Goal: Information Seeking & Learning: Learn about a topic

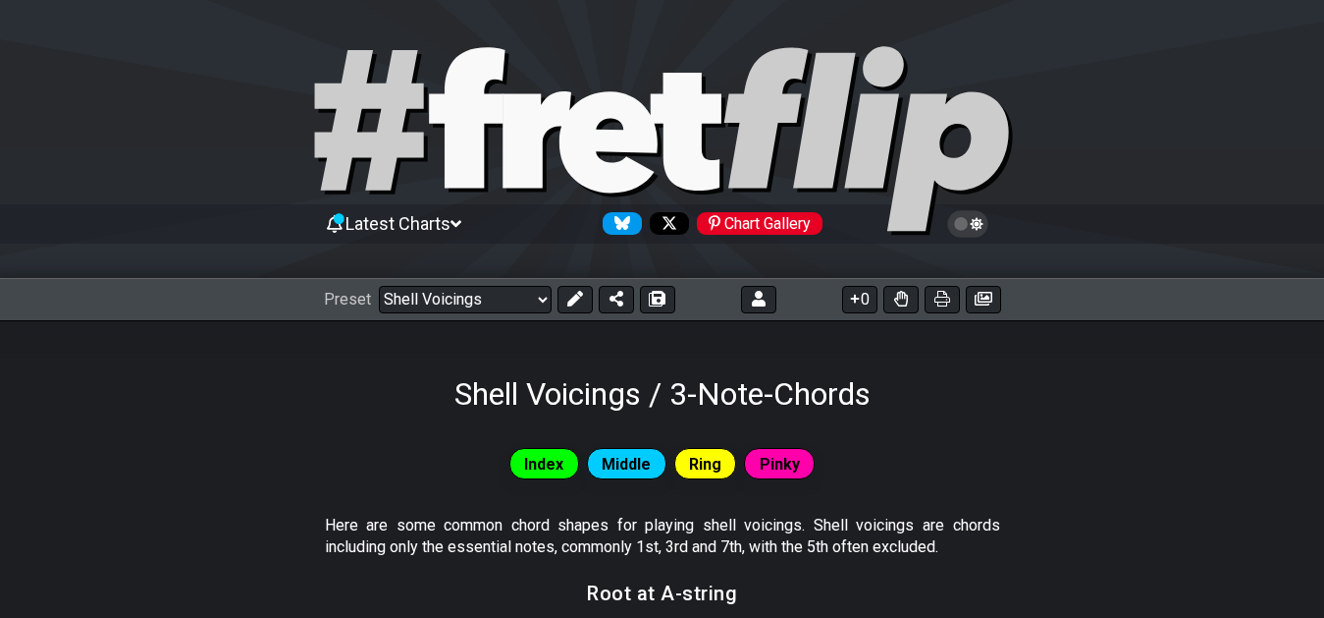
scroll to position [1124, 0]
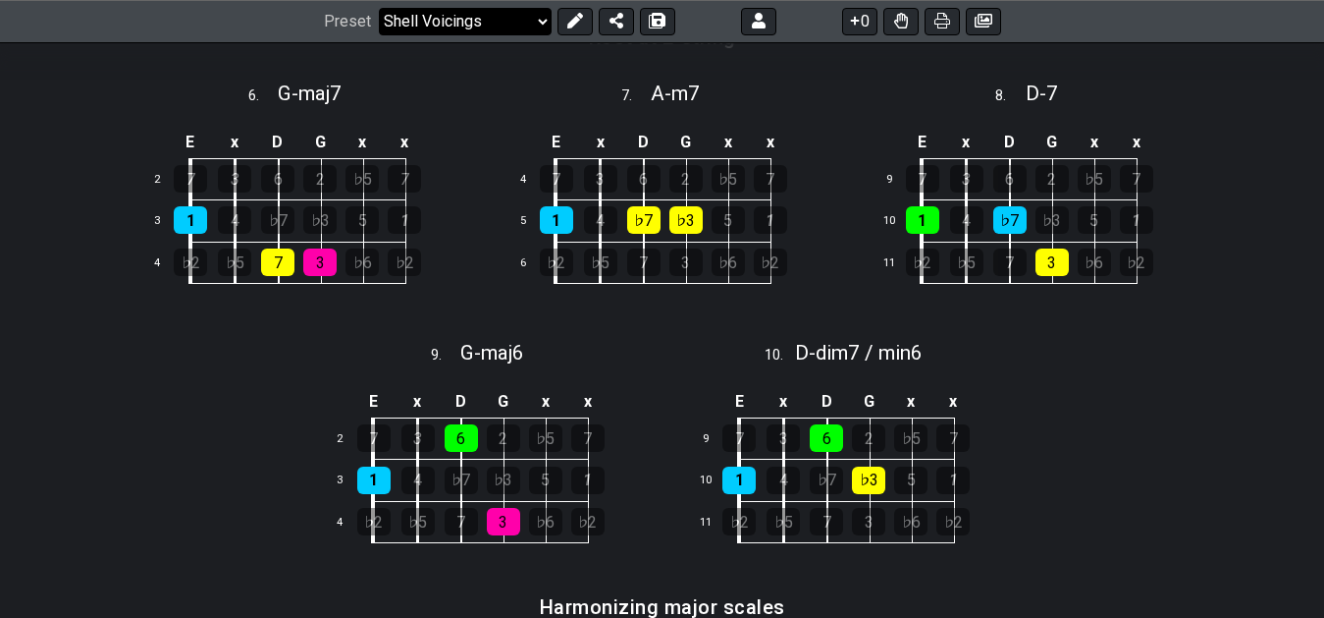
click at [379, 8] on select "Welcome to #fretflip! Initial Preset Custom Preset 7th Chord Arpeggios Template…" at bounding box center [465, 21] width 173 height 27
click at [1306, 134] on div "Index Middle Ring Pinky Here are some common chord shapes for playing shell voi…" at bounding box center [662, 370] width 1324 height 2165
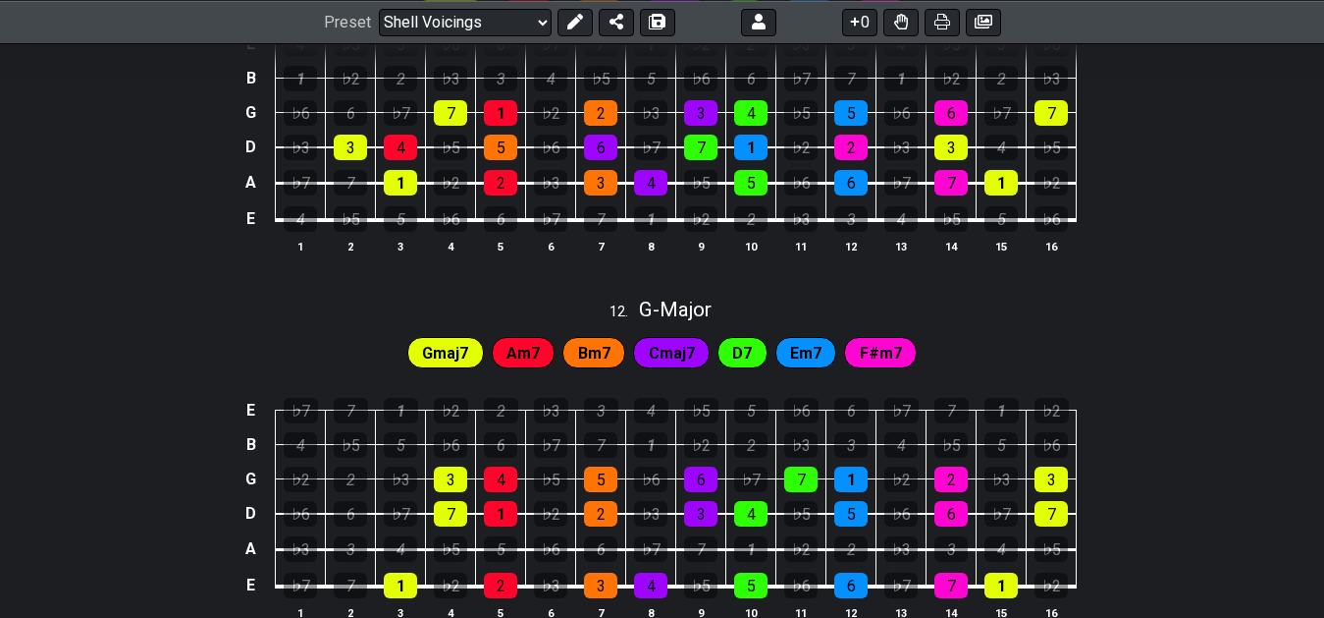
scroll to position [2044, 0]
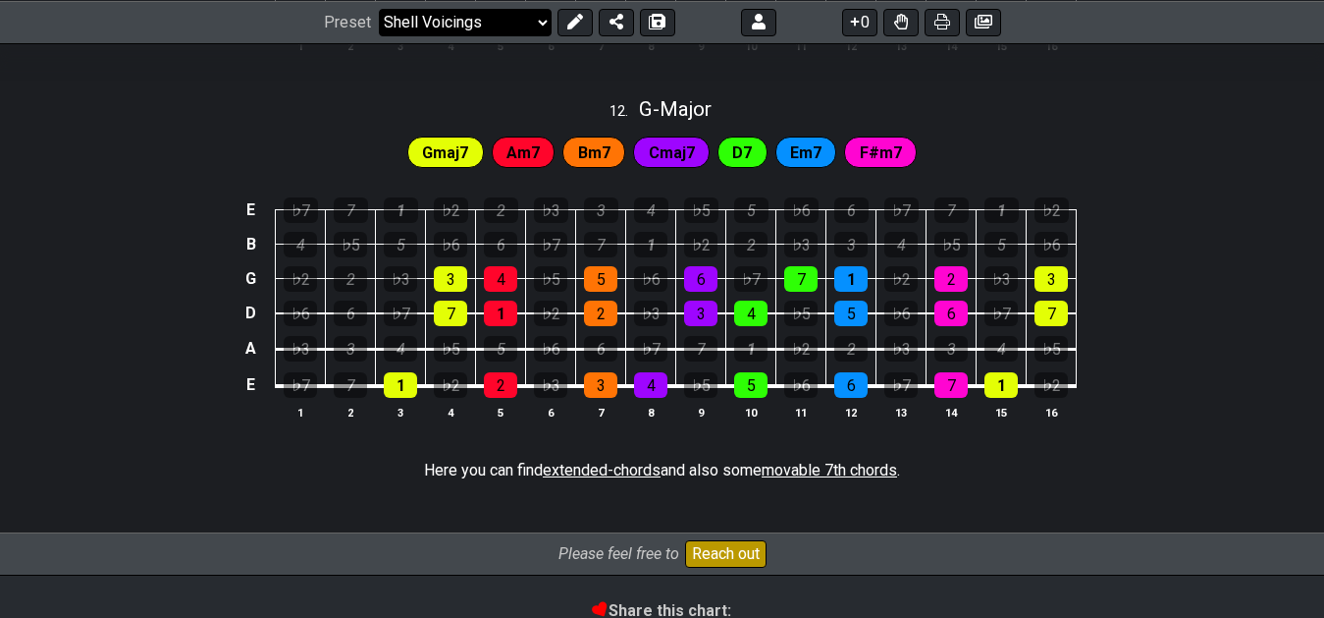
click at [379, 8] on select "Welcome to #fretflip! Initial Preset Custom Preset 7th Chord Arpeggios Template…" at bounding box center [465, 21] width 173 height 27
click option "Template" at bounding box center [0, 0] width 0 height 0
select select "/shell-voicings"
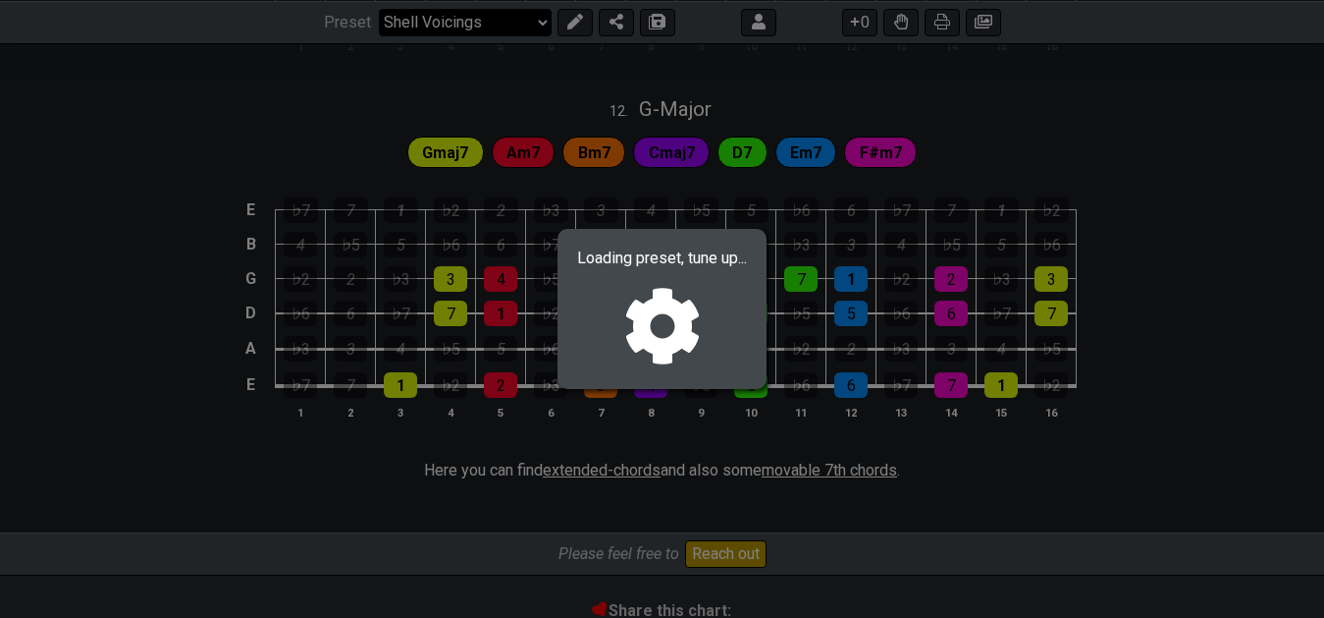
scroll to position [0, 0]
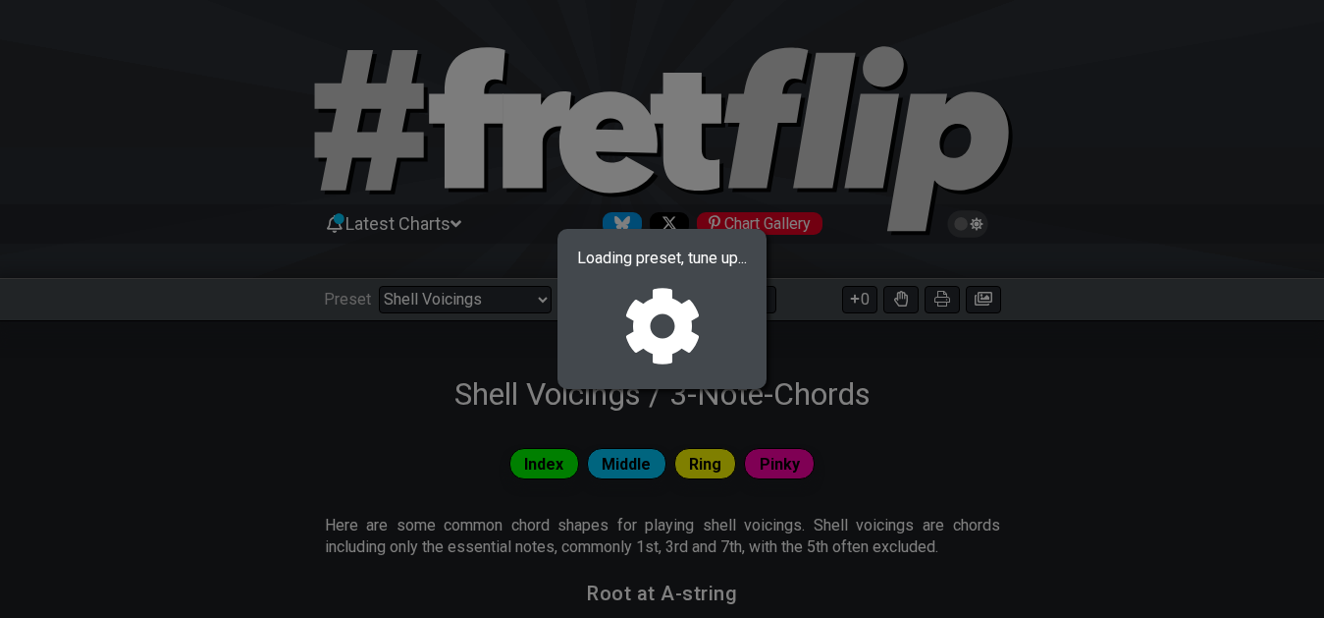
select select "F"
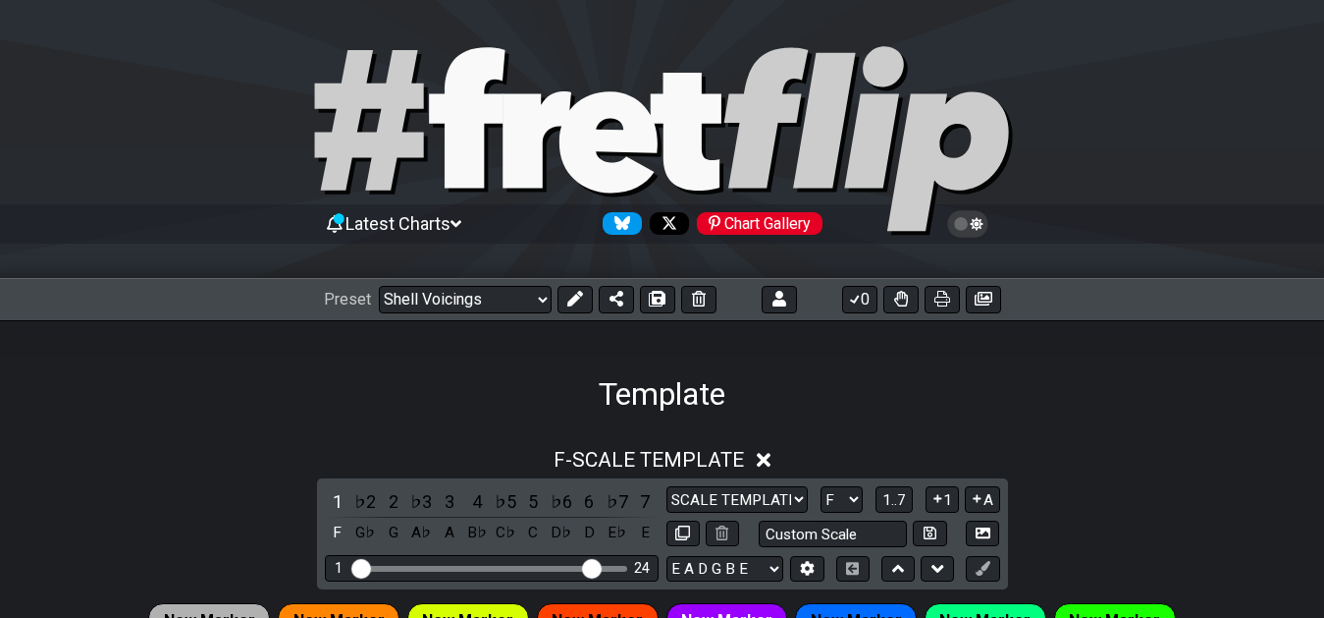
select select "/022CFZBA6"
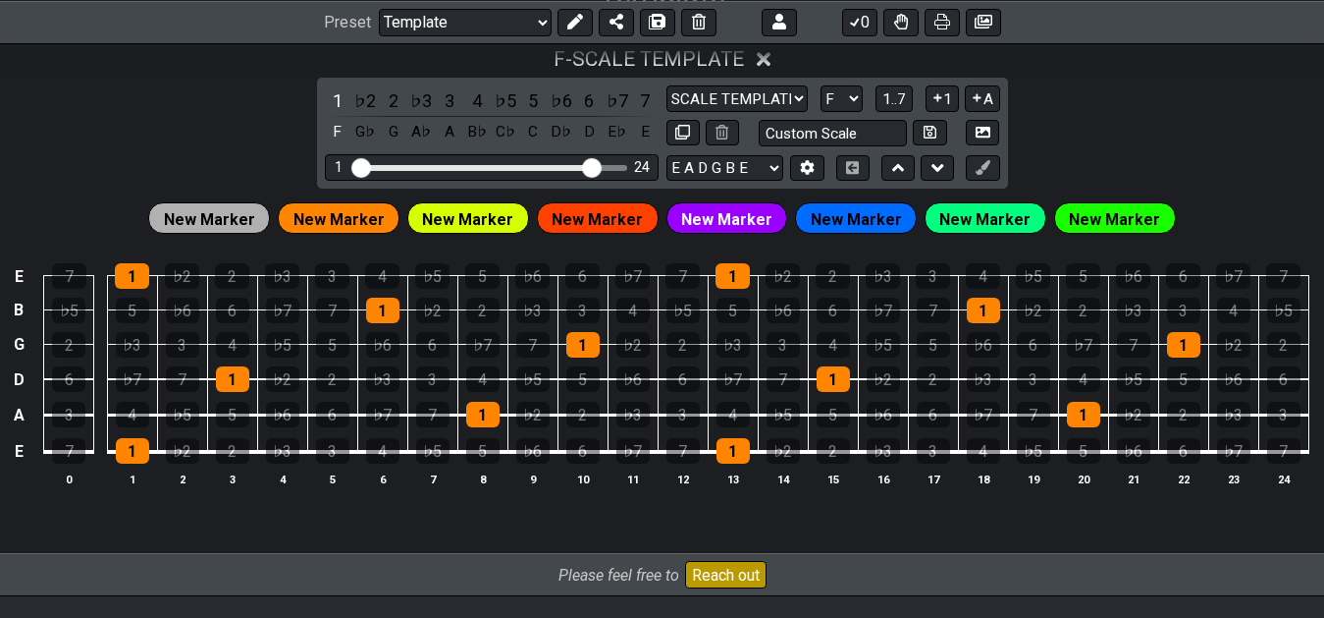
scroll to position [300, 0]
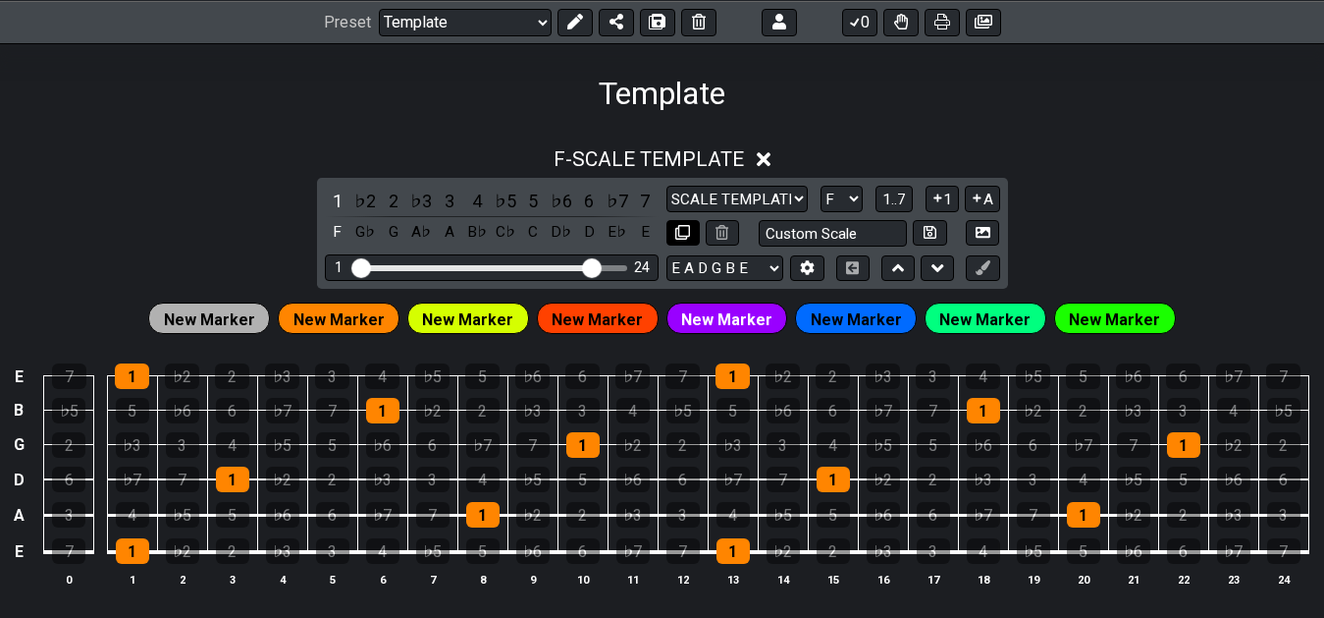
click at [687, 239] on icon at bounding box center [682, 232] width 15 height 15
select select "F"
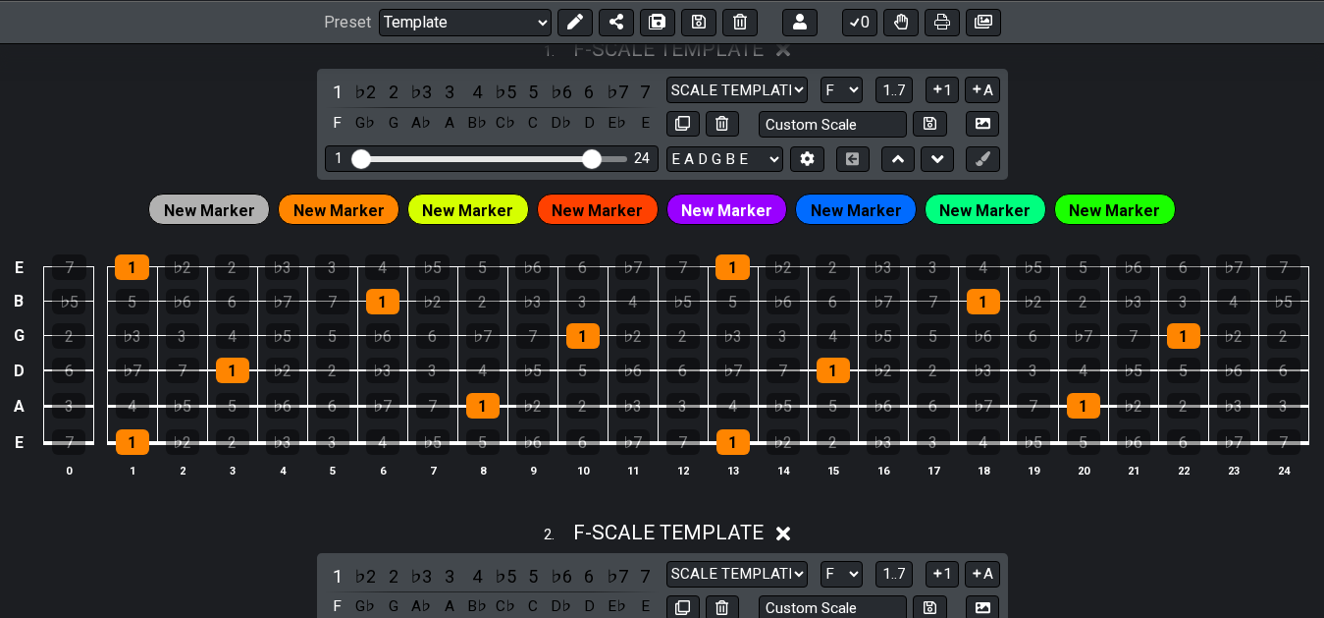
scroll to position [401, 0]
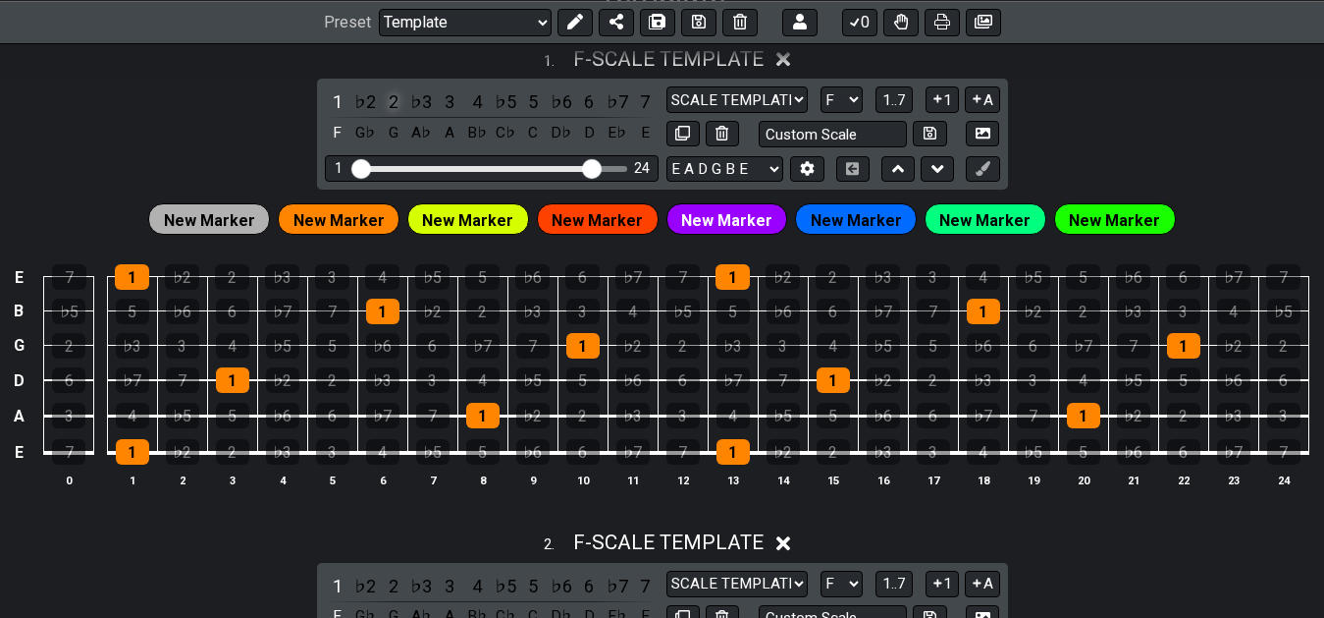
click at [390, 109] on div "2" at bounding box center [394, 101] width 26 height 27
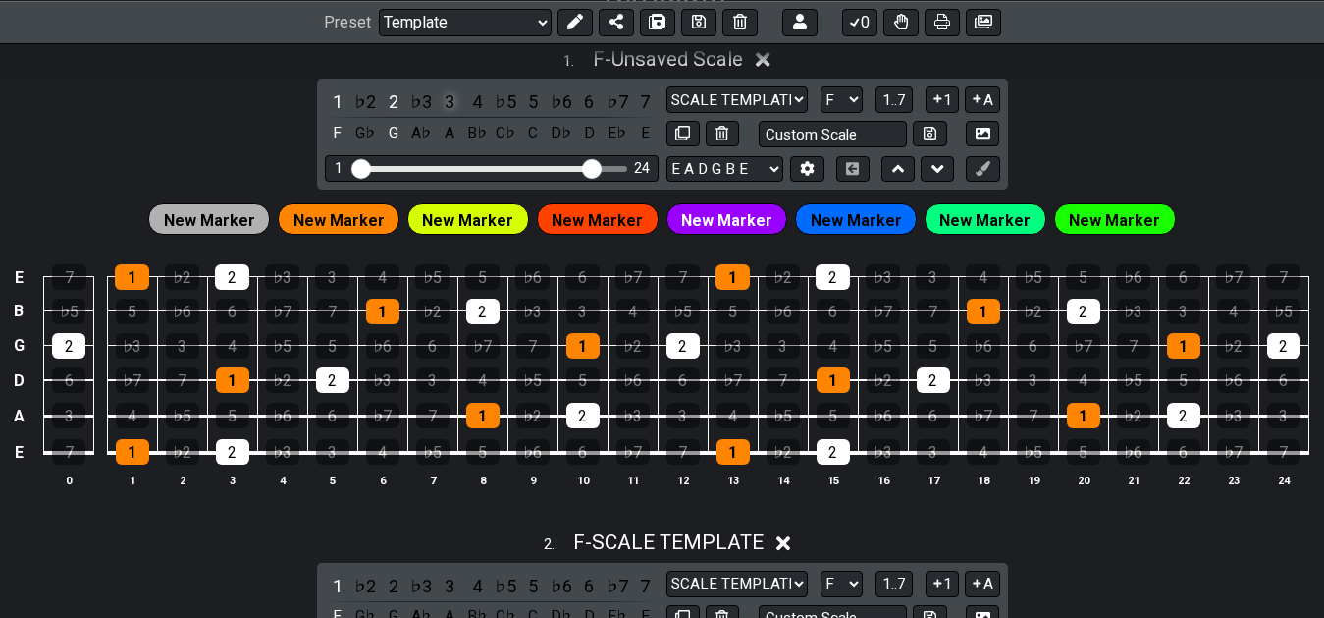
click at [446, 106] on div "3" at bounding box center [450, 101] width 26 height 27
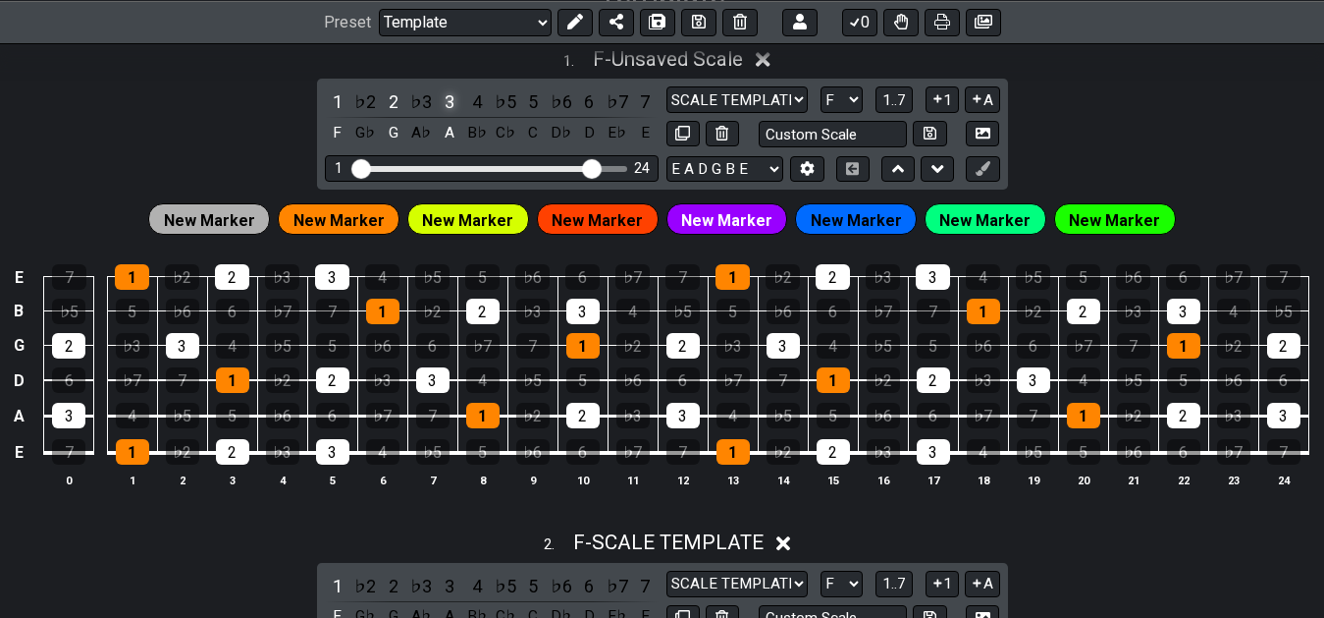
click at [445, 104] on div "3" at bounding box center [450, 101] width 26 height 27
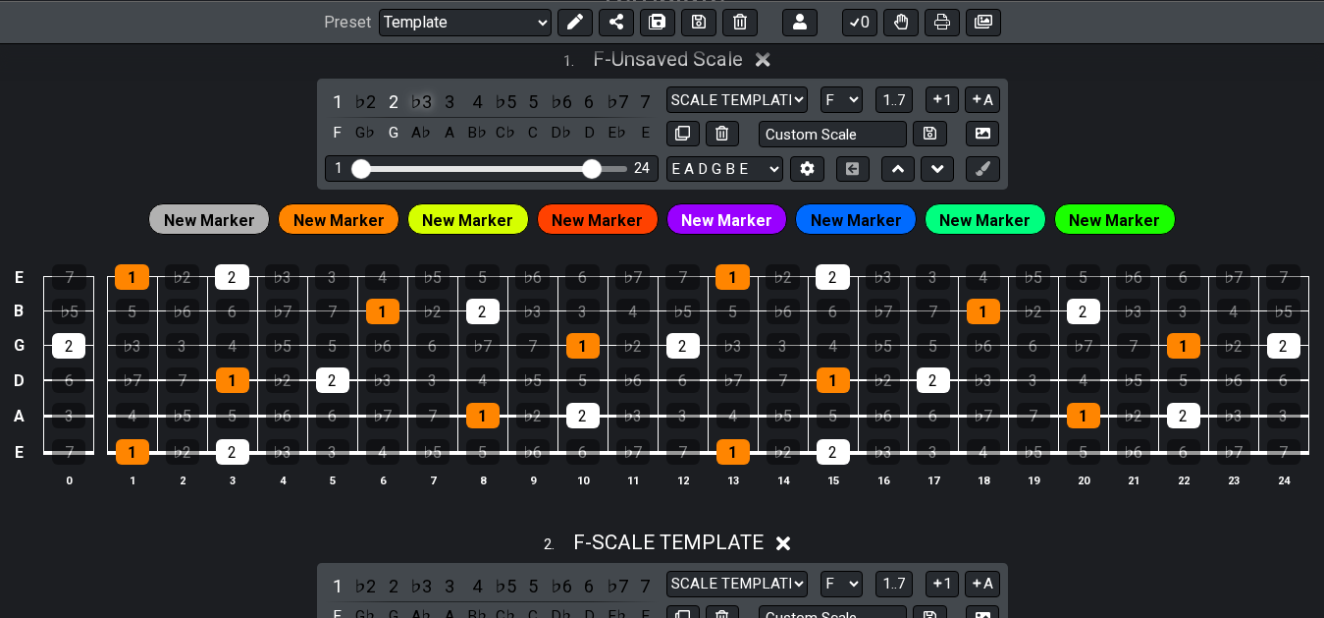
click at [419, 107] on div "♭3" at bounding box center [421, 101] width 26 height 27
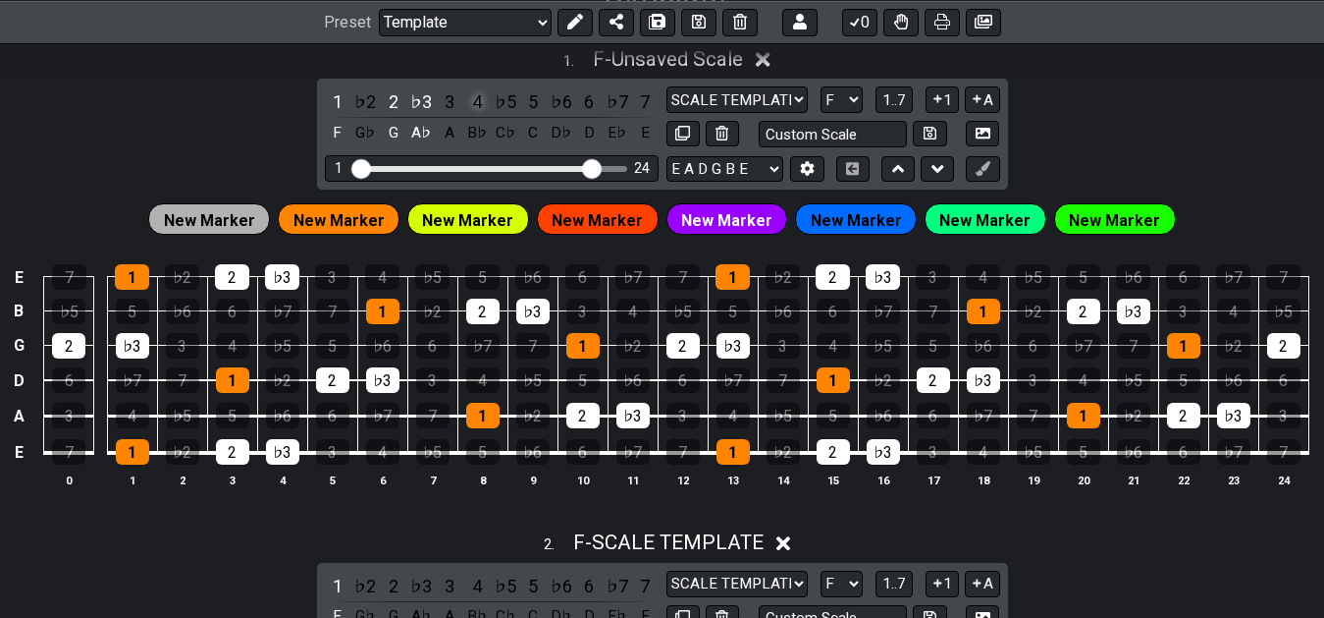
click at [478, 103] on div "4" at bounding box center [477, 101] width 26 height 27
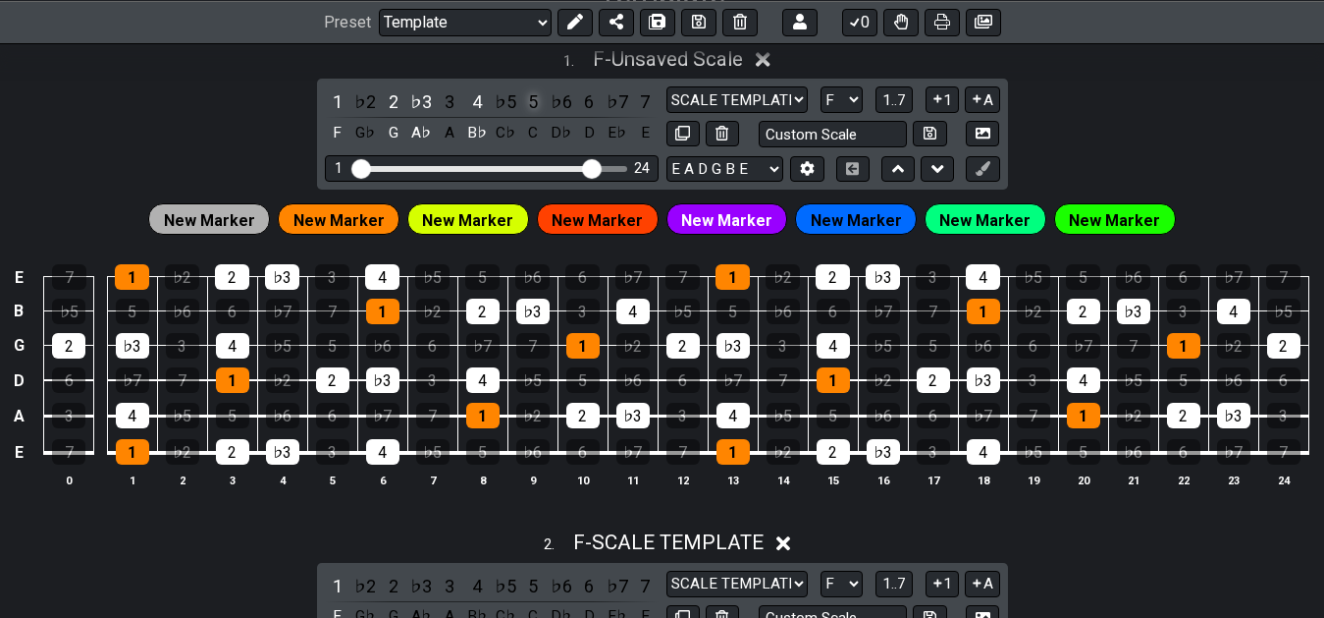
click at [529, 111] on div "5" at bounding box center [533, 101] width 26 height 27
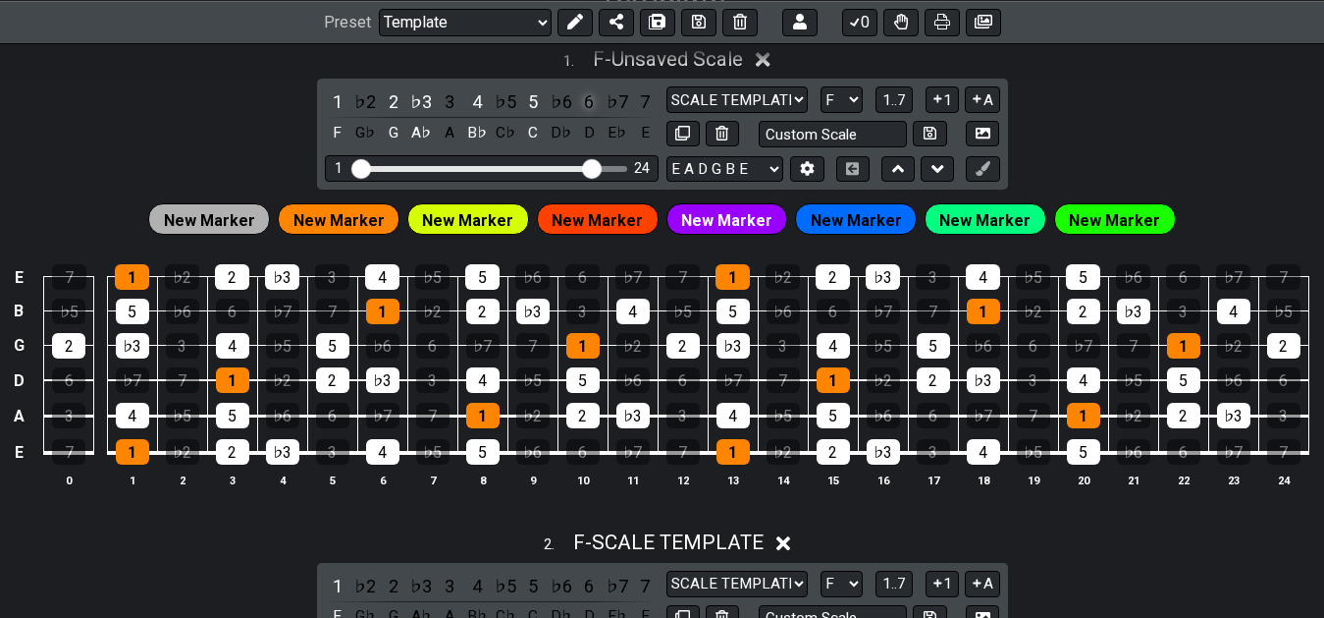
click at [588, 108] on div "6" at bounding box center [589, 101] width 26 height 27
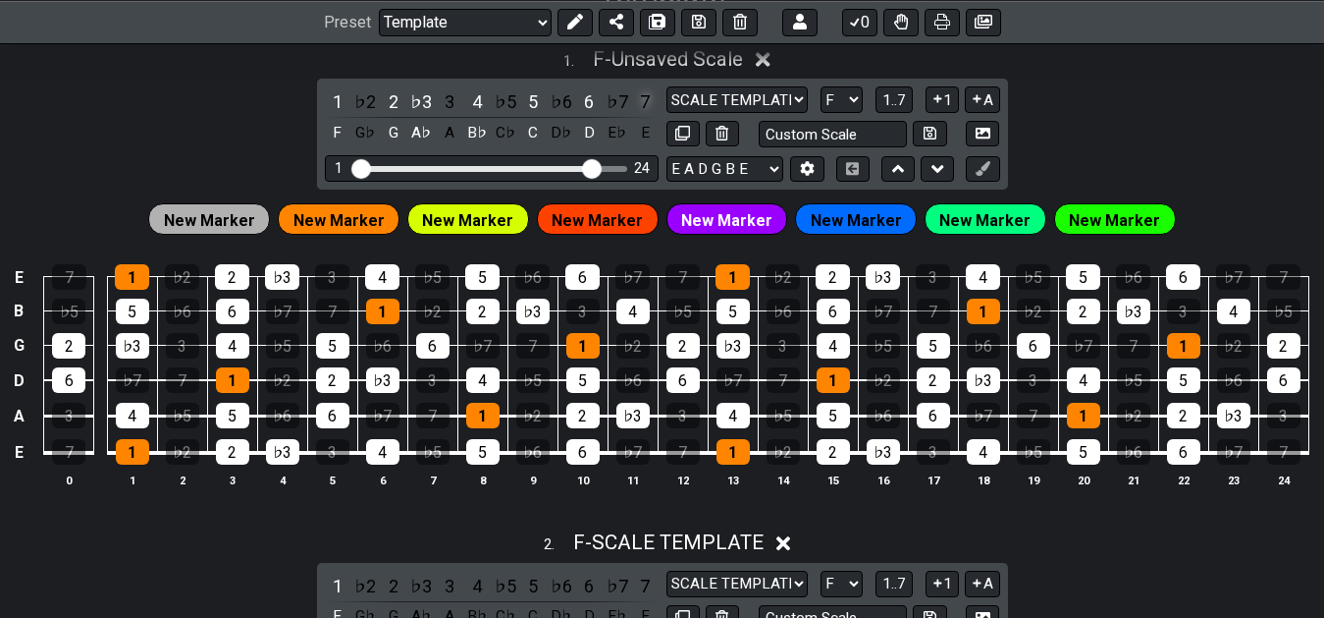
click at [640, 106] on div "7" at bounding box center [645, 101] width 26 height 27
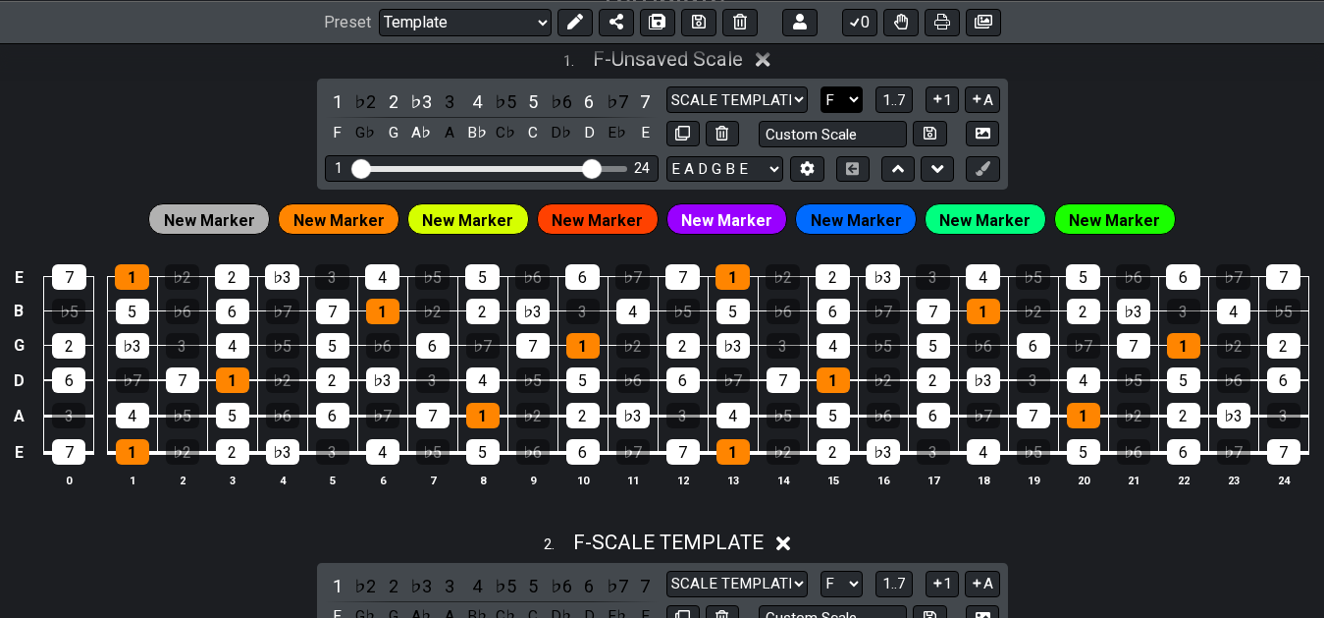
select select "A"
click option "A" at bounding box center [0, 0] width 0 height 0
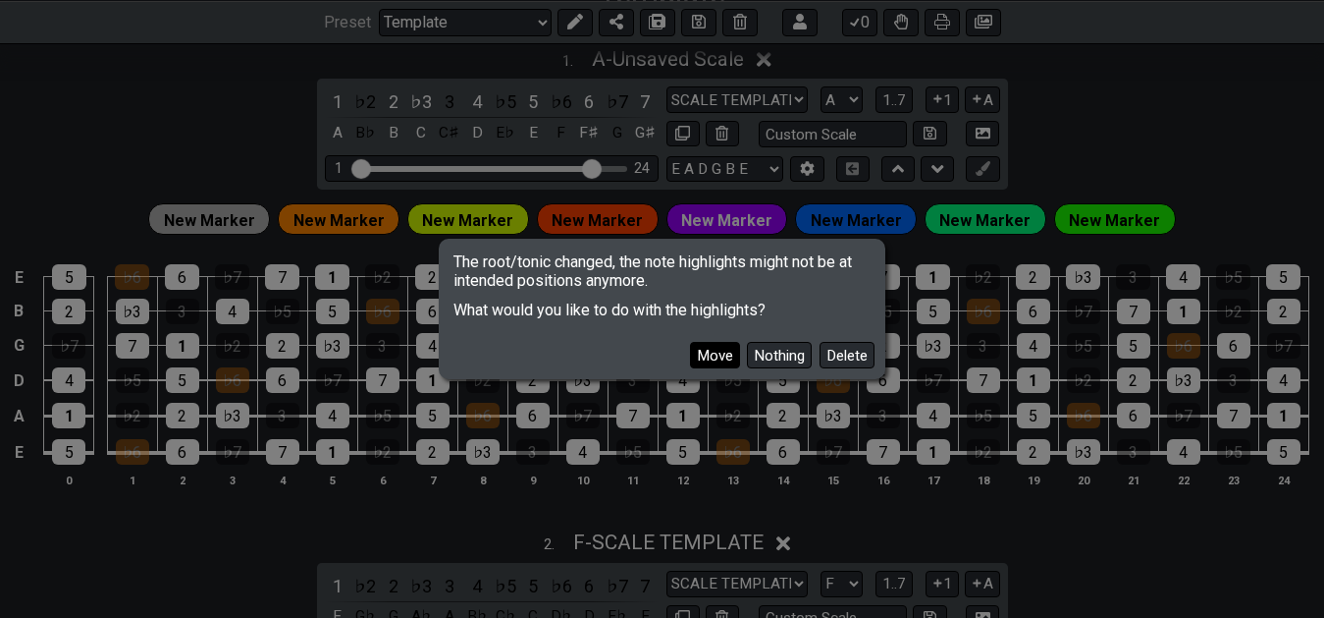
click at [705, 350] on button "Move" at bounding box center [715, 355] width 50 height 27
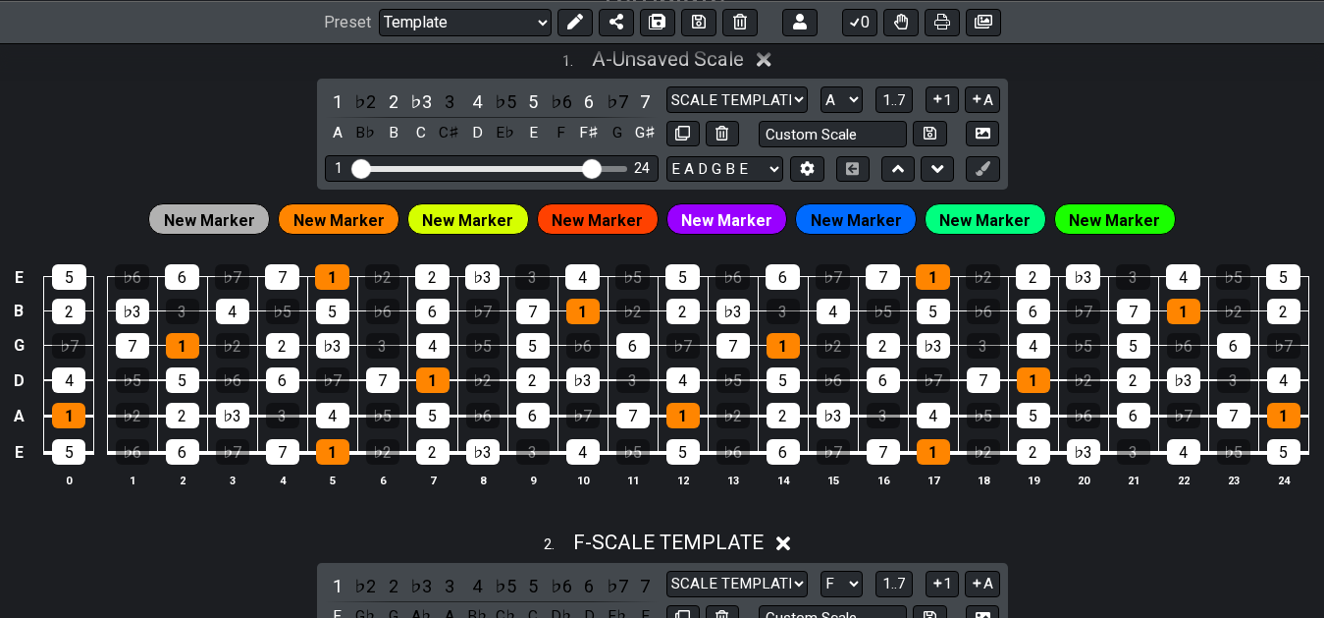
click at [346, 232] on span "New Marker" at bounding box center [339, 220] width 91 height 28
click at [349, 222] on span "New Marker" at bounding box center [339, 220] width 91 height 28
click at [567, 21] on icon at bounding box center [575, 22] width 16 height 16
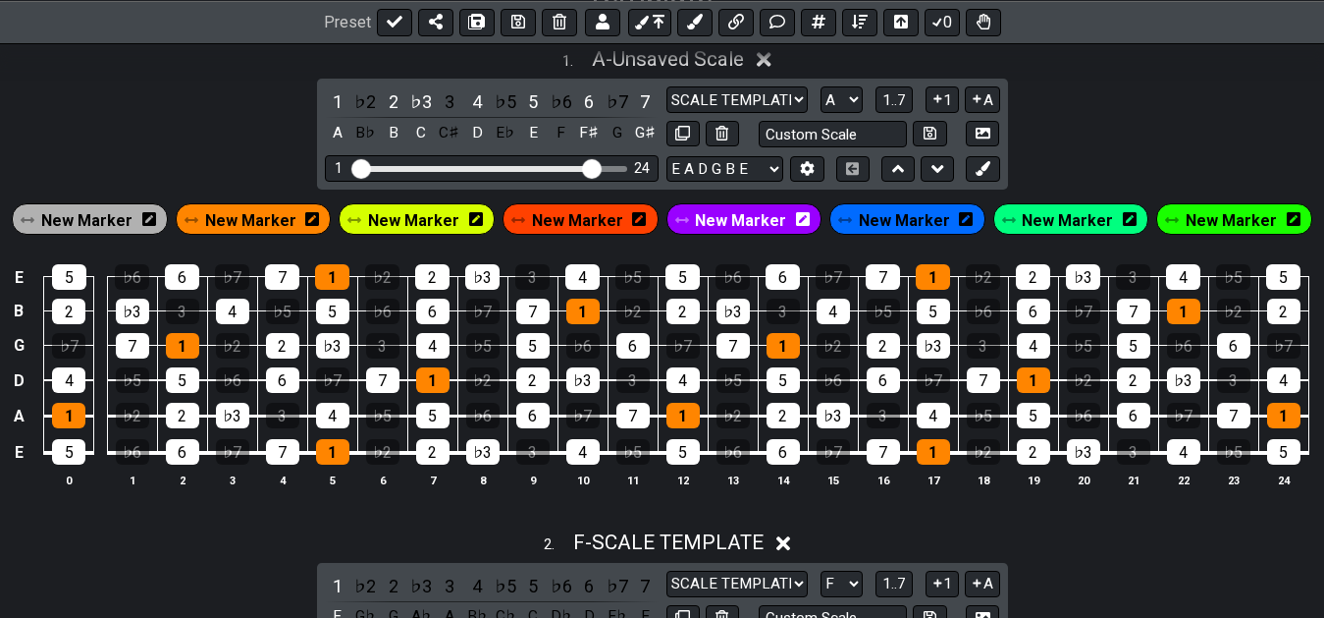
click at [295, 222] on span "New Marker" at bounding box center [250, 220] width 91 height 28
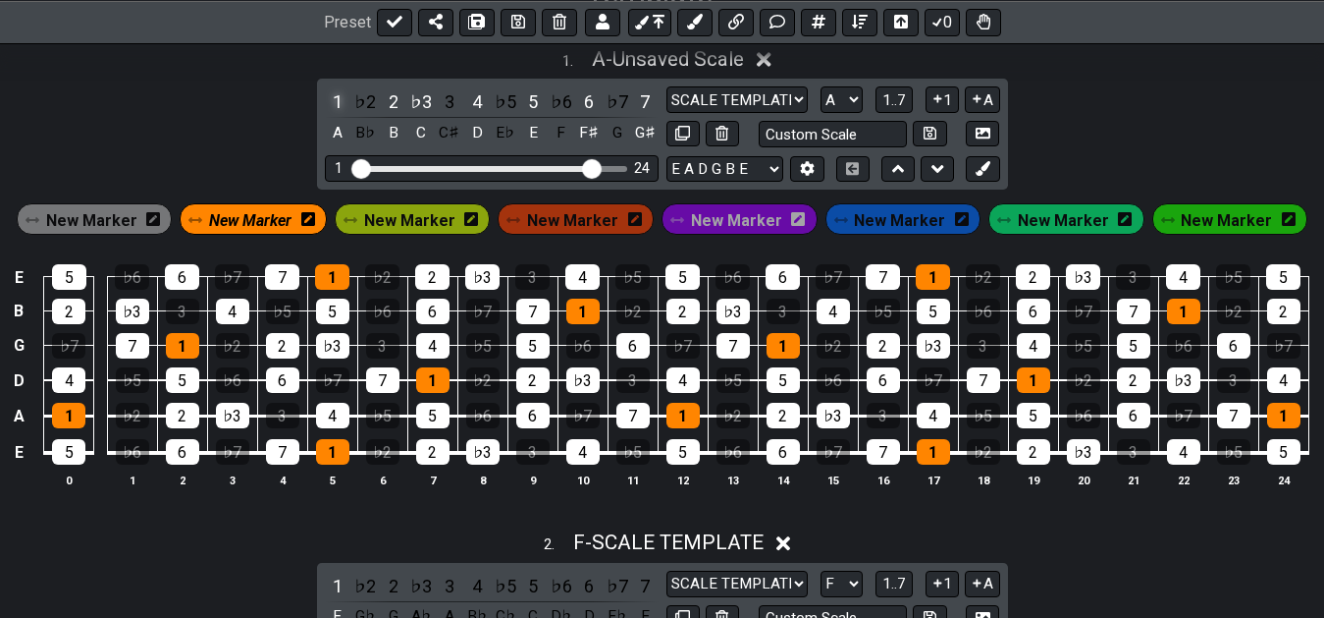
click at [332, 101] on div "1" at bounding box center [338, 101] width 26 height 27
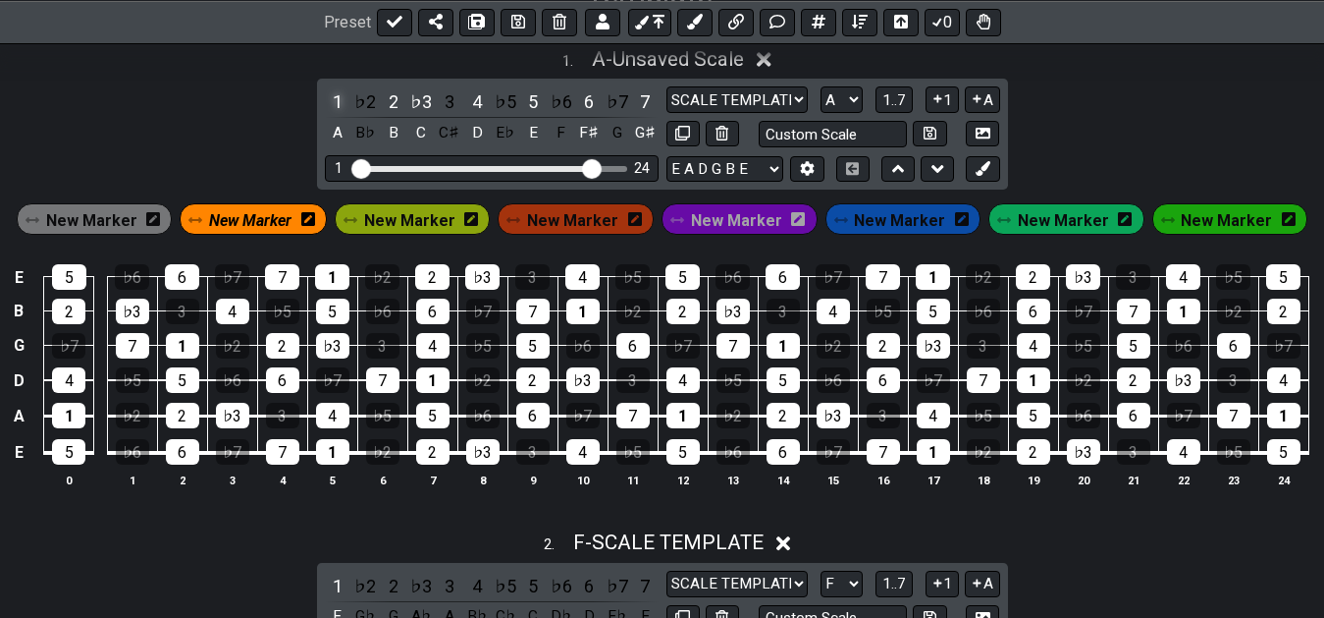
click at [332, 101] on div "1" at bounding box center [338, 101] width 26 height 27
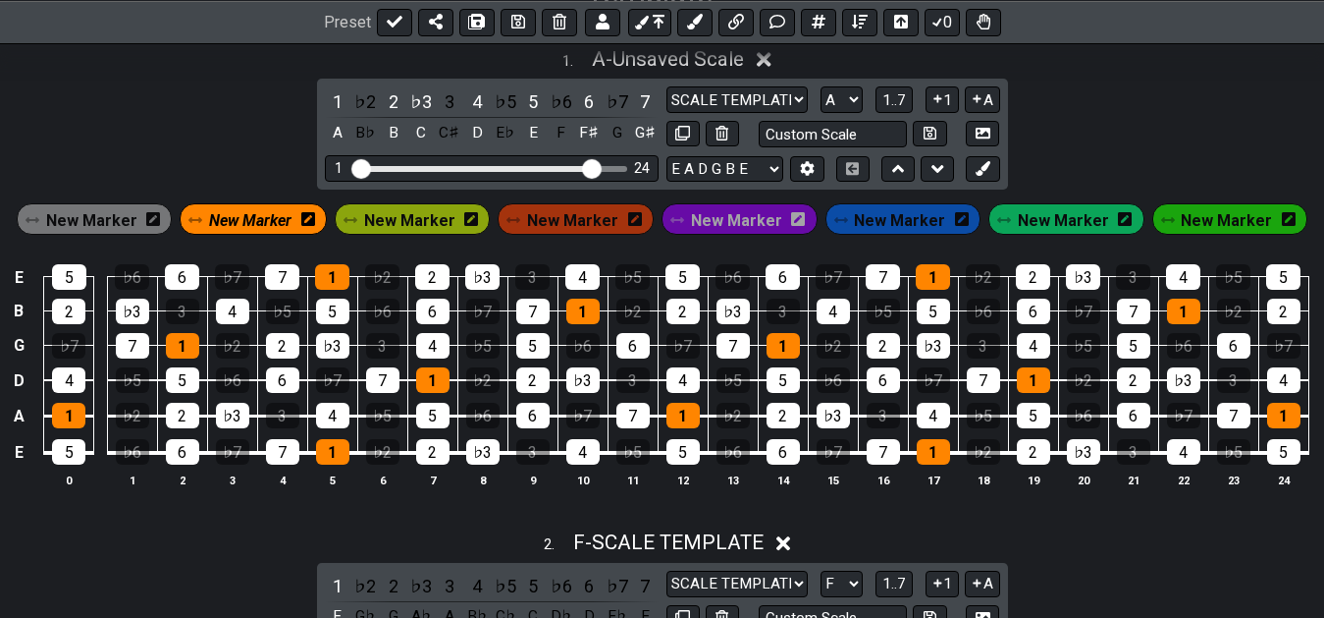
click at [247, 219] on span "New Marker" at bounding box center [250, 220] width 82 height 28
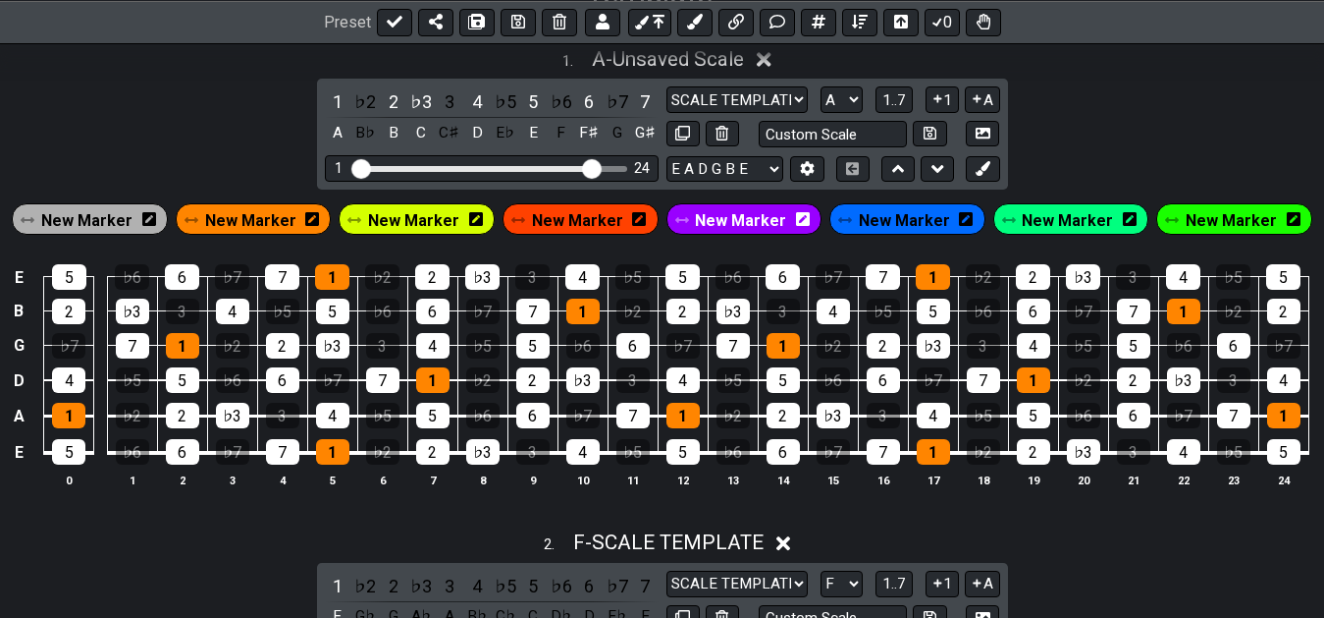
click at [133, 210] on span "New Marker" at bounding box center [86, 220] width 91 height 28
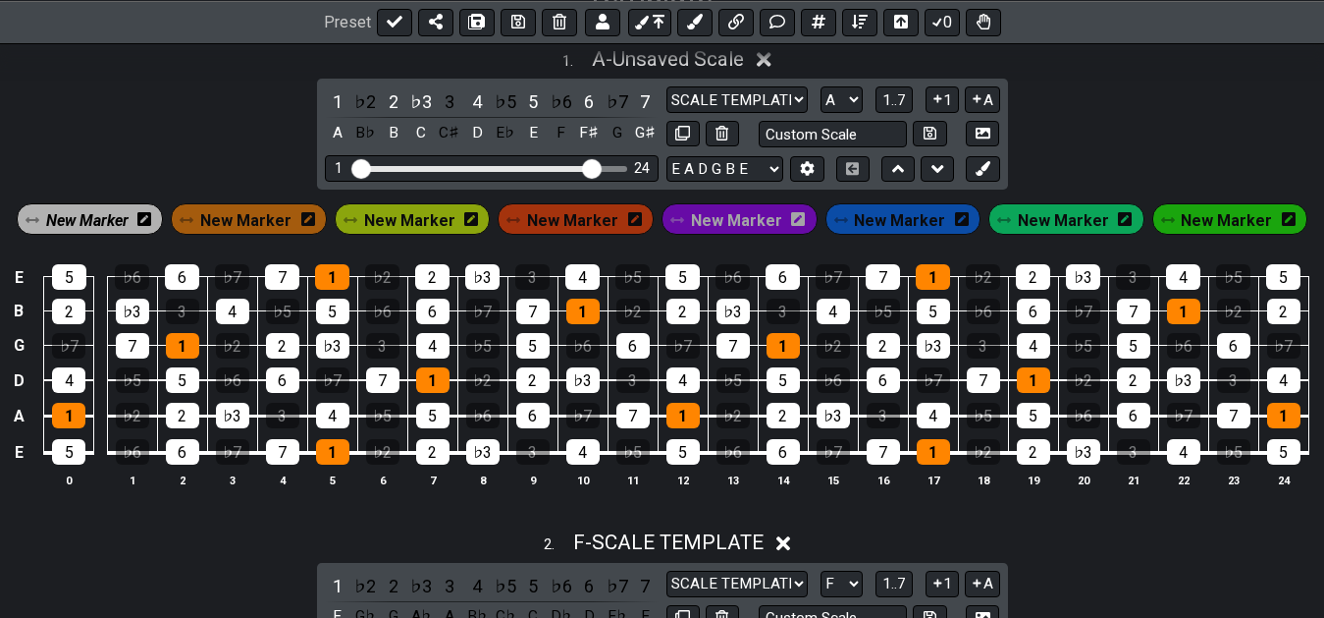
click at [129, 210] on span "New Marker" at bounding box center [87, 220] width 82 height 28
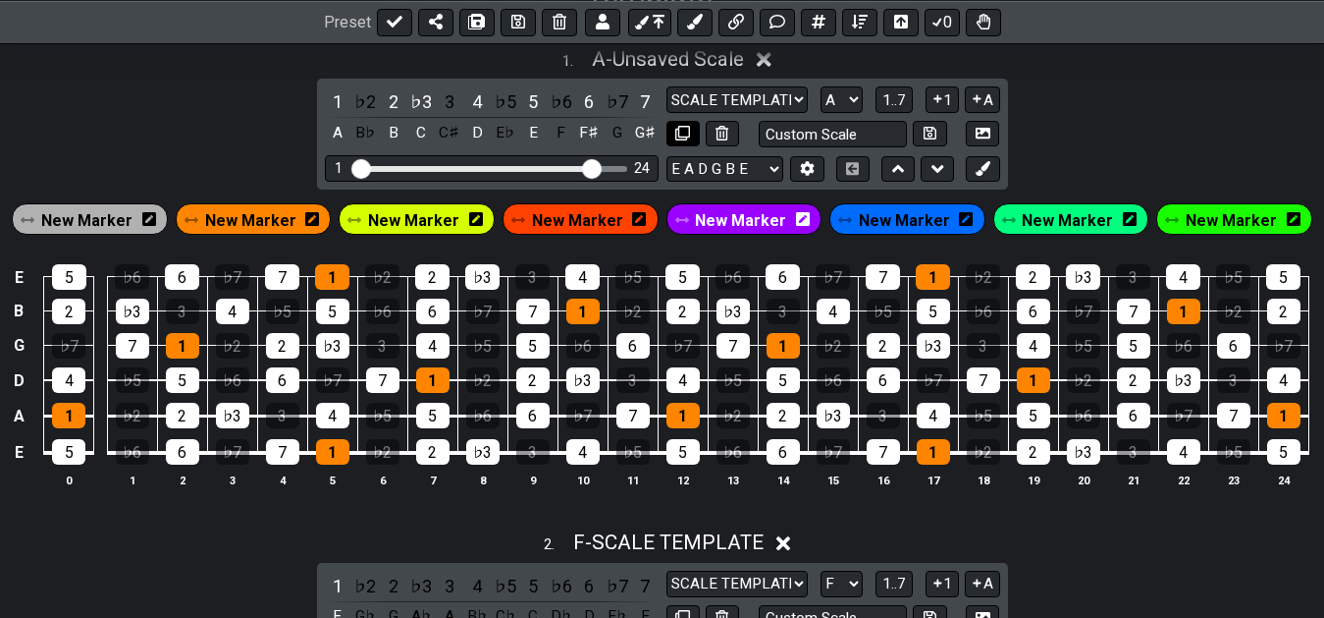
click at [680, 132] on icon at bounding box center [682, 133] width 15 height 15
select select "A"
select select "F"
click at [680, 132] on icon at bounding box center [682, 133] width 15 height 15
select select "F"
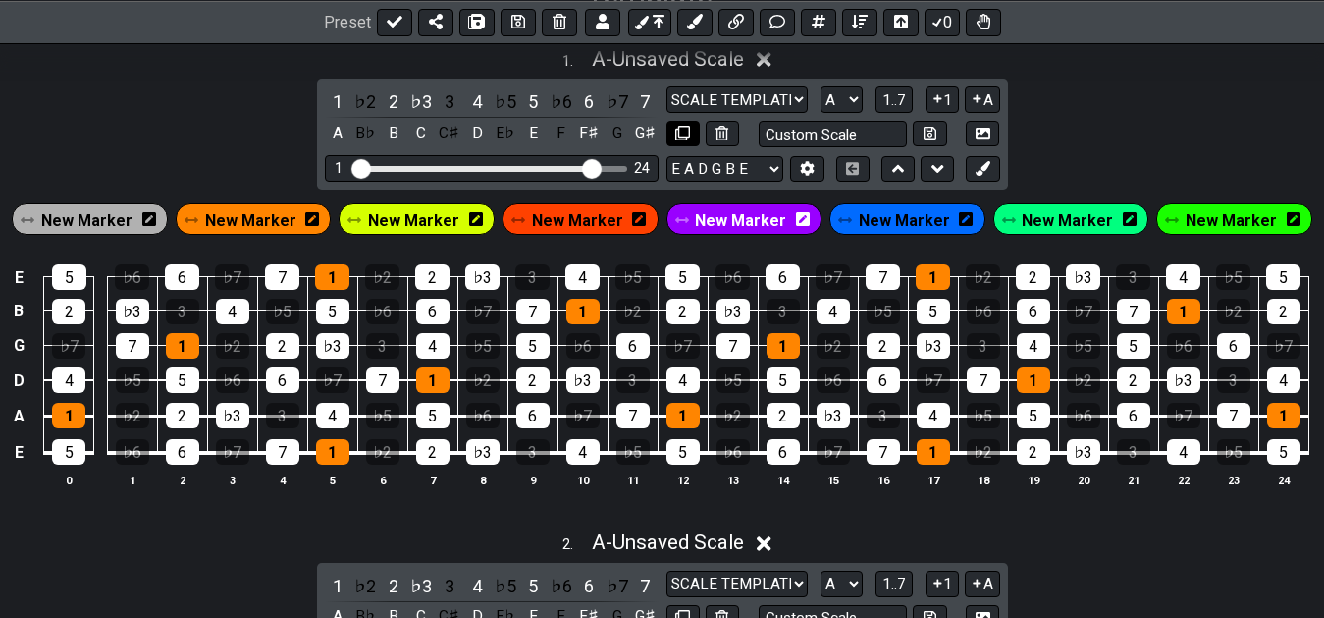
select select "A"
click at [281, 278] on div "7" at bounding box center [282, 277] width 34 height 26
click at [277, 276] on div "7" at bounding box center [282, 277] width 34 height 26
click at [641, 98] on div "7" at bounding box center [645, 101] width 26 height 27
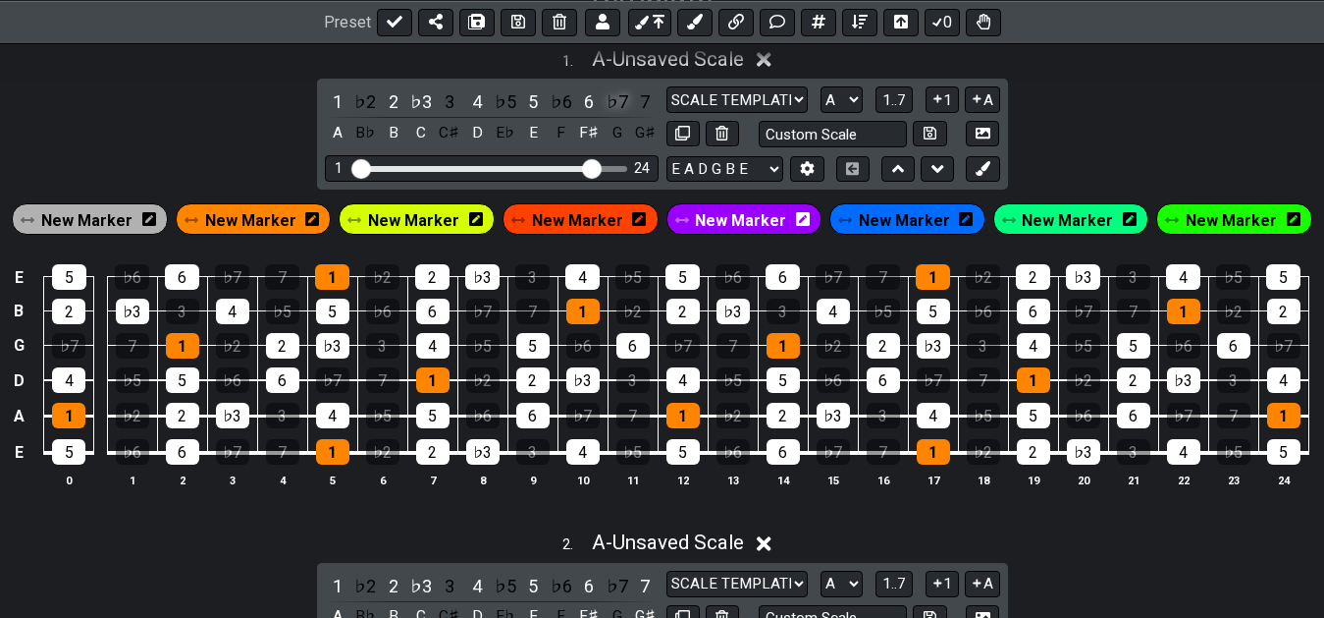
click at [620, 102] on div "♭7" at bounding box center [618, 101] width 26 height 27
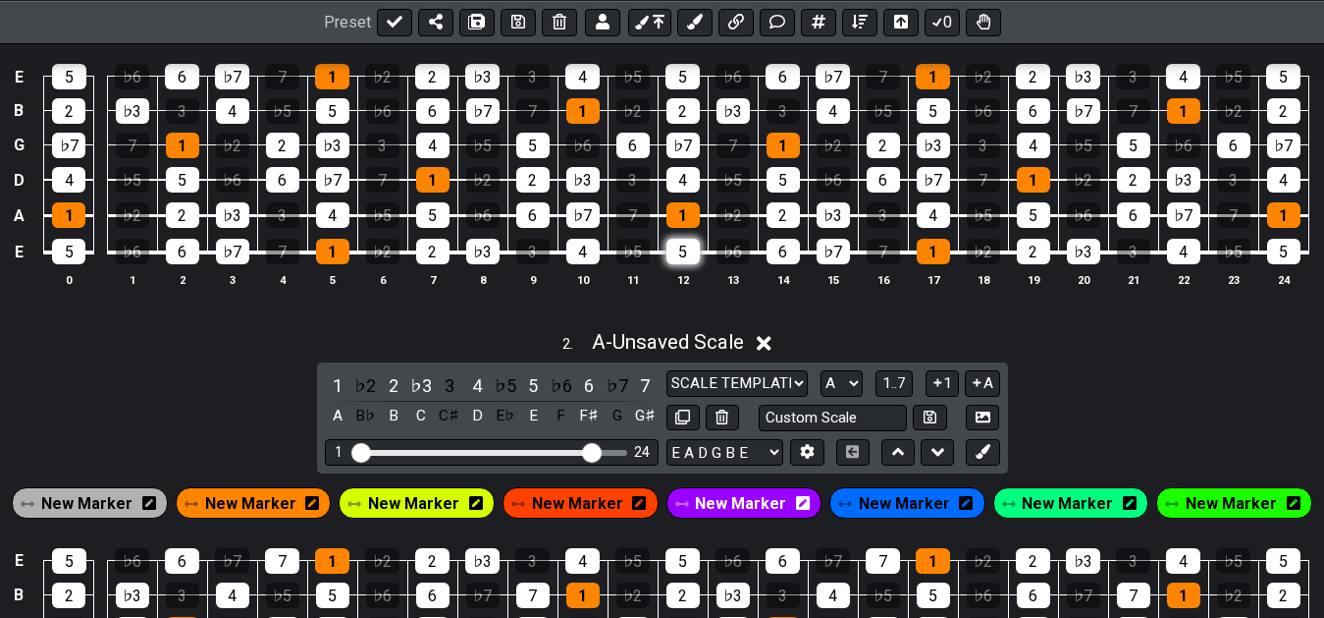
scroll to position [501, 0]
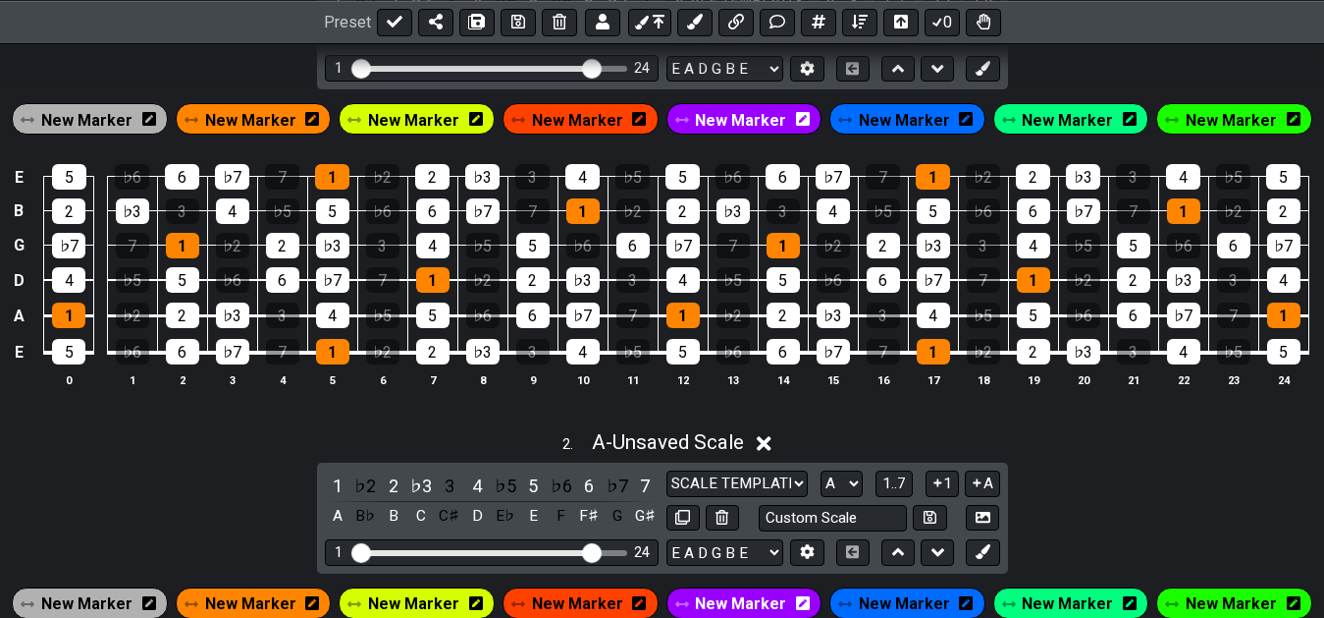
click at [107, 111] on span "New Marker" at bounding box center [86, 120] width 91 height 28
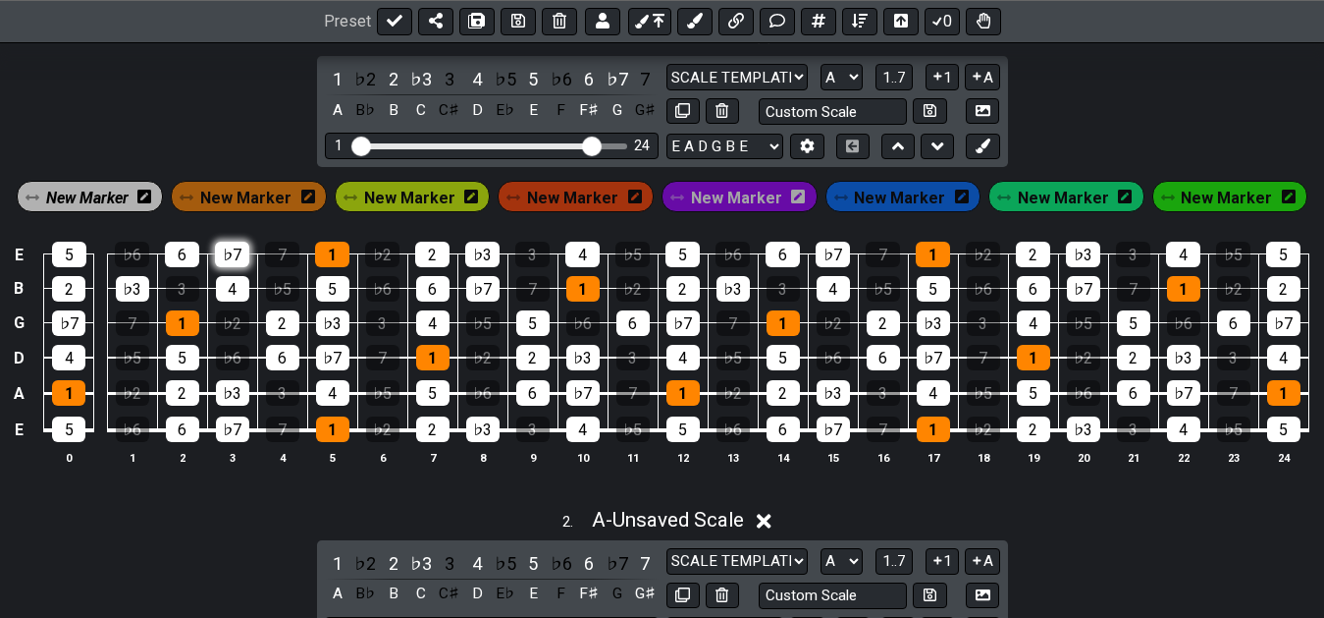
scroll to position [401, 0]
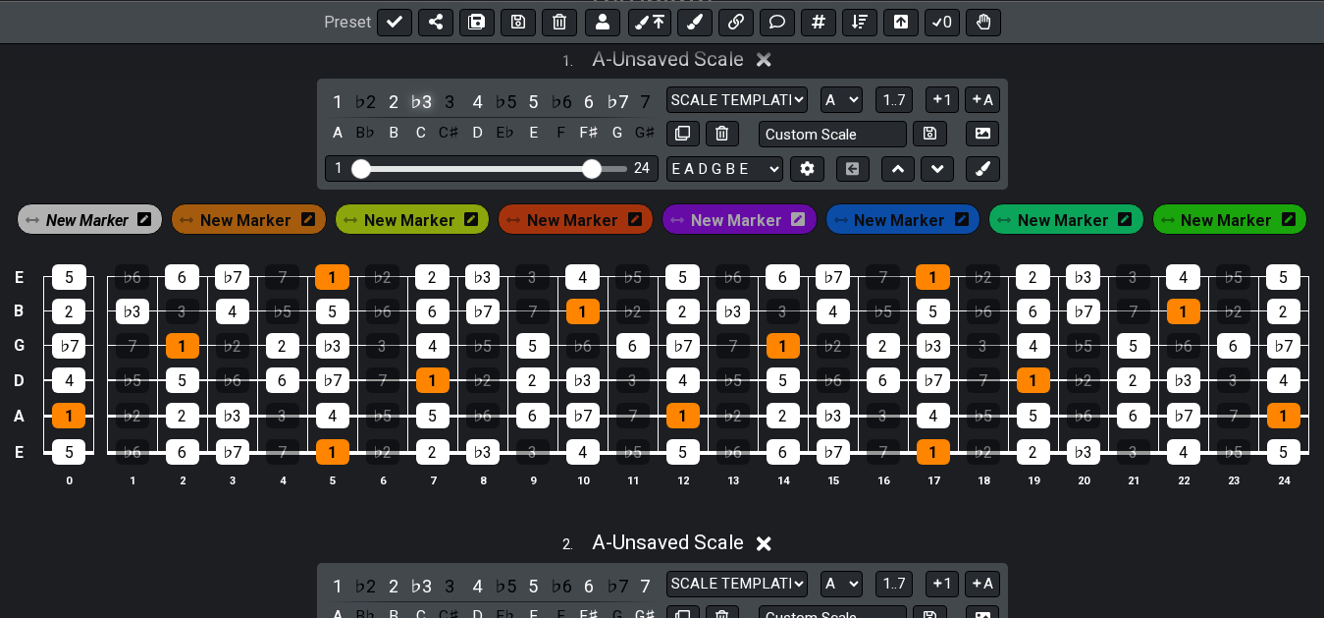
click at [428, 106] on div "♭3" at bounding box center [421, 101] width 26 height 27
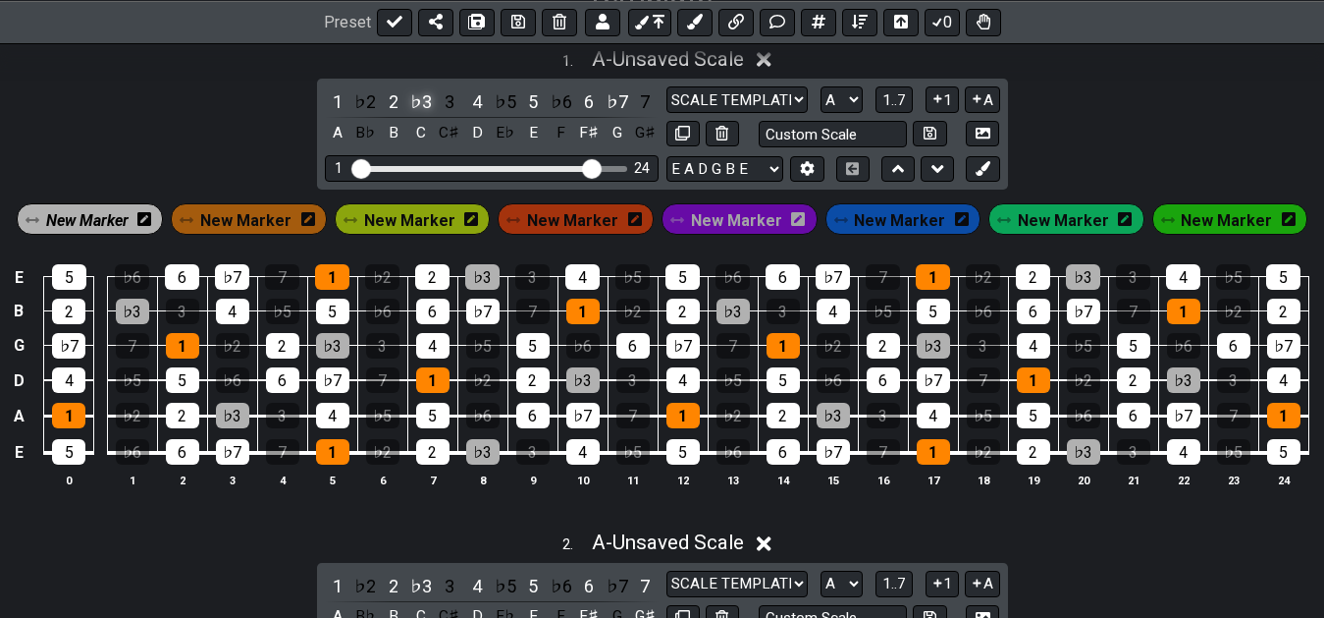
click at [425, 97] on div "♭3" at bounding box center [421, 101] width 26 height 27
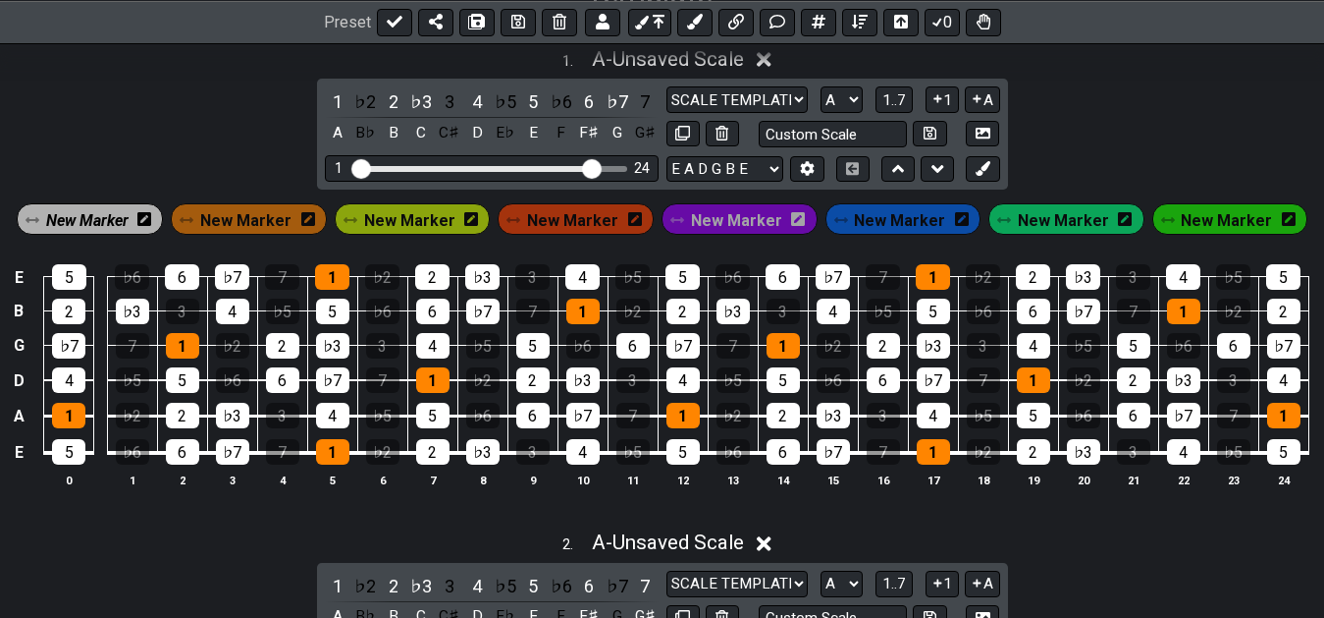
click at [573, 232] on span "New Marker" at bounding box center [572, 220] width 91 height 28
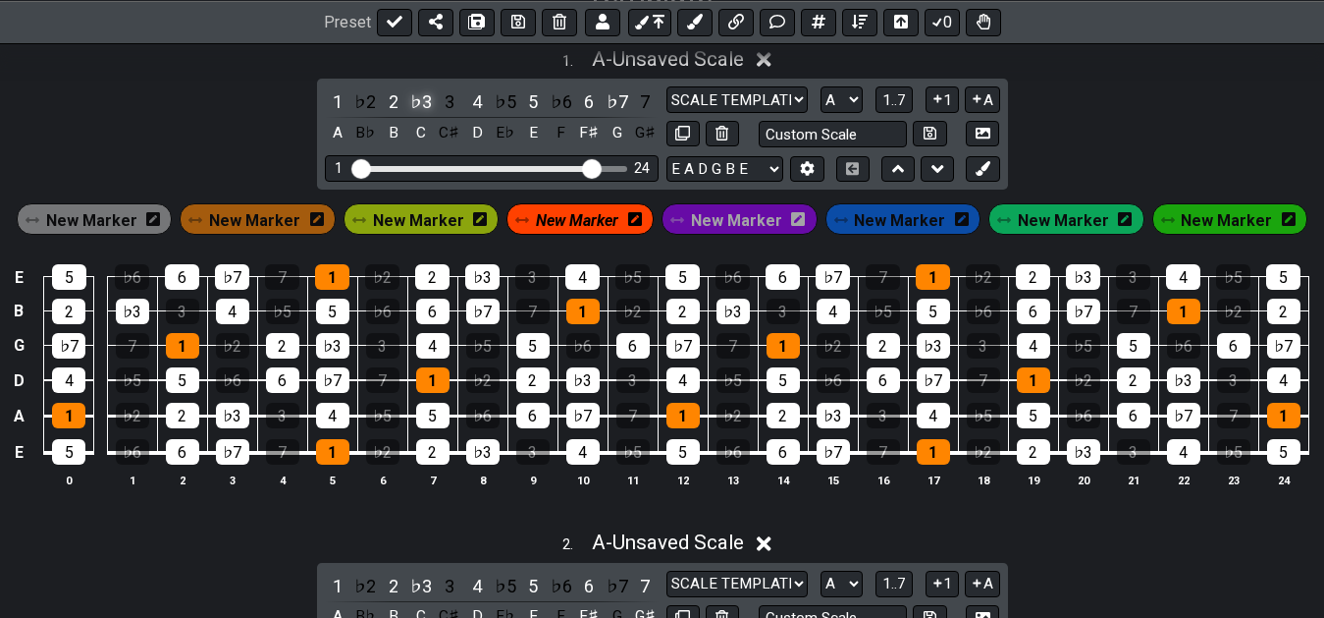
click at [422, 101] on div "♭3" at bounding box center [421, 101] width 26 height 27
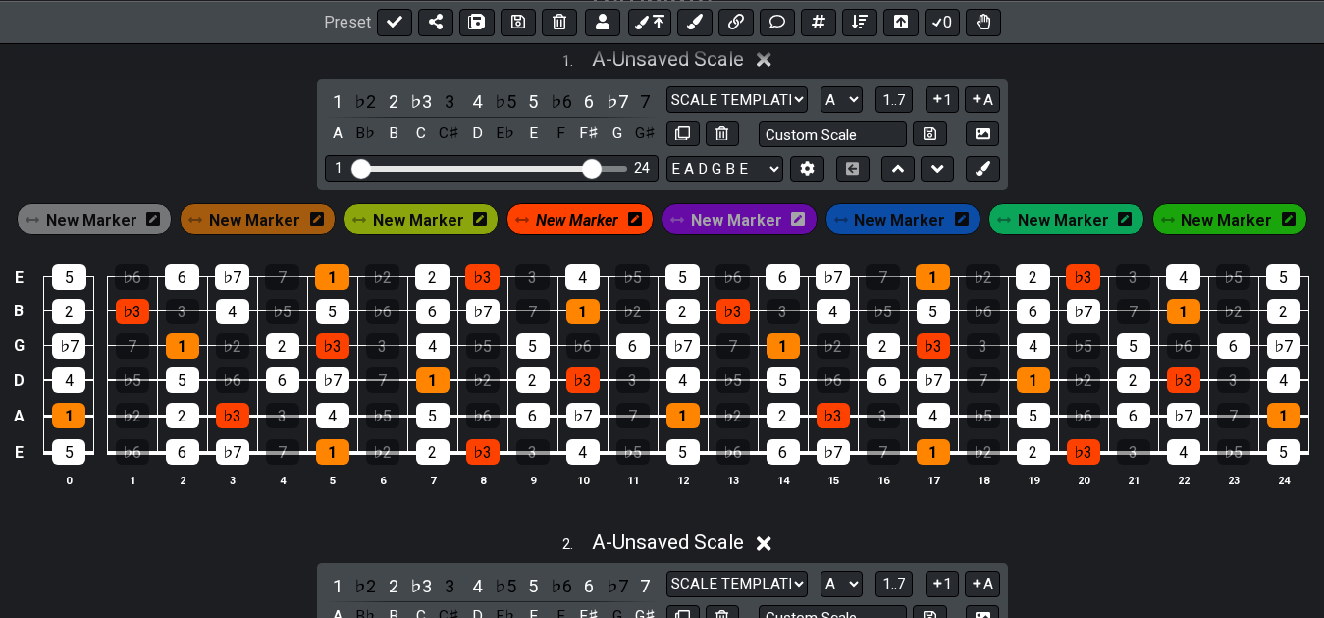
click at [548, 230] on span "New Marker" at bounding box center [577, 220] width 82 height 28
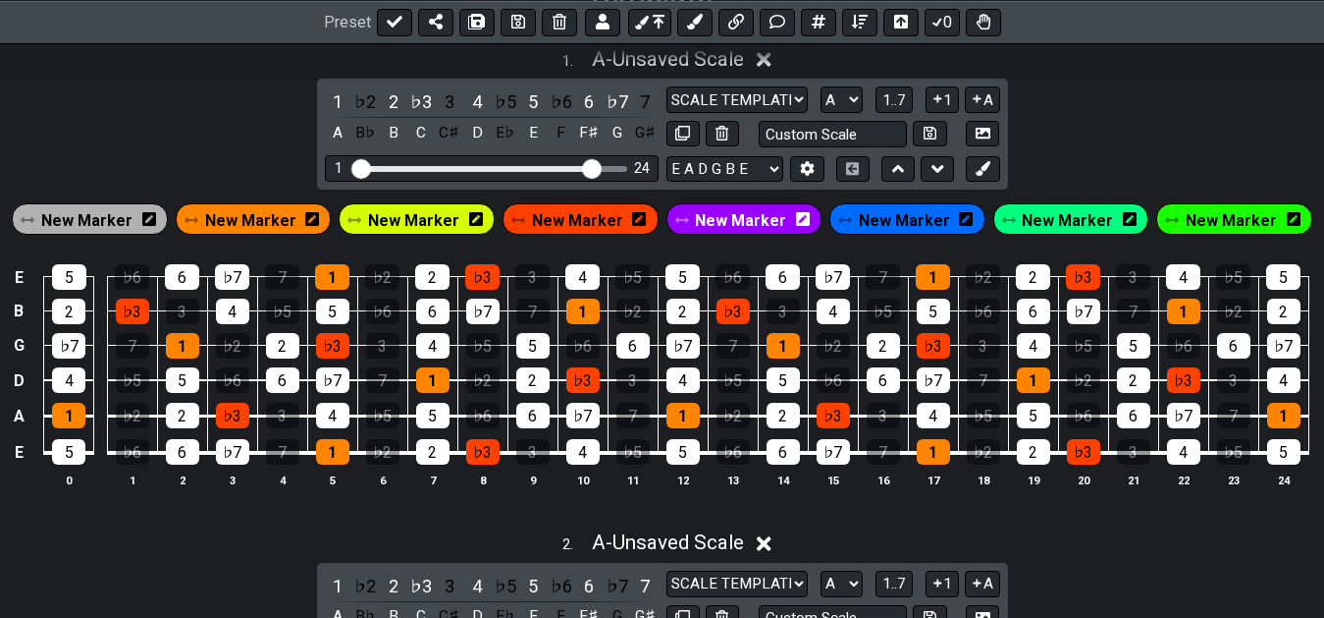
click at [549, 229] on span "New Marker" at bounding box center [577, 220] width 91 height 28
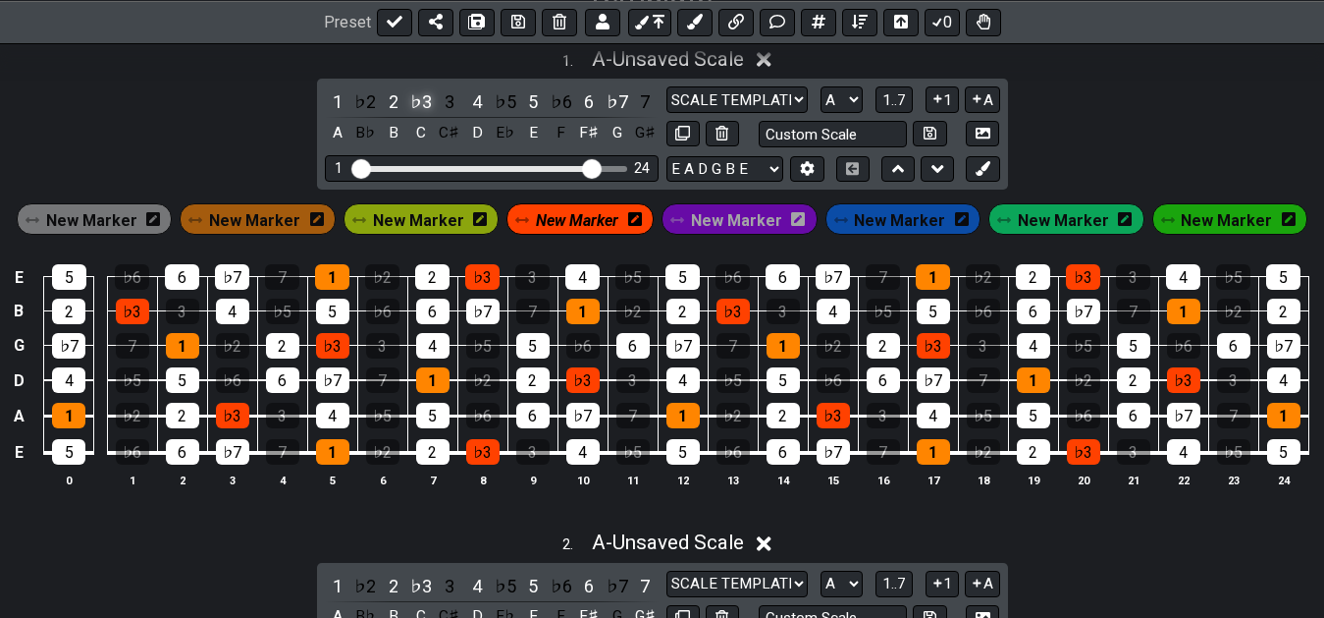
click at [418, 104] on div "♭3" at bounding box center [421, 101] width 26 height 27
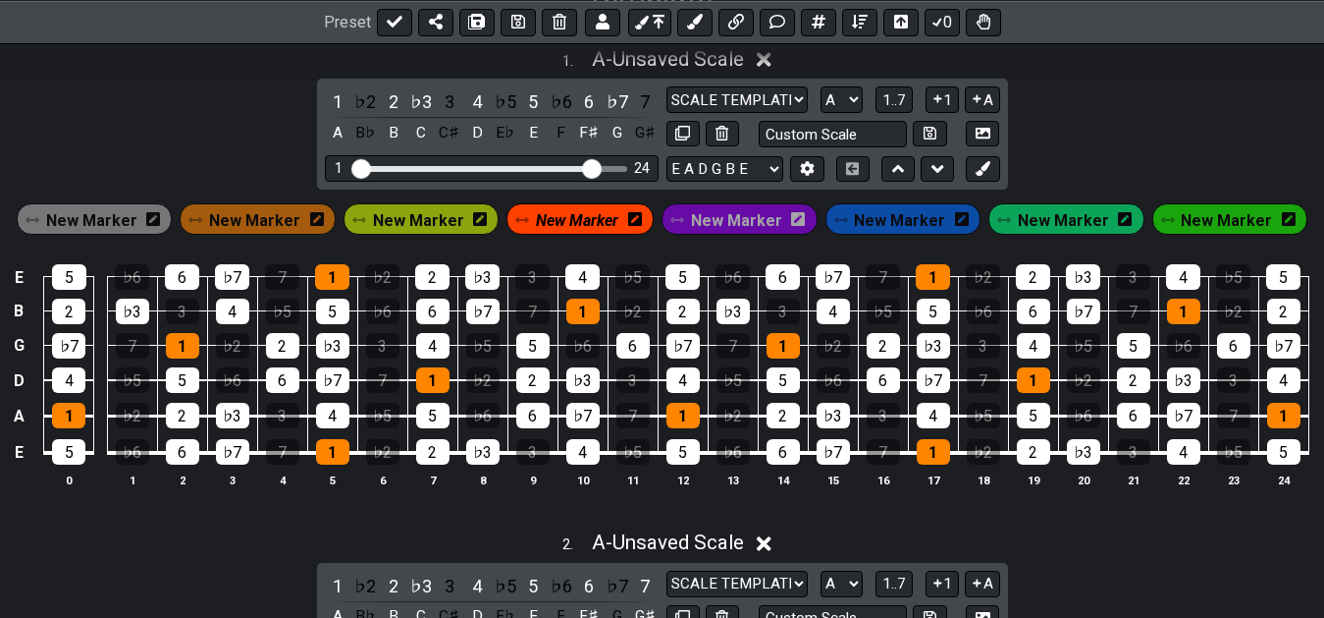
click at [137, 227] on span "New Marker" at bounding box center [91, 220] width 91 height 28
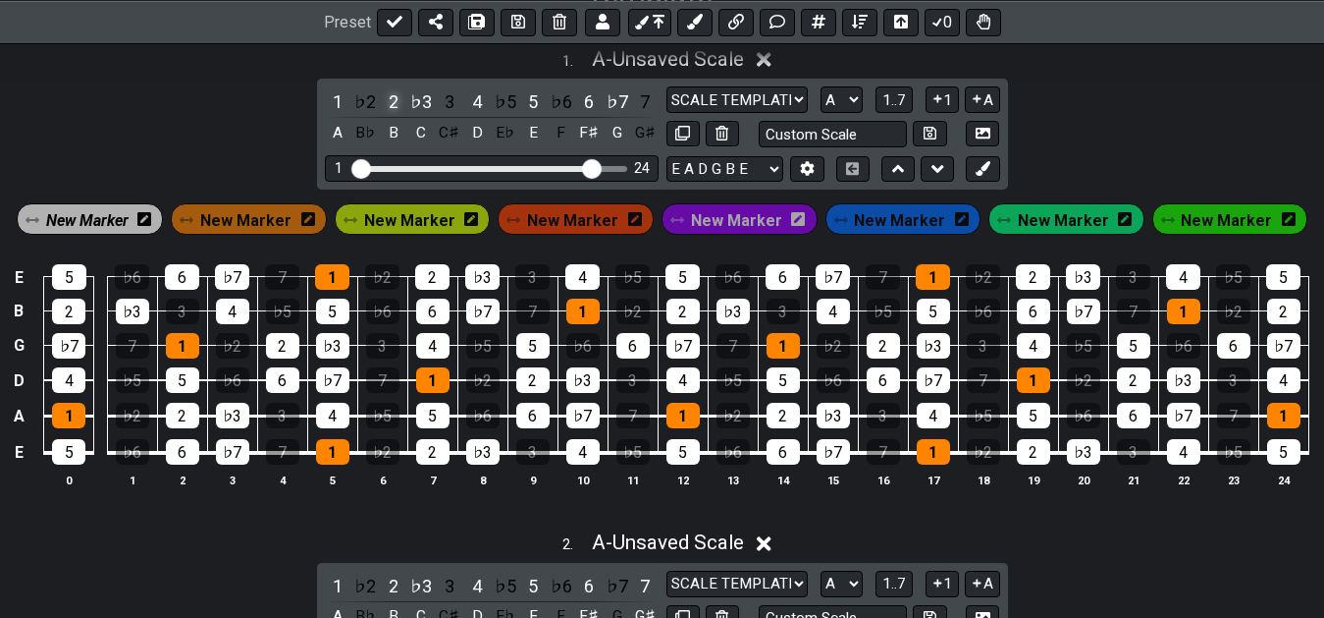
click at [388, 102] on div "2" at bounding box center [394, 101] width 26 height 27
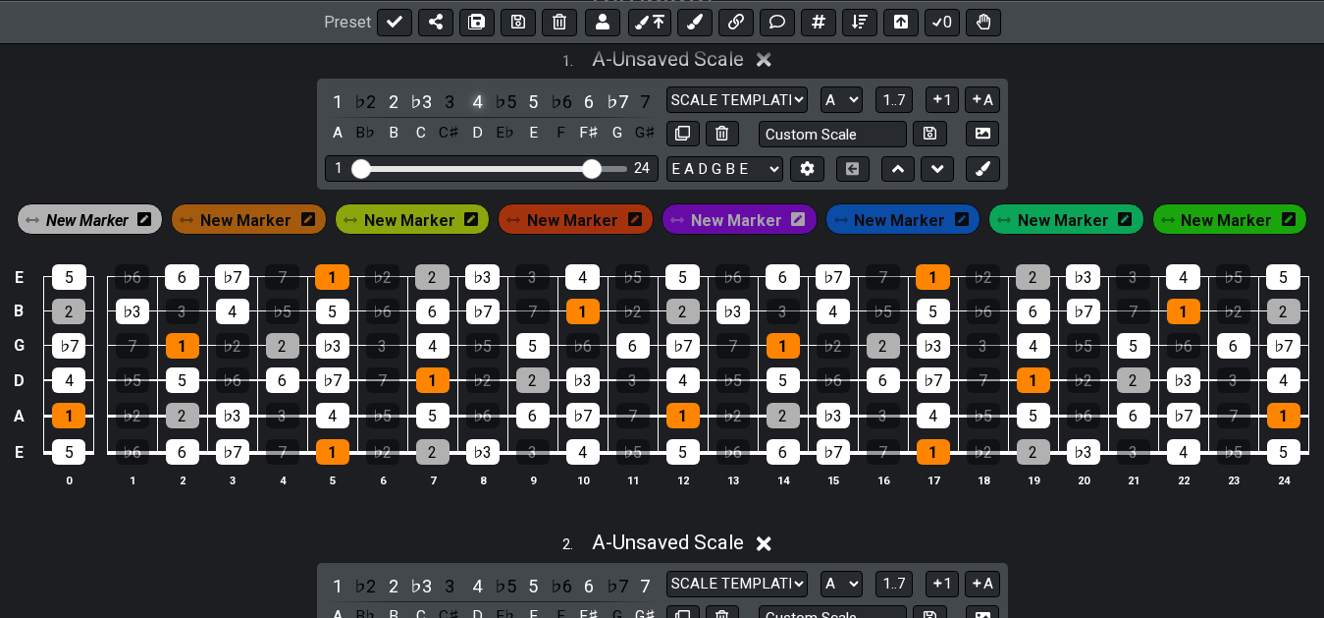
click at [475, 101] on div "4" at bounding box center [477, 101] width 26 height 27
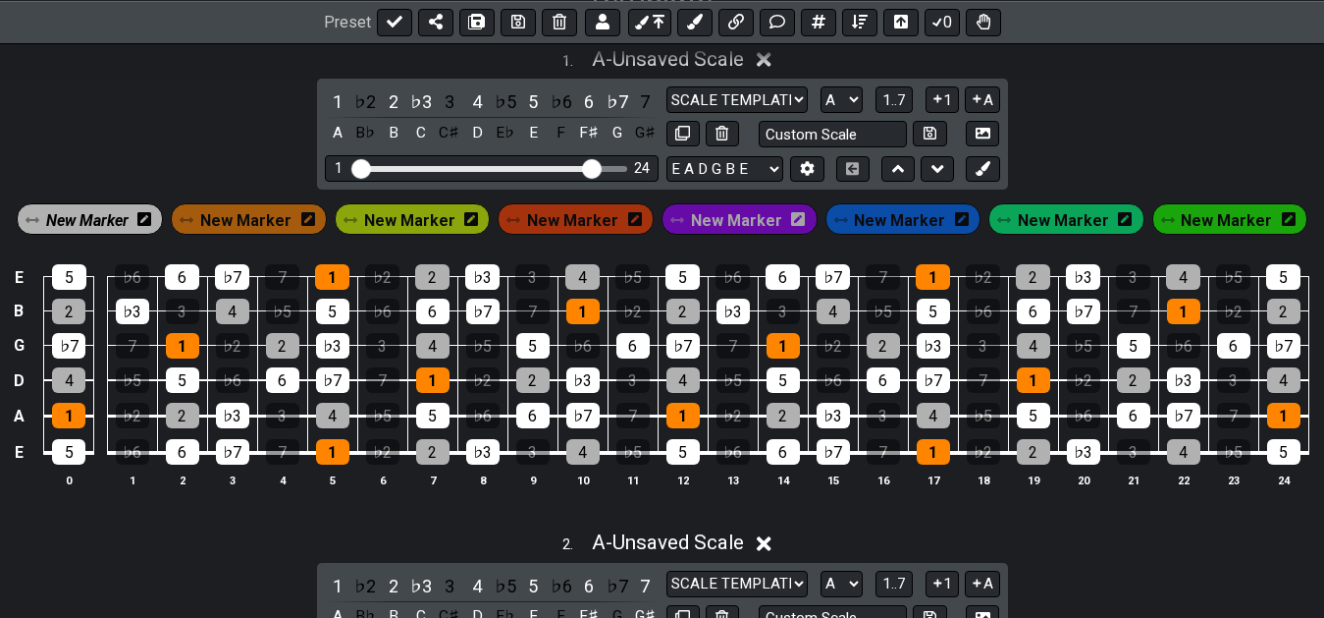
click at [519, 101] on div "1 ♭2 2 ♭3 3 4 ♭5 5 ♭6 6 ♭7 7 A B♭ B C C♯ D E♭ E F F♯ G G♯" at bounding box center [492, 117] width 334 height 58
click at [531, 104] on div "5" at bounding box center [533, 101] width 26 height 27
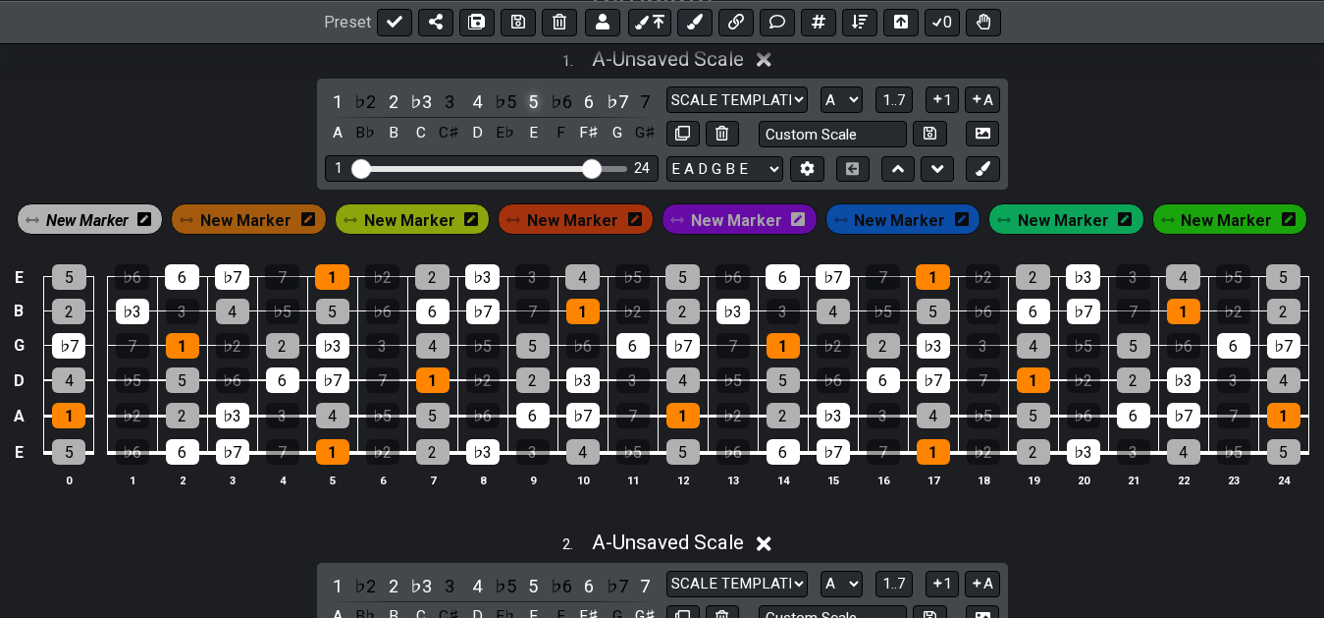
click at [531, 104] on div "5" at bounding box center [533, 101] width 26 height 27
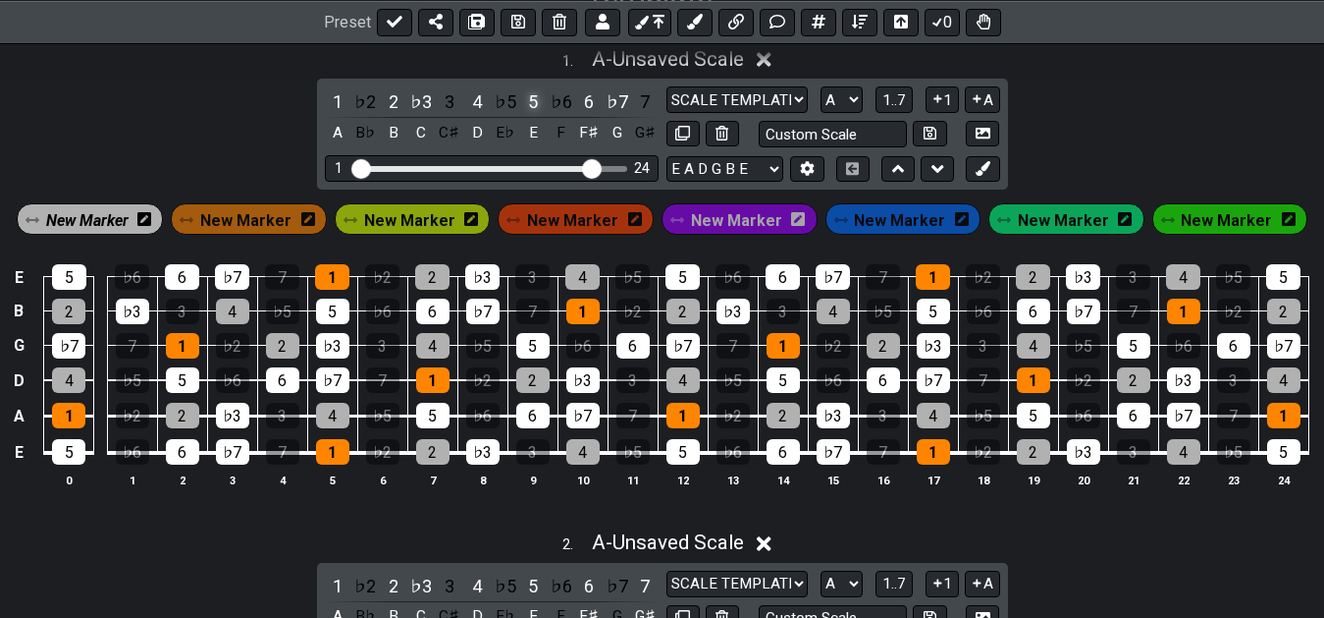
click at [531, 104] on div "5" at bounding box center [533, 101] width 26 height 27
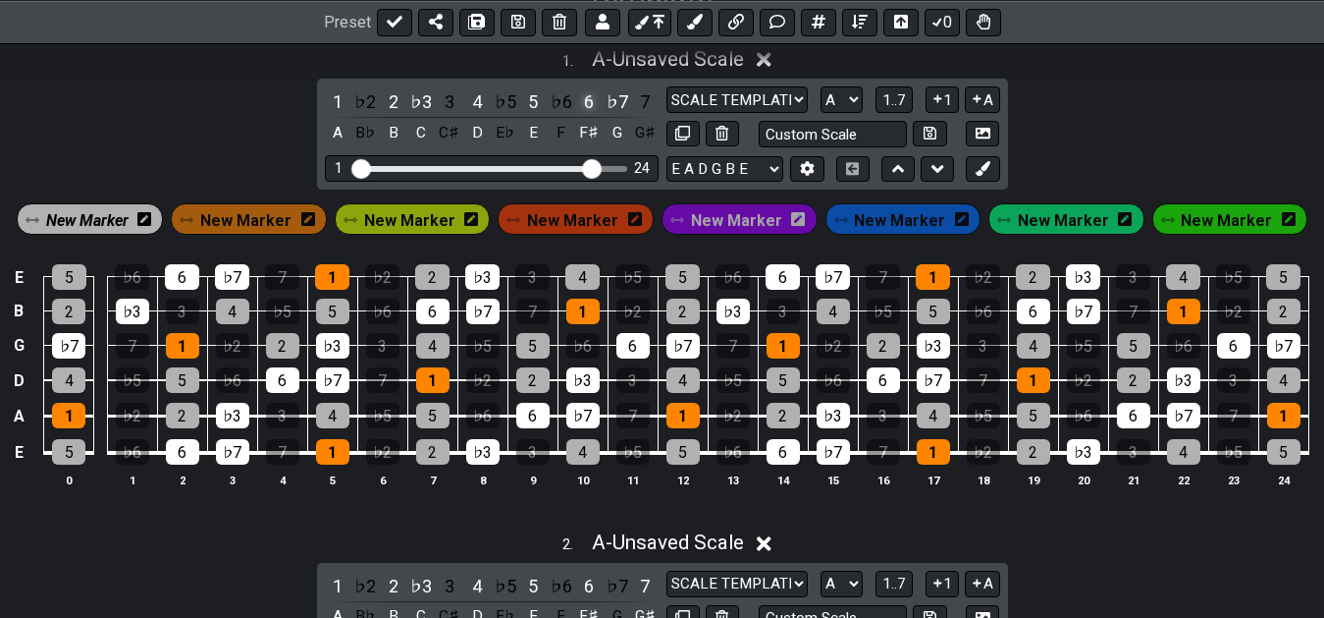
click at [577, 104] on div "1 ♭2 2 ♭3 3 4 ♭5 5 ♭6 6 ♭7 7 A B♭ B C C♯ D E♭ E F F♯ G G♯" at bounding box center [492, 117] width 334 height 58
click at [580, 103] on div "6" at bounding box center [589, 101] width 26 height 27
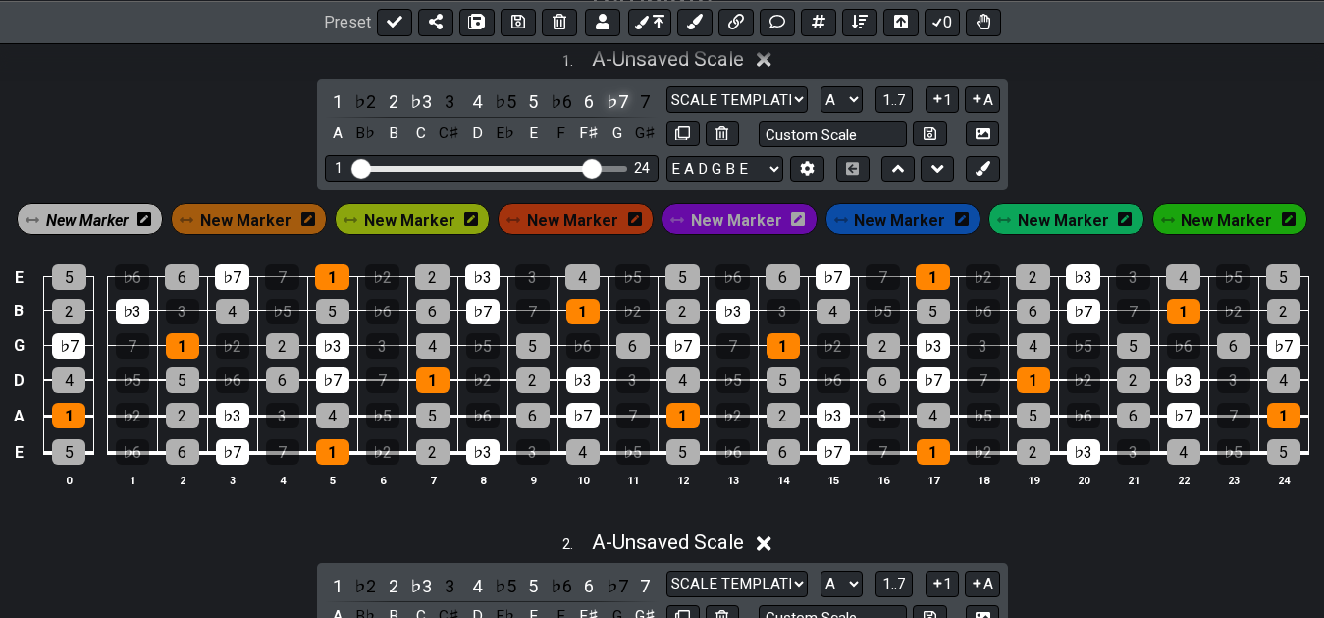
click at [621, 103] on div "♭7" at bounding box center [618, 101] width 26 height 27
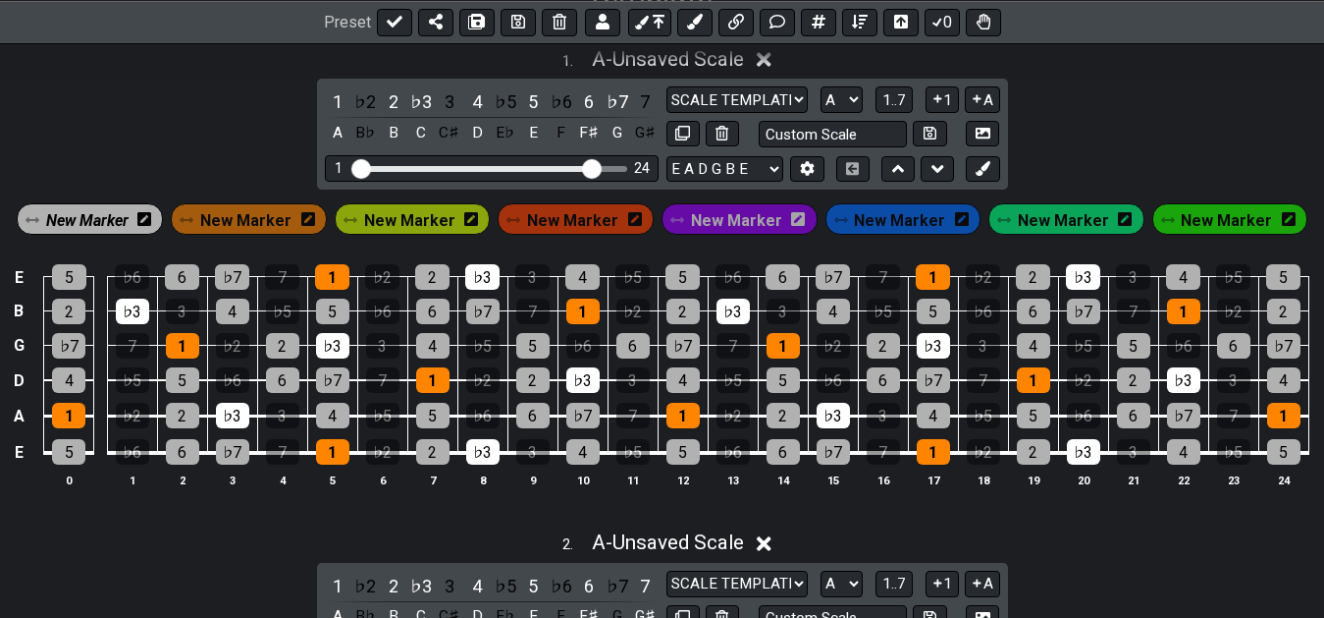
click at [424, 216] on span "New Marker" at bounding box center [409, 220] width 91 height 28
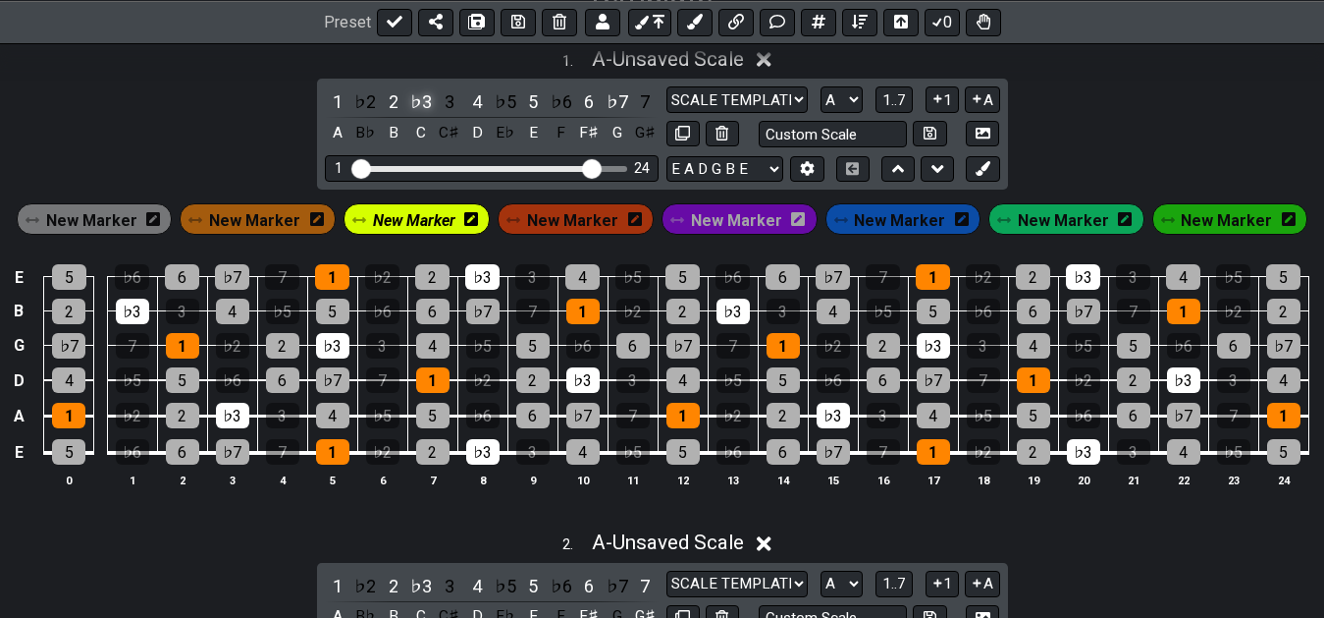
click at [414, 100] on div "♭3" at bounding box center [421, 101] width 26 height 27
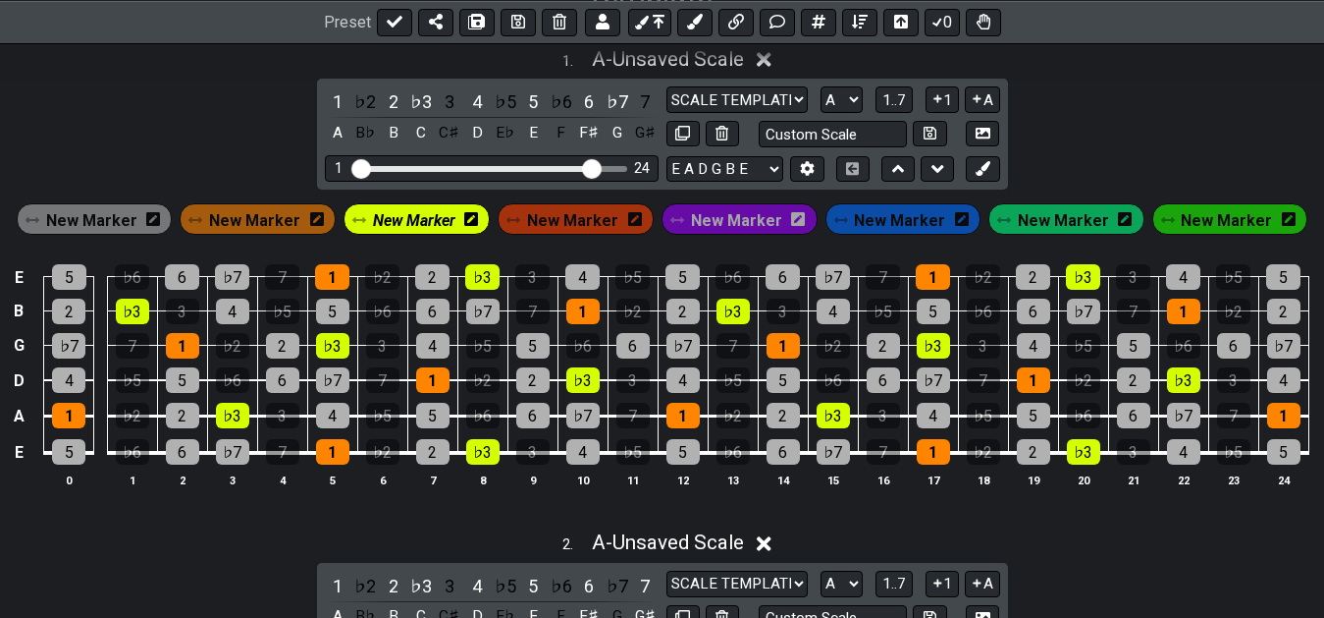
click at [418, 219] on span "New Marker" at bounding box center [414, 220] width 82 height 28
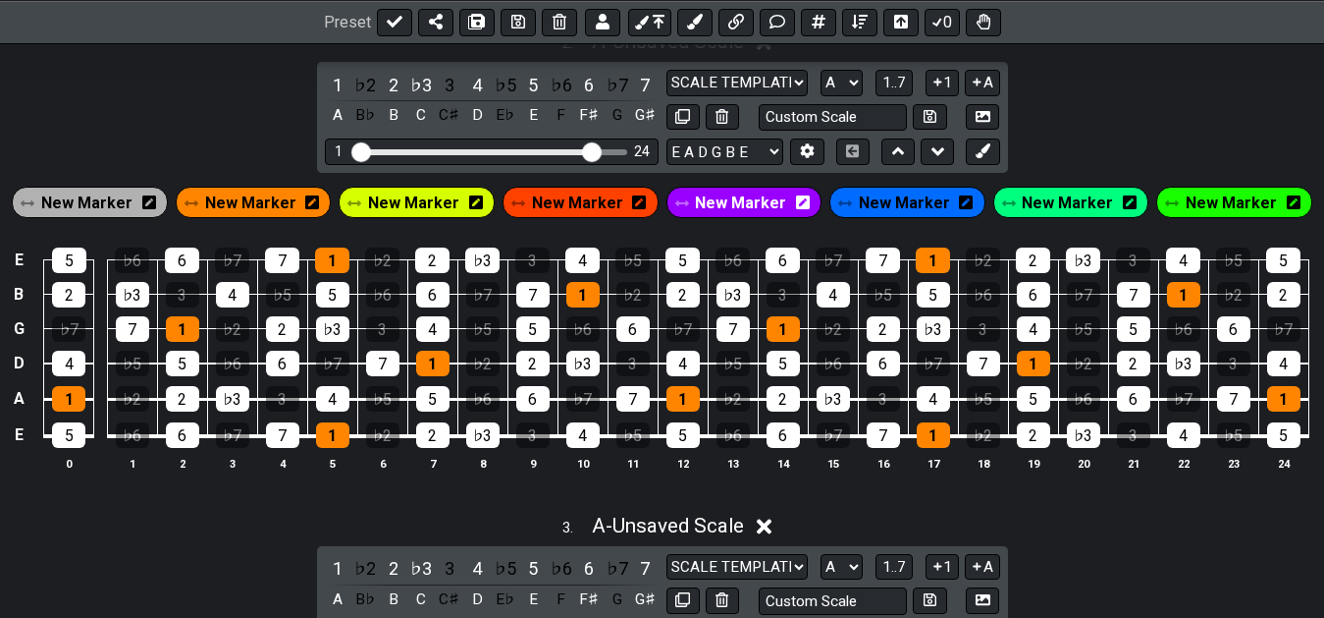
scroll to position [801, 0]
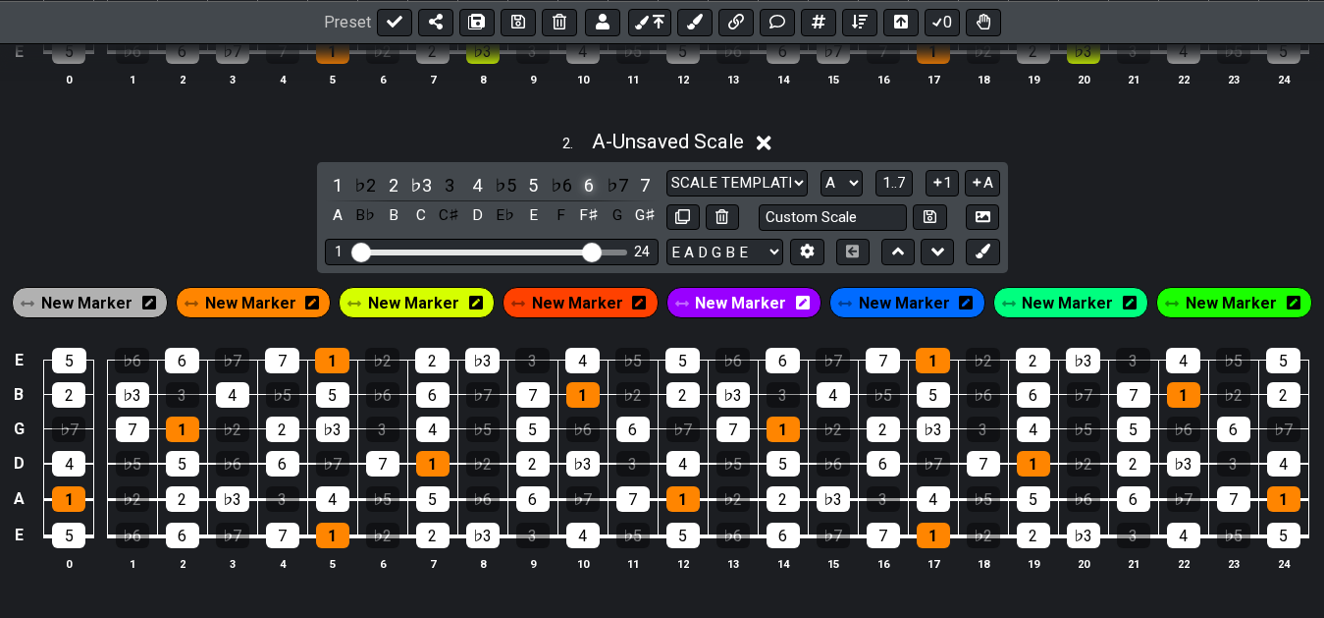
click at [591, 188] on div "6" at bounding box center [589, 185] width 26 height 27
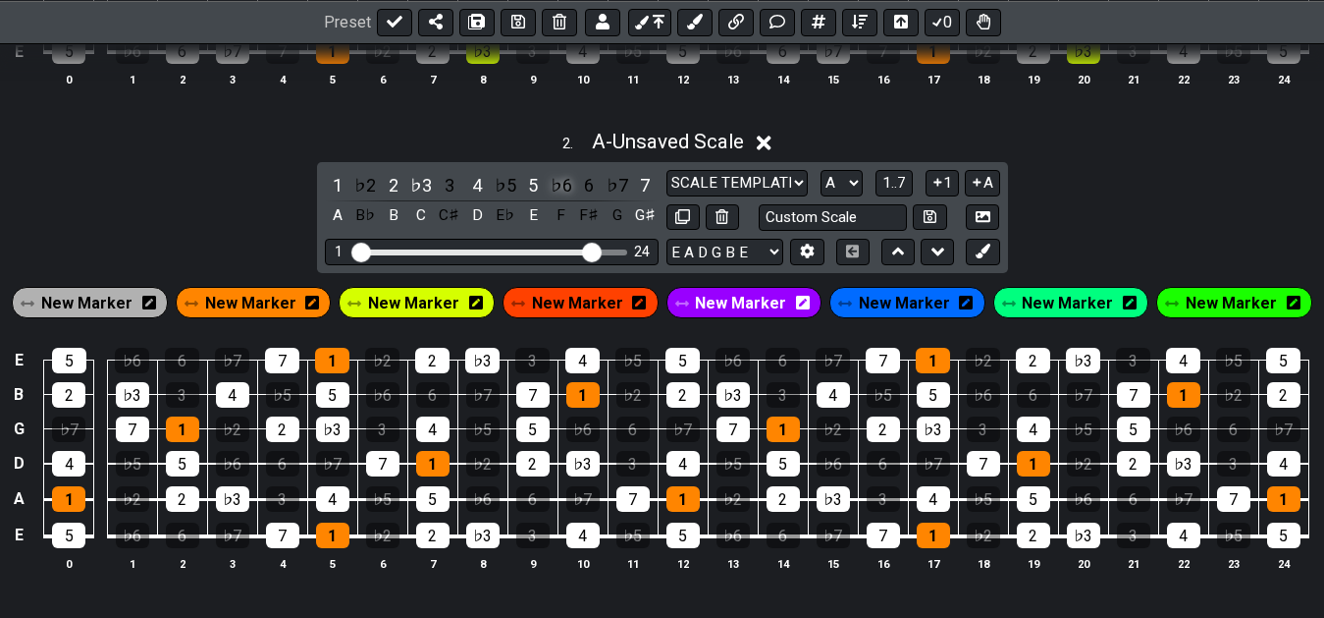
click at [564, 188] on div "♭6" at bounding box center [562, 185] width 26 height 27
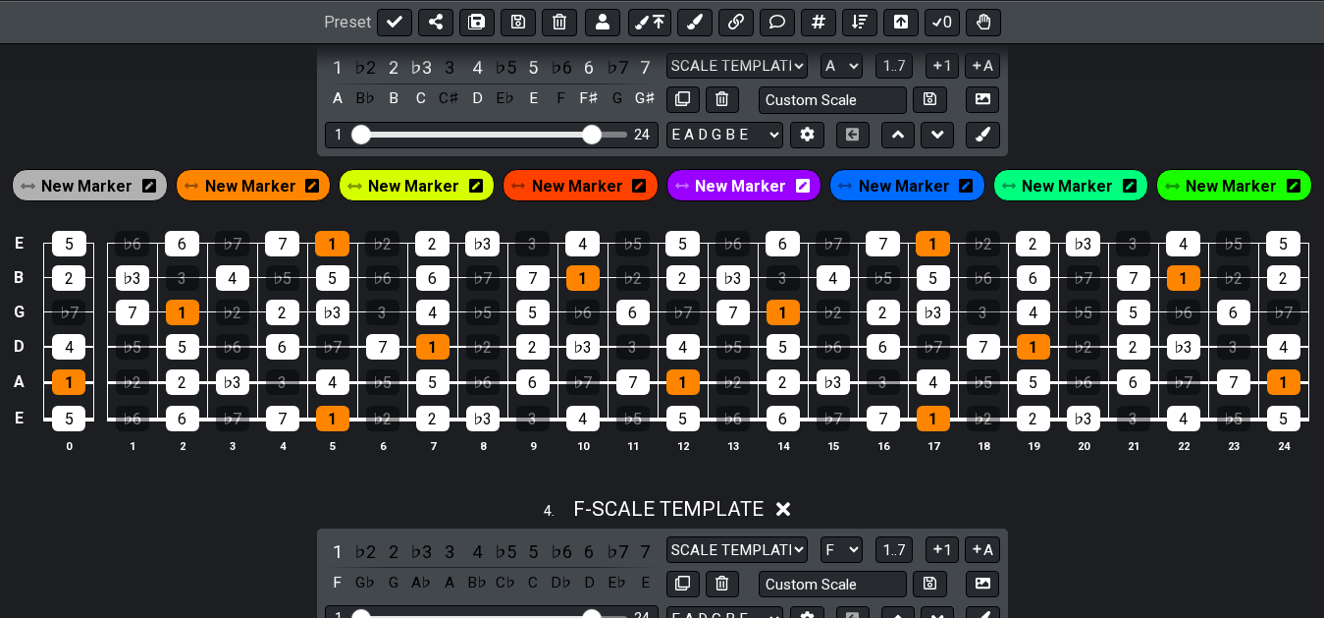
scroll to position [1302, 0]
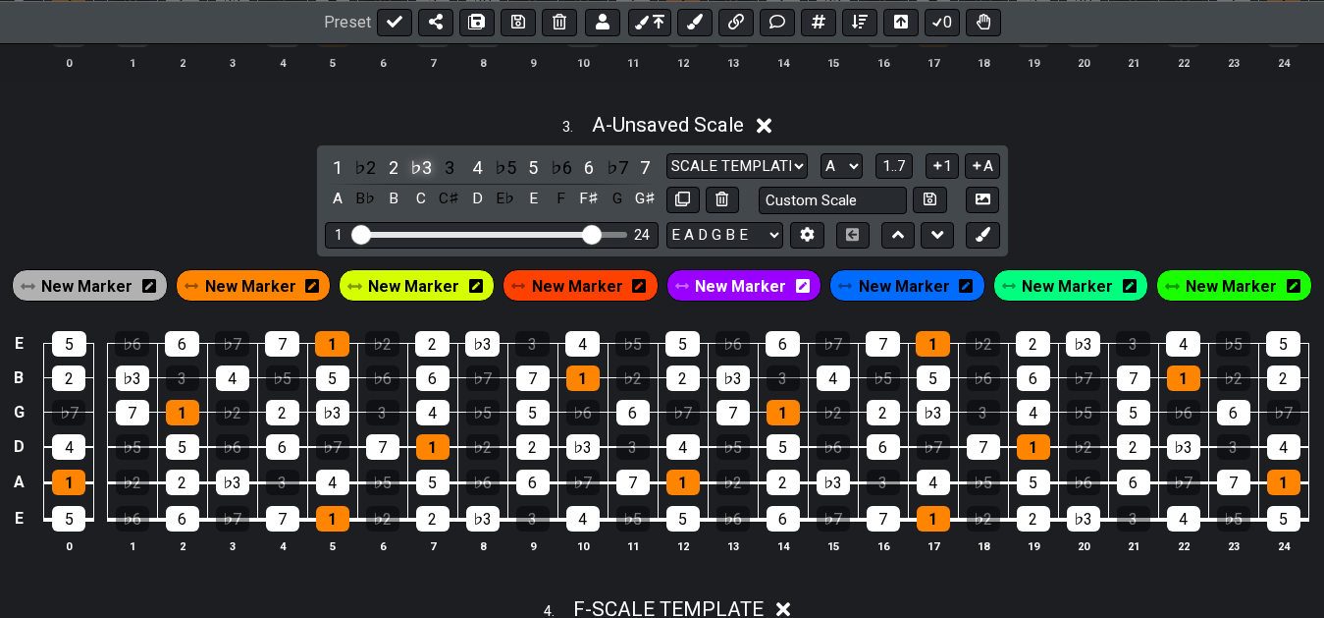
click at [419, 170] on div "♭3" at bounding box center [421, 167] width 26 height 27
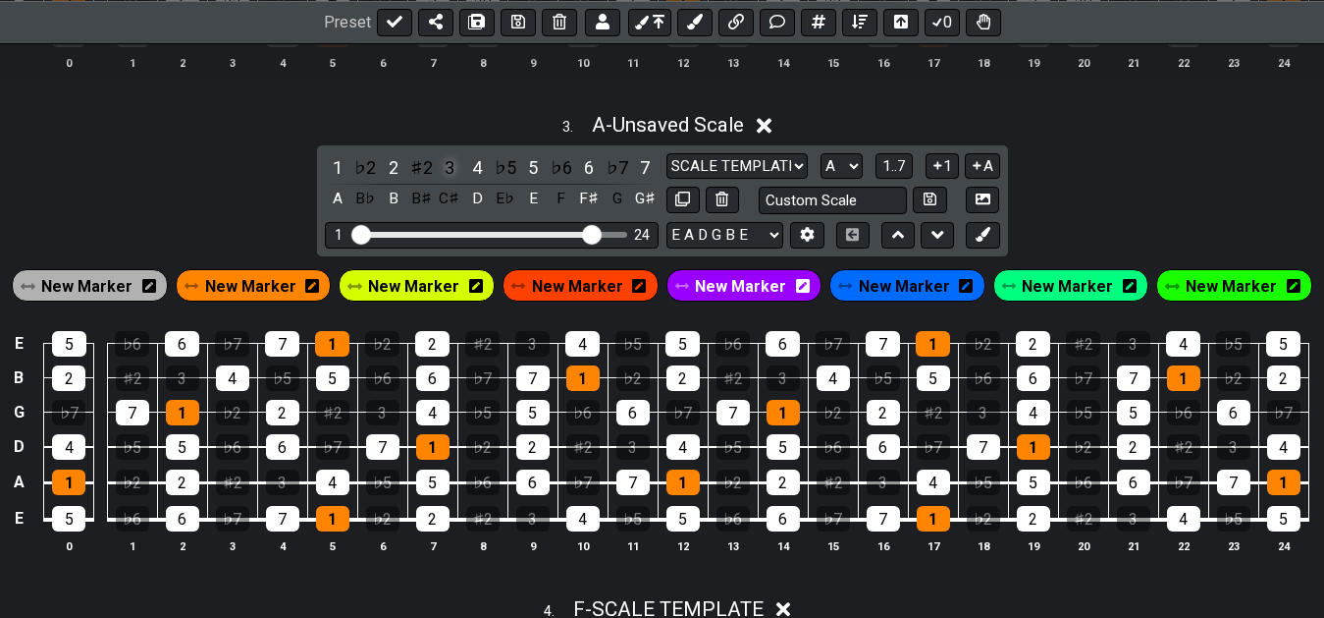
click at [442, 172] on div "3" at bounding box center [450, 167] width 26 height 27
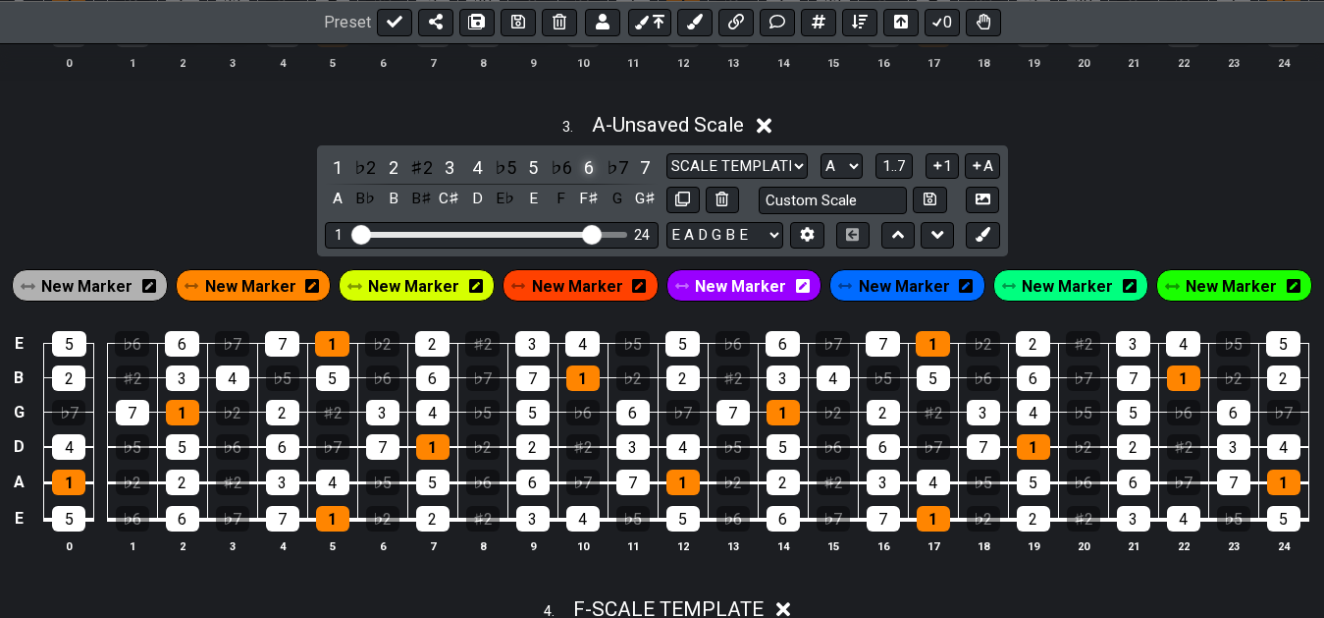
click at [588, 168] on div "6" at bounding box center [589, 167] width 26 height 27
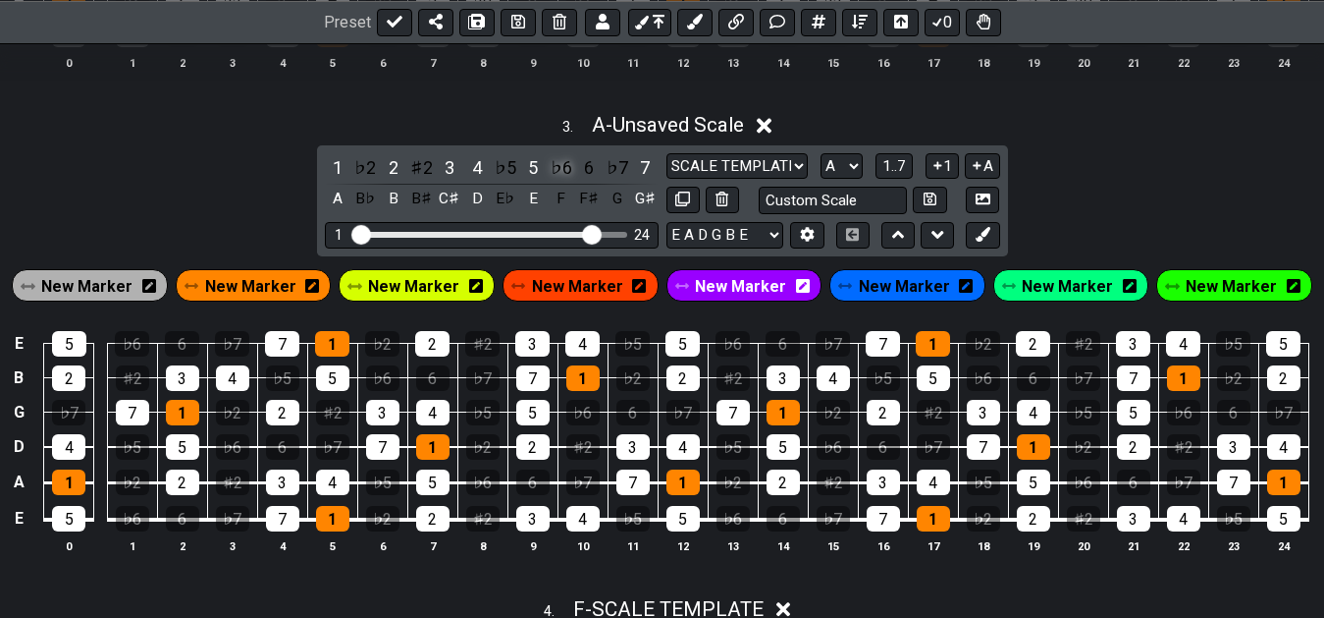
click at [568, 173] on div "♭6" at bounding box center [562, 167] width 26 height 27
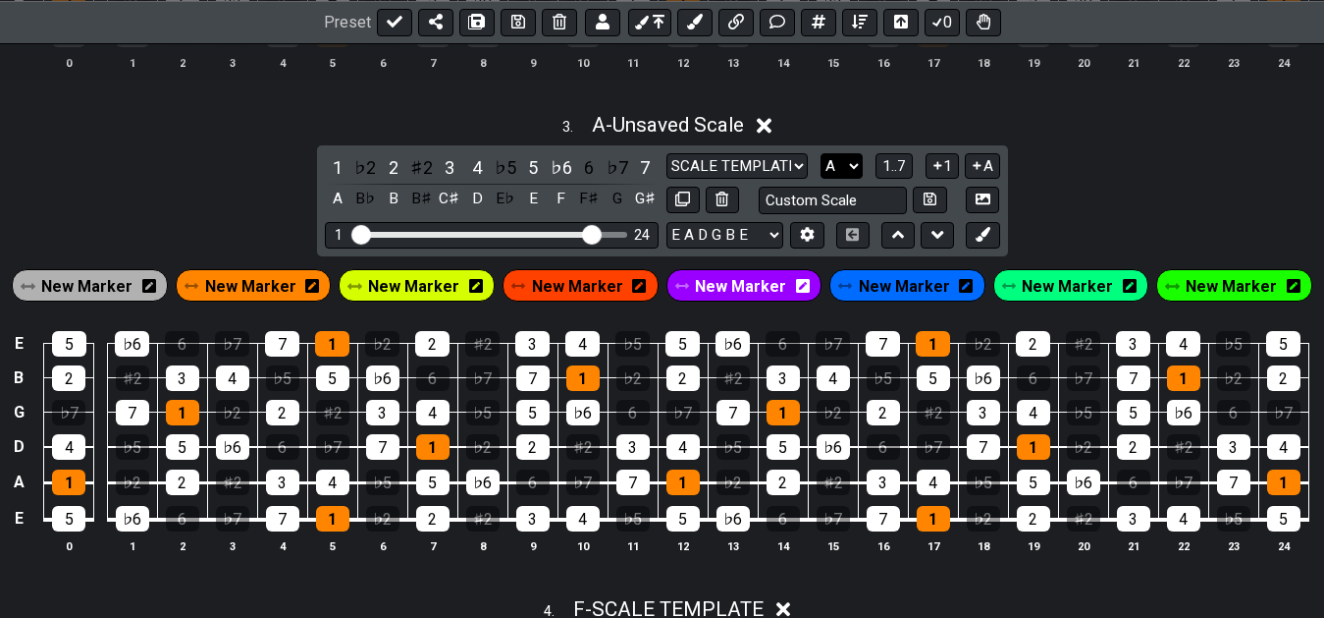
click at [821, 153] on select "A♭ A A♯ B♭ B C C♯ D♭ D D♯ E♭ E F F♯ G♭ G G♯" at bounding box center [842, 166] width 42 height 27
click at [1143, 196] on div "3 . A - Unsaved Scale 1 ♭2 2 ♯2 3 4 ♭5 5 ♭6 6 ♭7 7 A B♭ B B♯ C♯ D E♭ E F F♯ G G…" at bounding box center [662, 341] width 1324 height 480
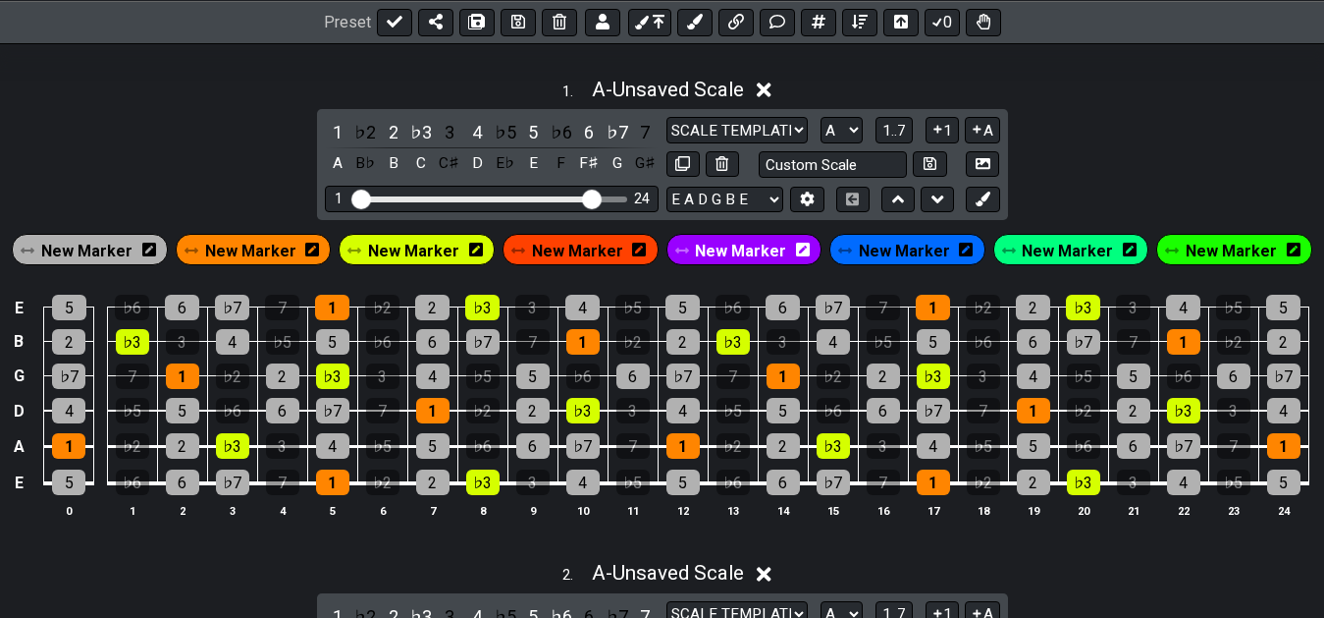
scroll to position [401, 0]
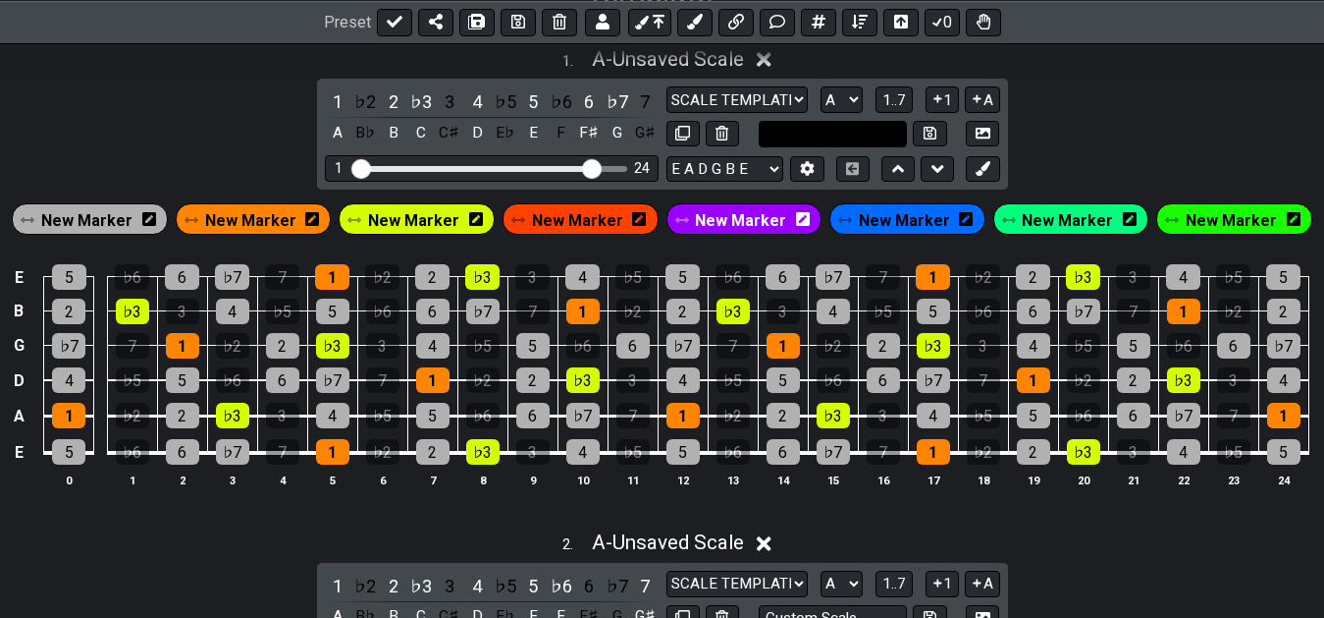
click at [812, 134] on input "text" at bounding box center [833, 134] width 149 height 27
type input "aeolian"
click at [1091, 131] on div "1 . A - Unsaved Scale 1 ♭2 2 ♭3 3 4 ♭5 5 ♭6 6 ♭7 7 A B♭ B C C♯ D E♭ E F F♯ G G♯…" at bounding box center [662, 275] width 1324 height 480
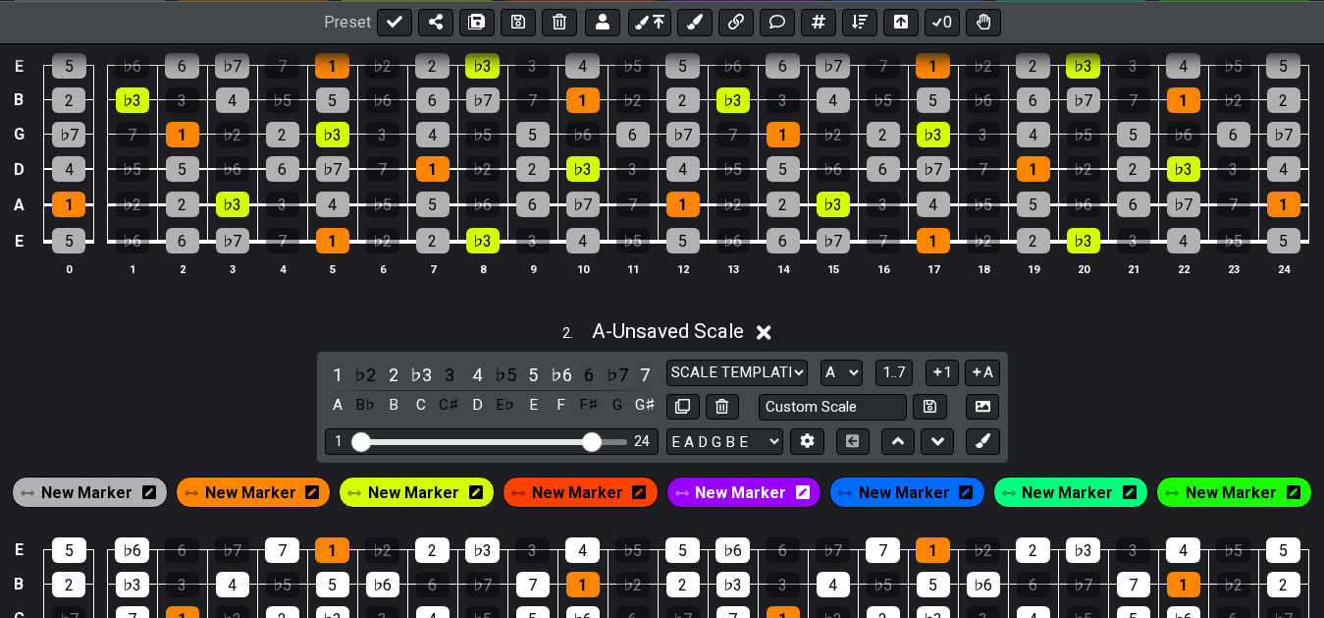
scroll to position [801, 0]
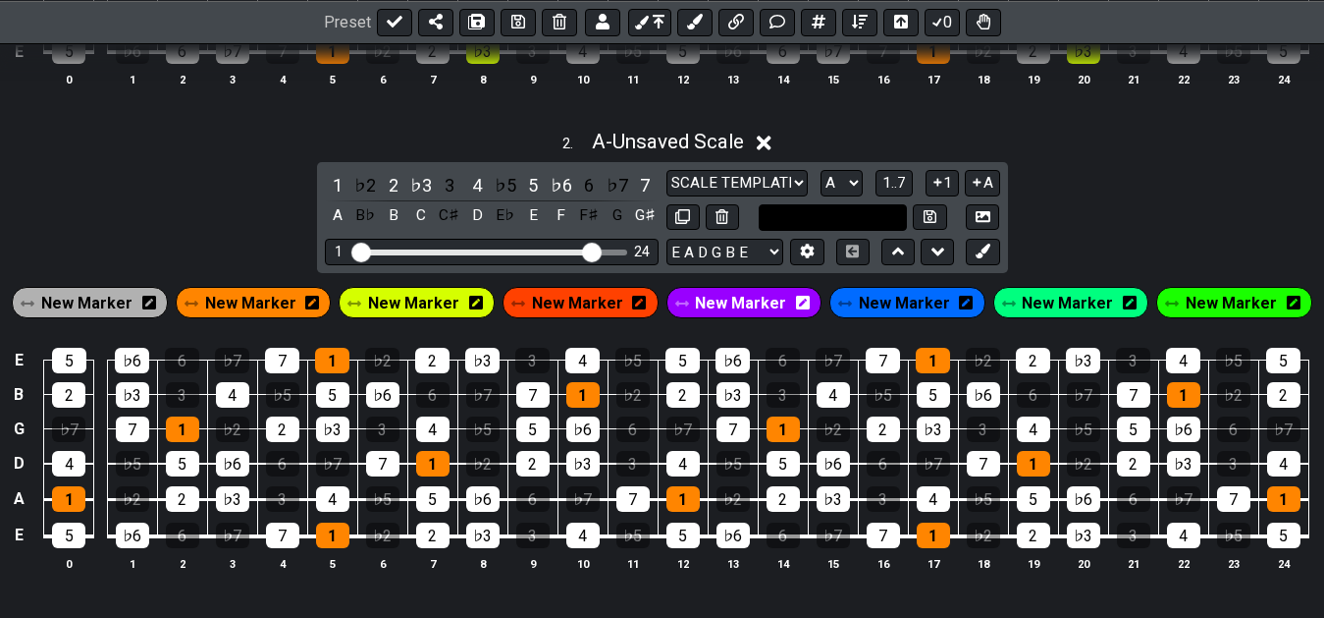
click at [874, 216] on input "text" at bounding box center [833, 217] width 149 height 27
type input "harmonic minor"
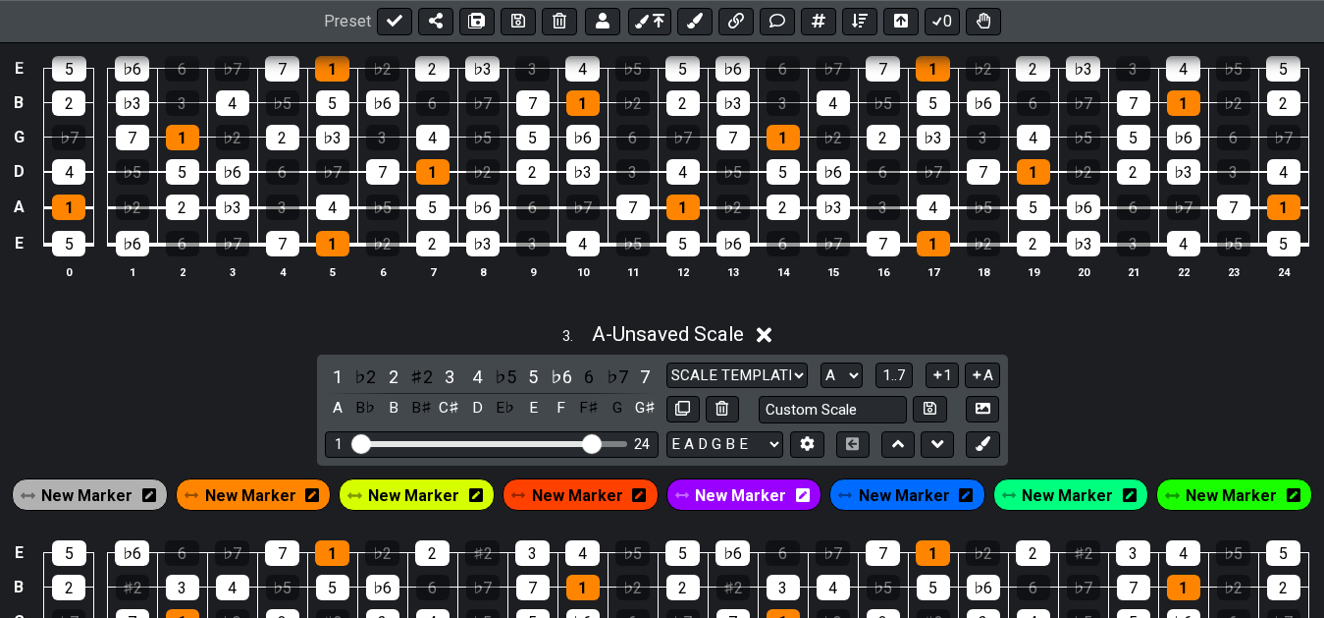
scroll to position [1102, 0]
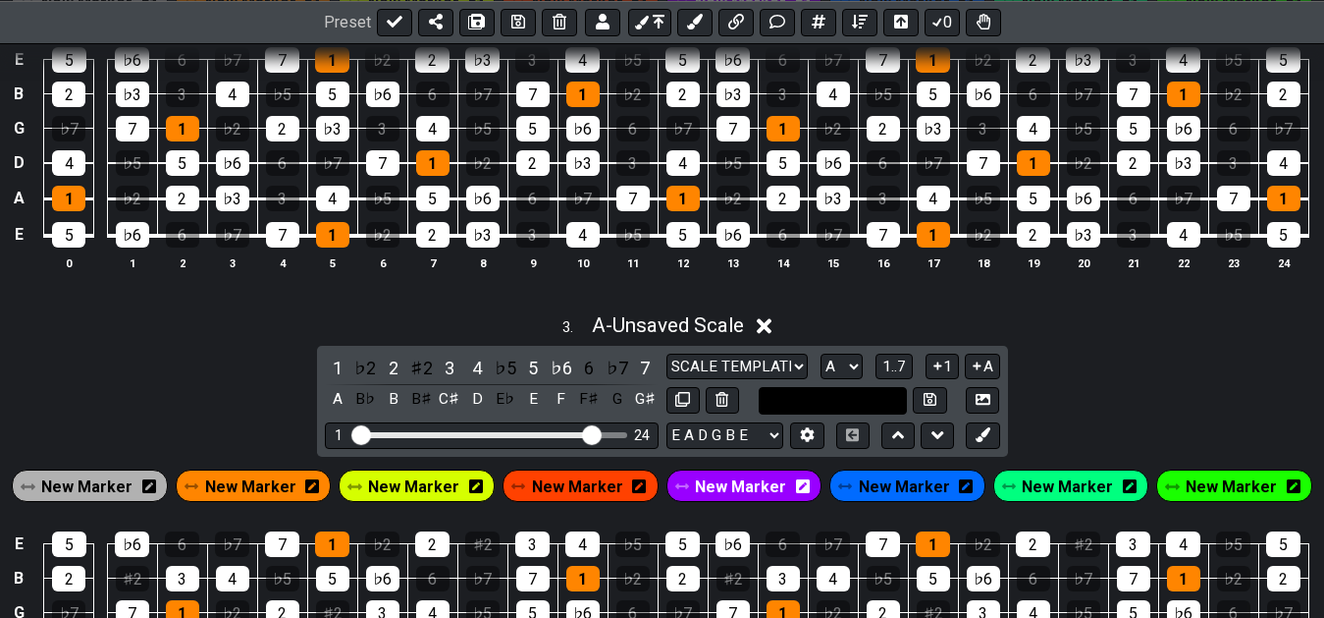
click at [831, 400] on input "text" at bounding box center [833, 400] width 149 height 27
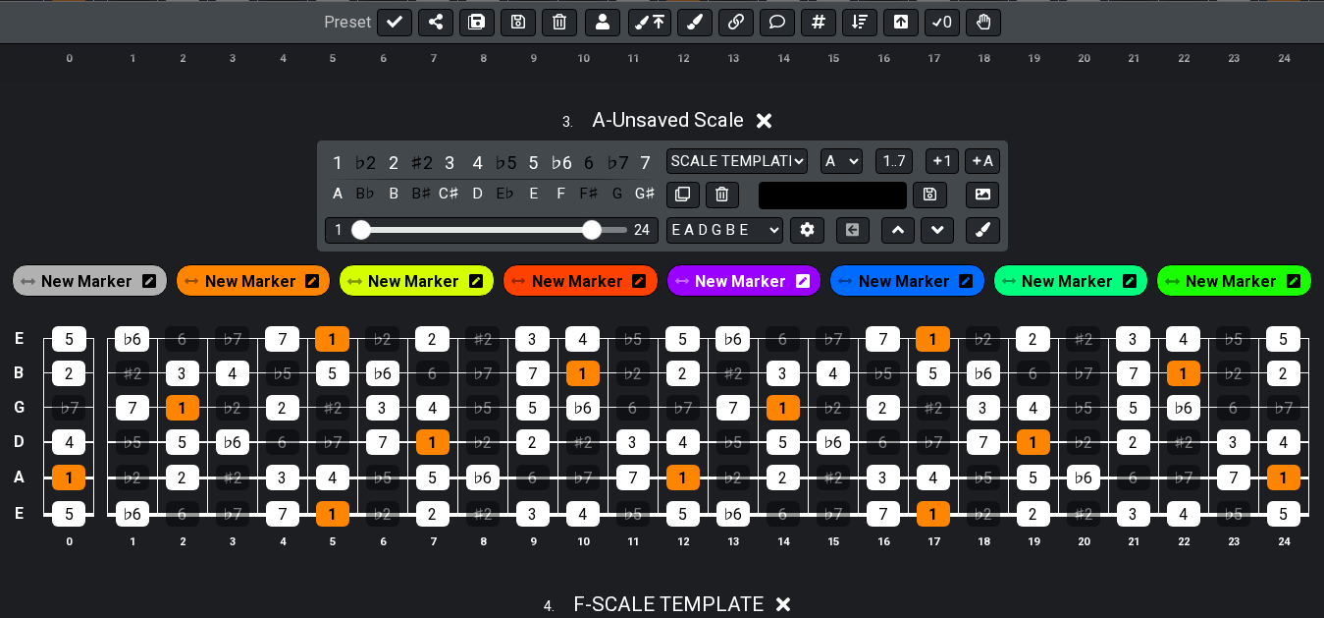
scroll to position [1302, 0]
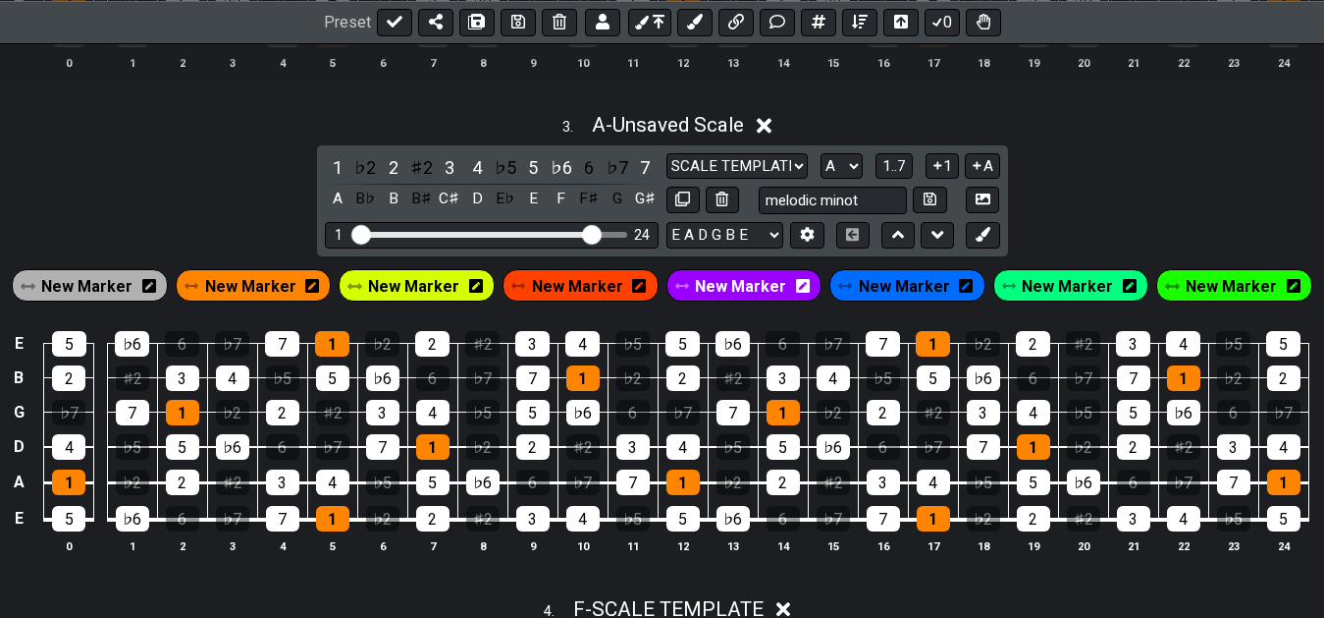
type input "melodic minot"
click at [1135, 198] on div "3 . A - Unsaved Scale 1 ♭2 2 ♯2 3 4 ♭5 5 ♭6 6 ♭7 7 A B♭ B B♯ C♯ D E♭ E F F♯ G G…" at bounding box center [662, 341] width 1324 height 480
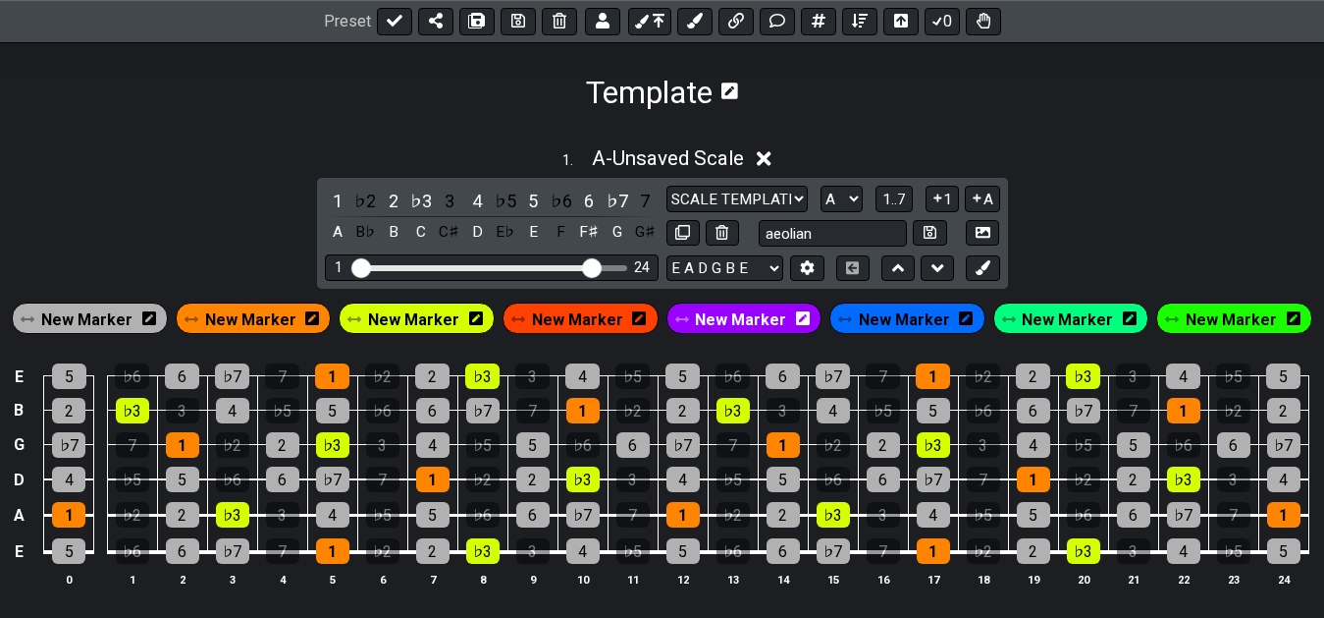
scroll to position [300, 0]
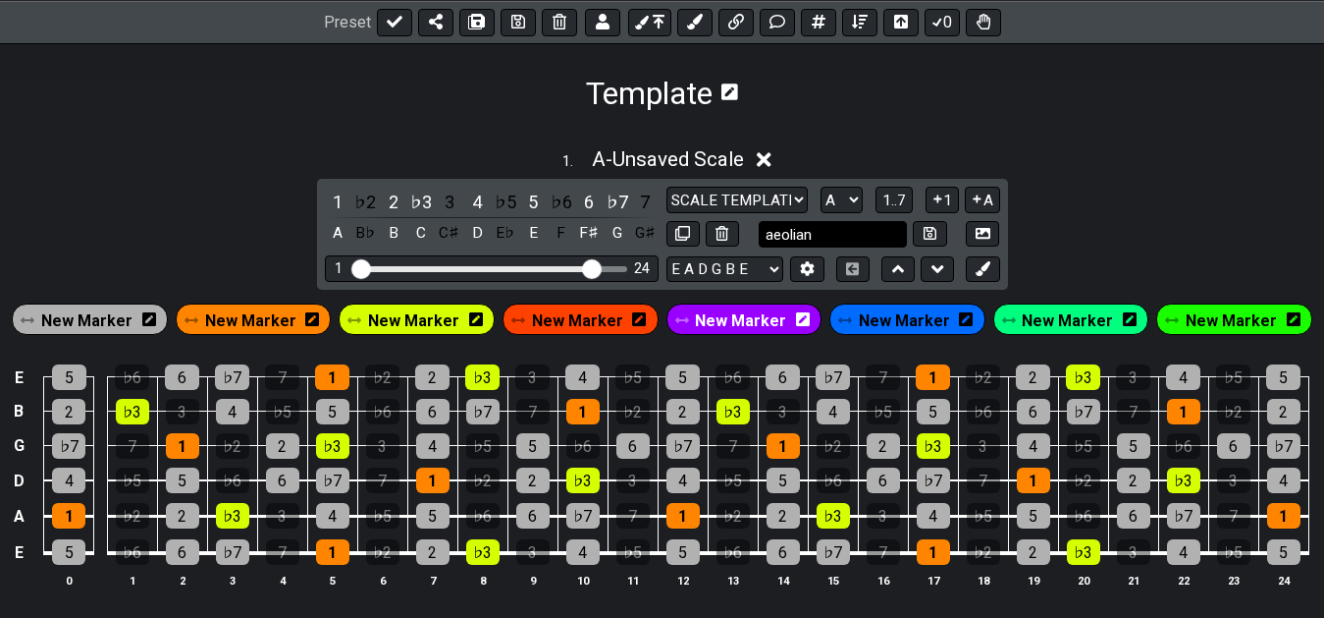
click at [840, 235] on input "aeolian" at bounding box center [833, 234] width 149 height 27
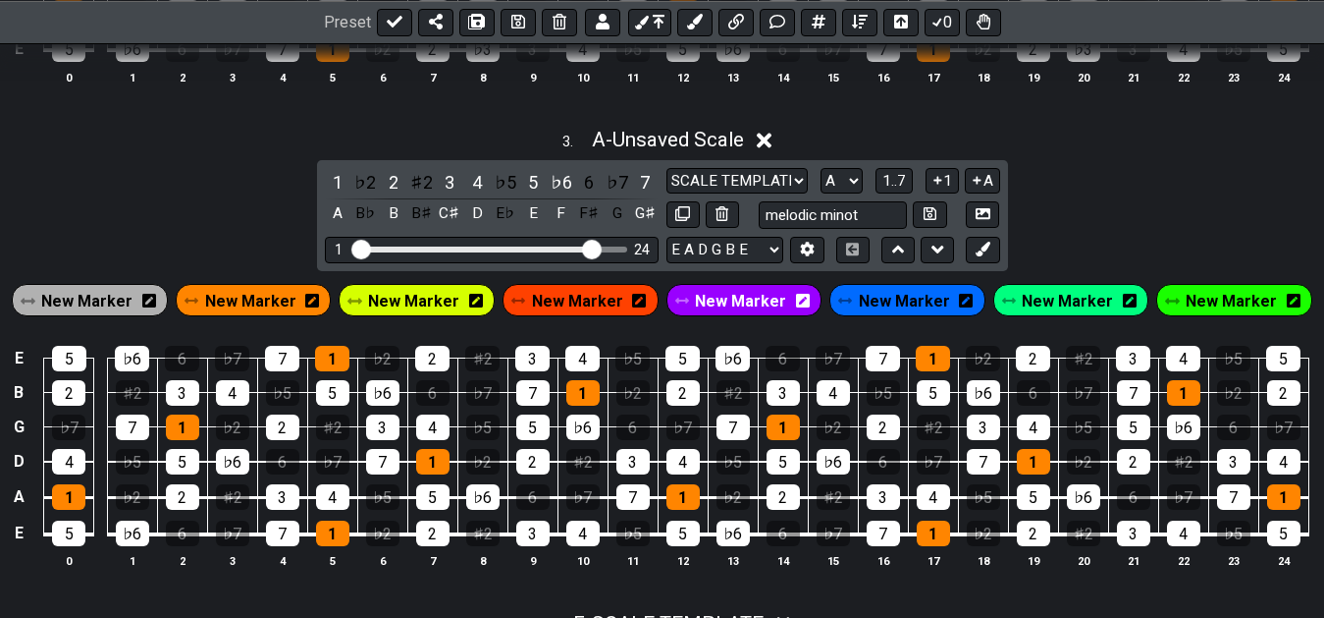
scroll to position [1302, 0]
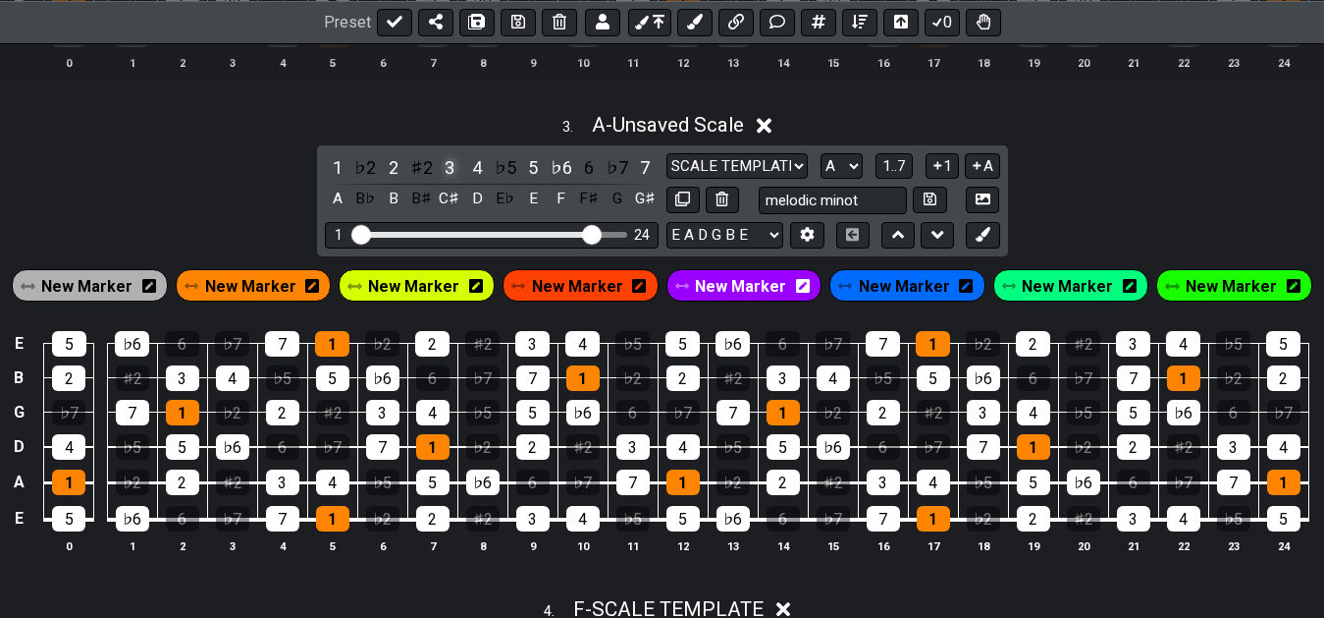
click at [448, 172] on div "3" at bounding box center [450, 167] width 26 height 27
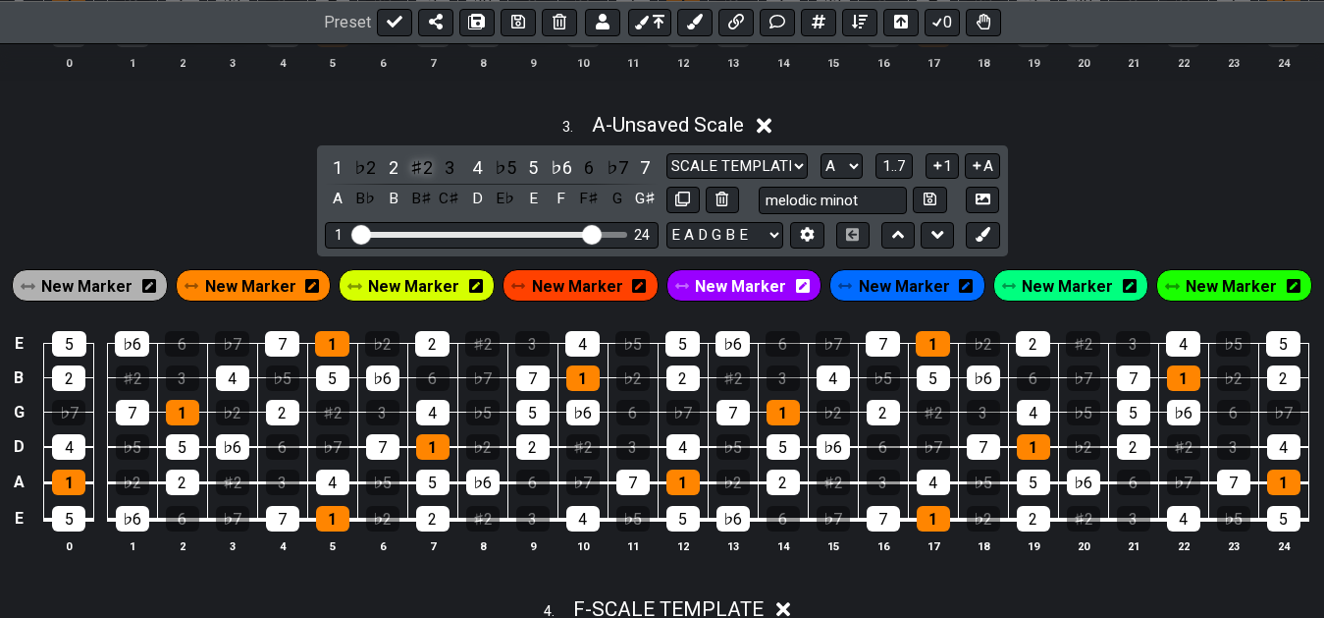
click at [417, 178] on div "♯2" at bounding box center [421, 167] width 26 height 27
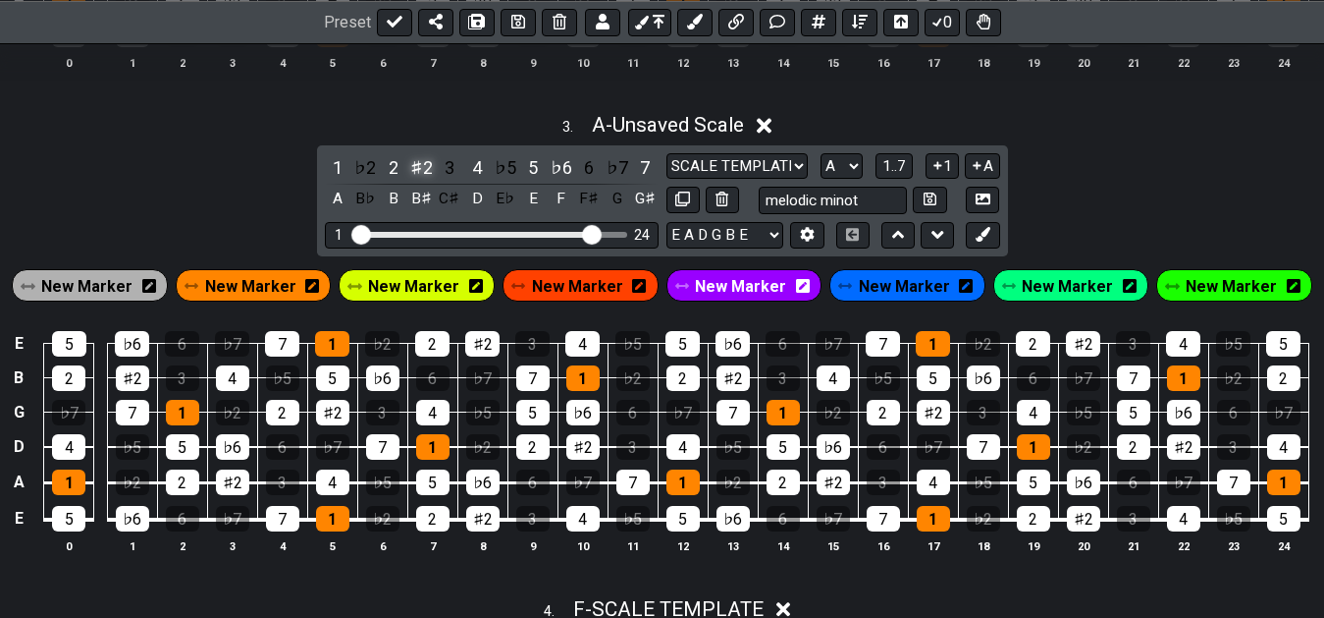
click at [415, 175] on div "♯2" at bounding box center [421, 167] width 26 height 27
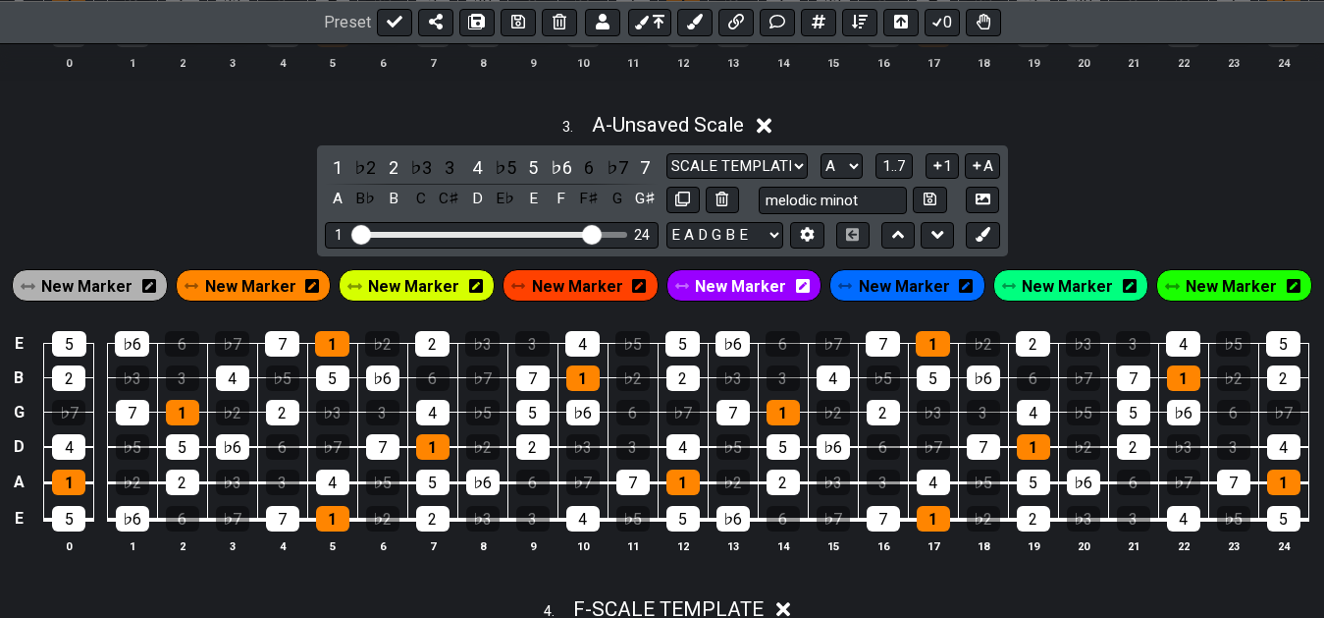
click at [415, 175] on div "♭3" at bounding box center [421, 167] width 26 height 27
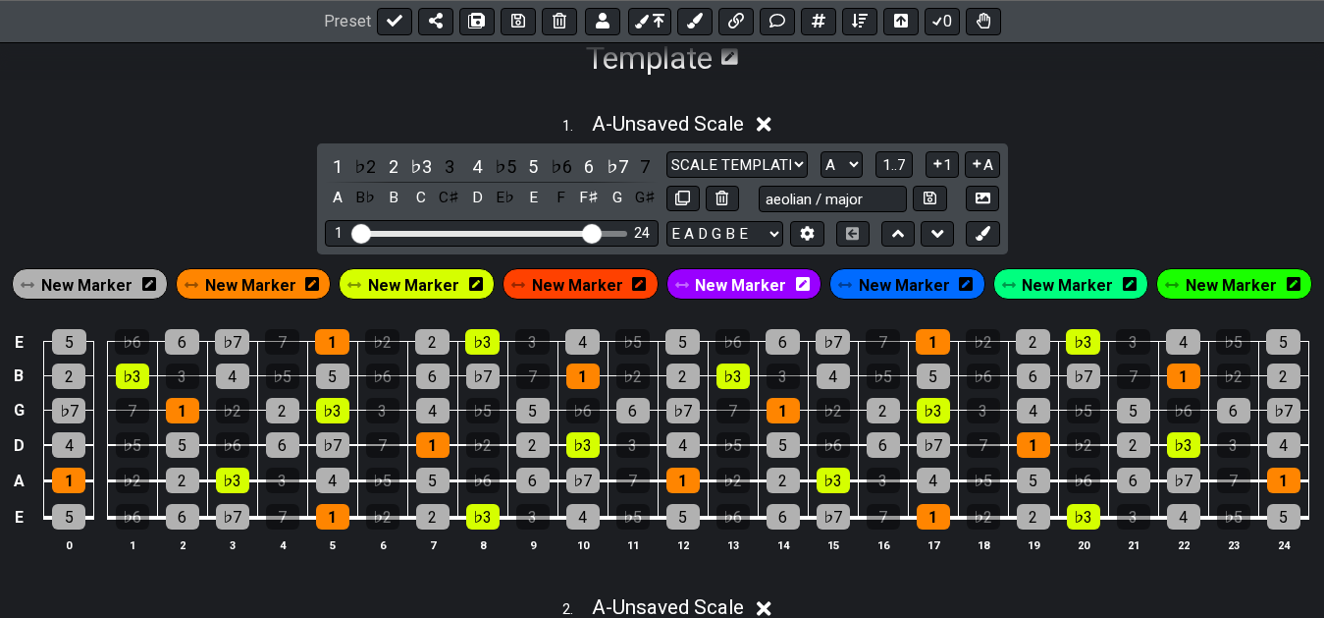
scroll to position [300, 0]
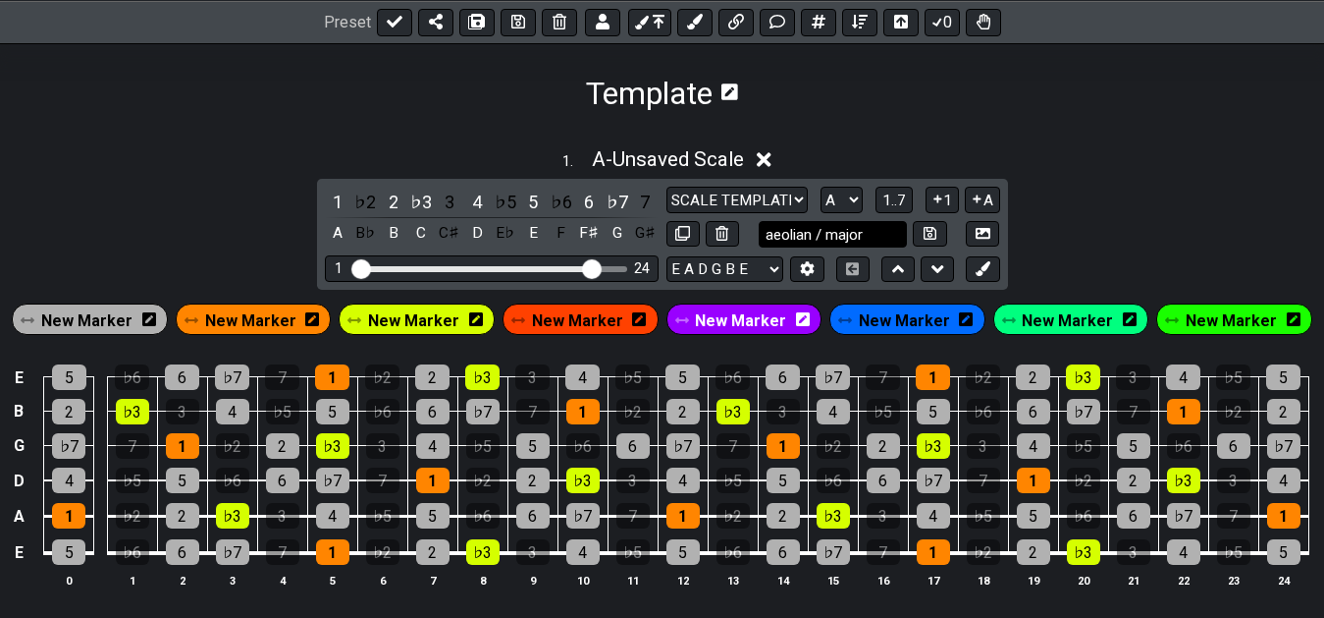
click at [832, 240] on input "aeolian / major" at bounding box center [833, 234] width 149 height 27
type input "aeolian / vi major"
click at [1137, 218] on div "1 . A - Unsaved Scale 1 ♭2 2 ♭3 3 4 ♭5 5 ♭6 6 ♭7 7 A B♭ B C C♯ D E♭ E F F♯ G G♯…" at bounding box center [662, 375] width 1324 height 480
click at [685, 240] on icon at bounding box center [682, 233] width 15 height 15
select select "F"
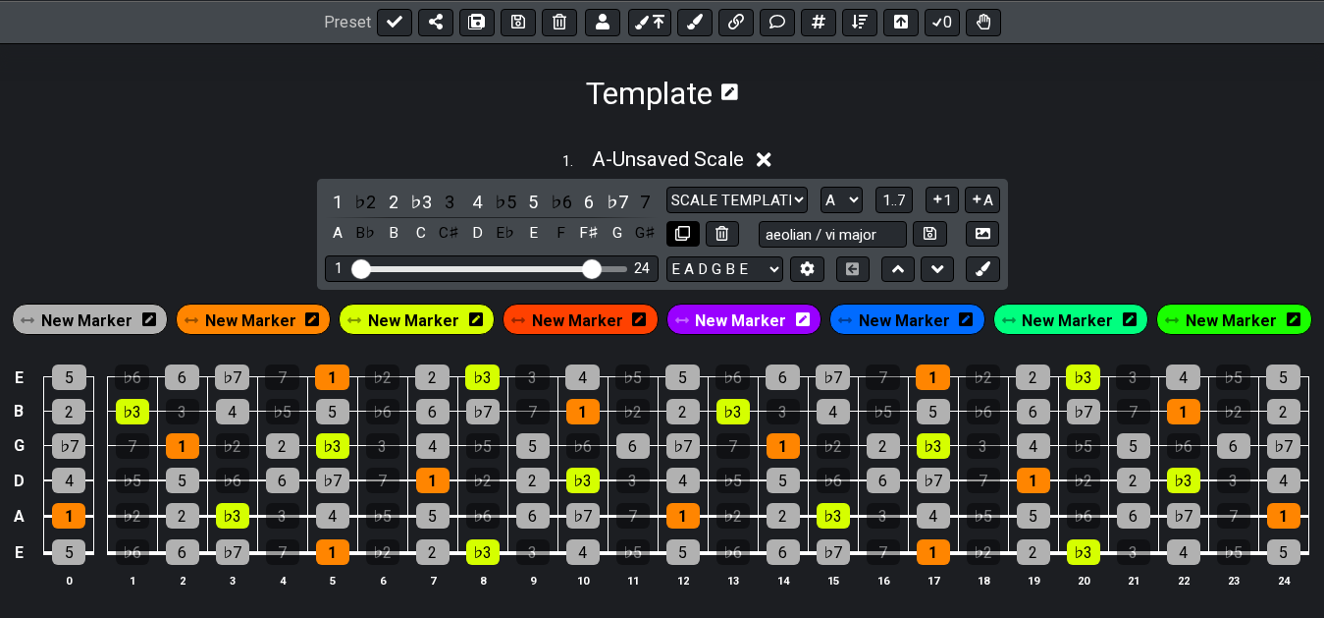
select select "A"
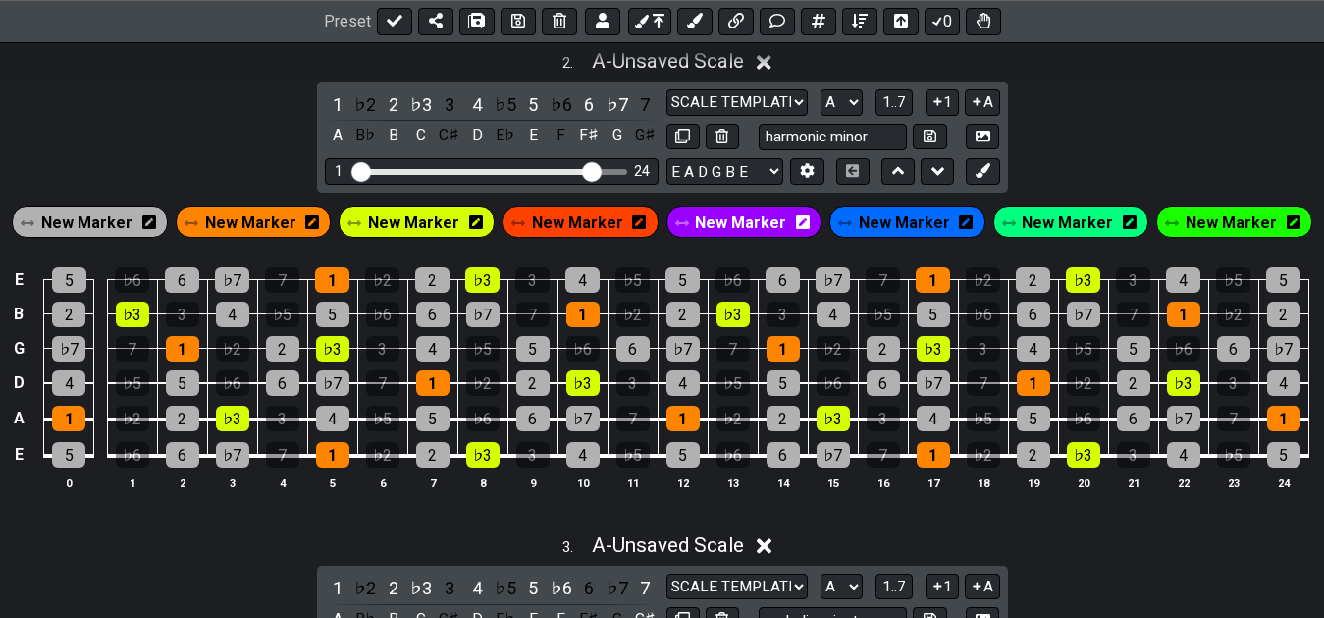
scroll to position [801, 0]
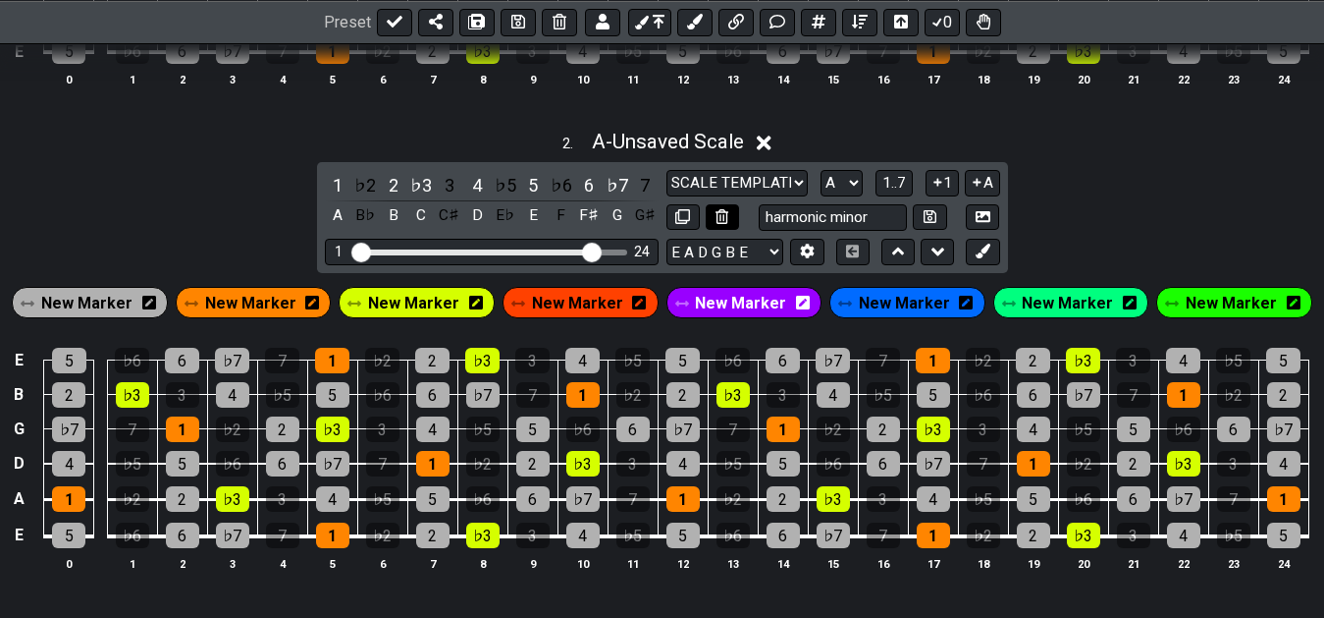
click at [721, 220] on icon at bounding box center [722, 216] width 13 height 15
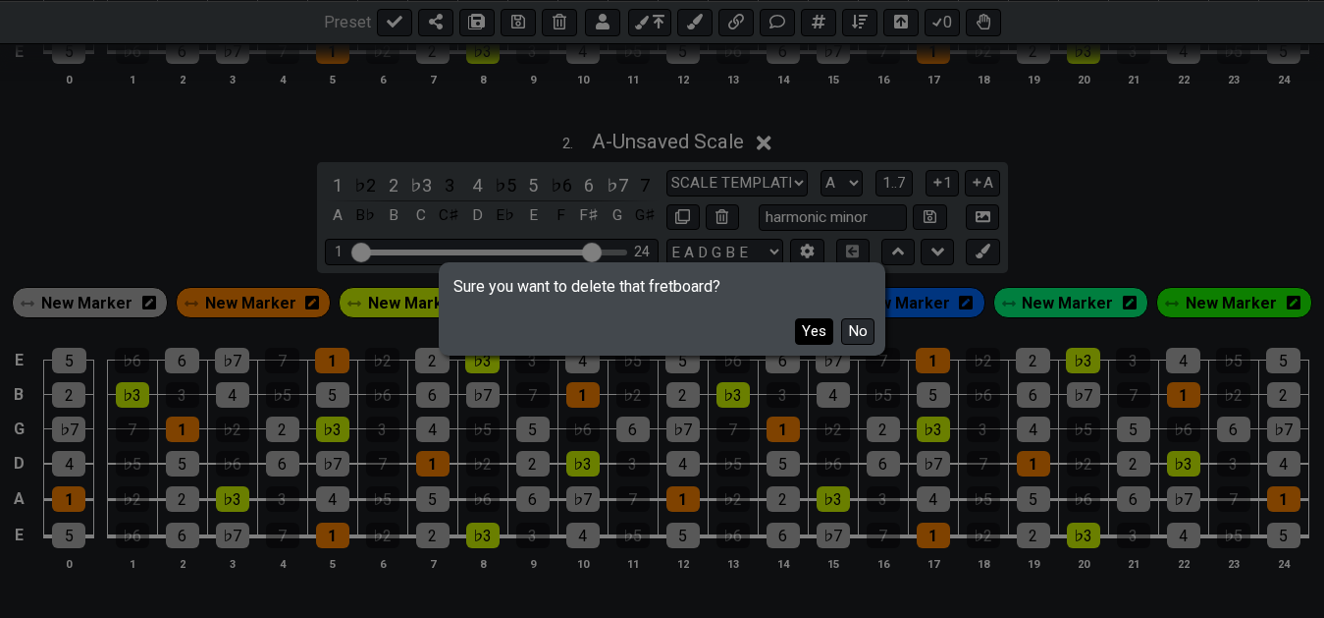
click at [818, 324] on button "Yes" at bounding box center [814, 331] width 38 height 27
select select "F"
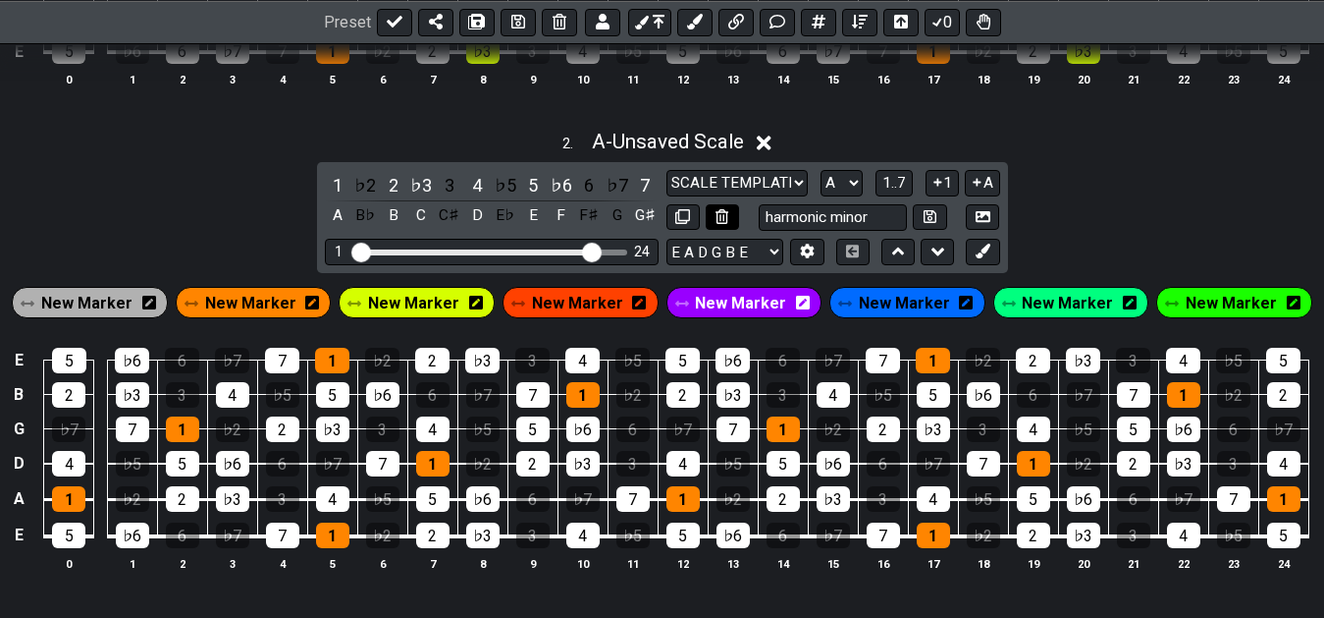
click at [721, 218] on icon at bounding box center [722, 216] width 13 height 15
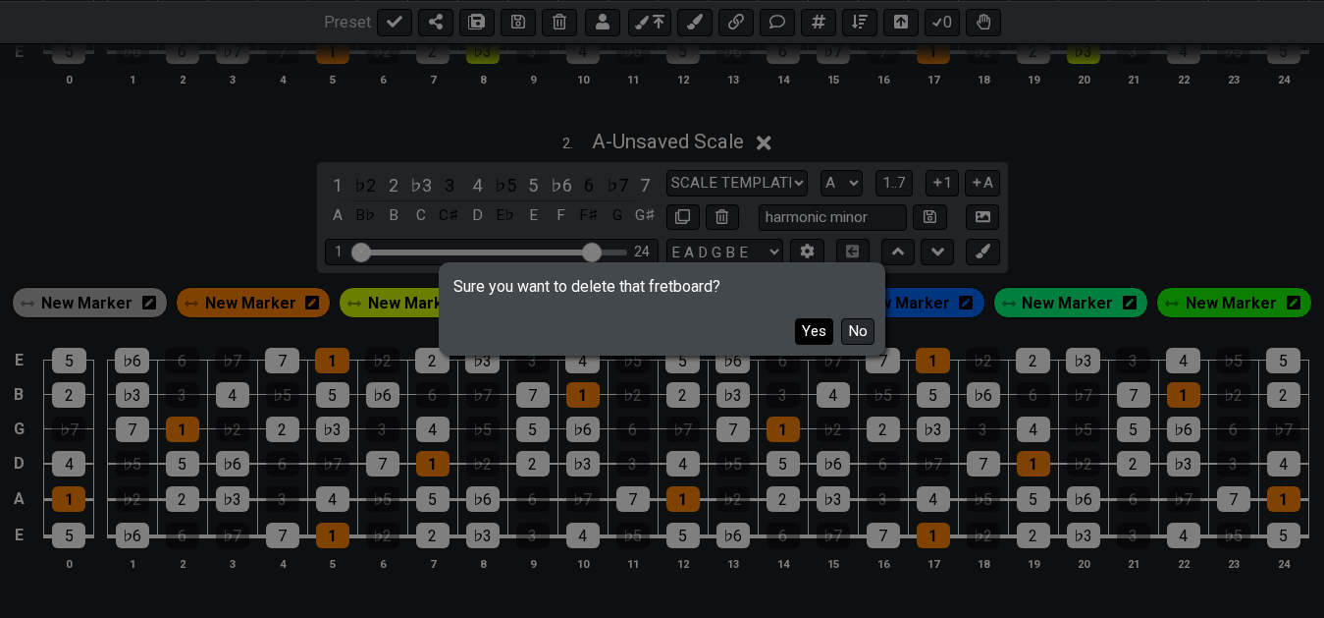
click at [808, 330] on button "Yes" at bounding box center [814, 331] width 38 height 27
select select "F"
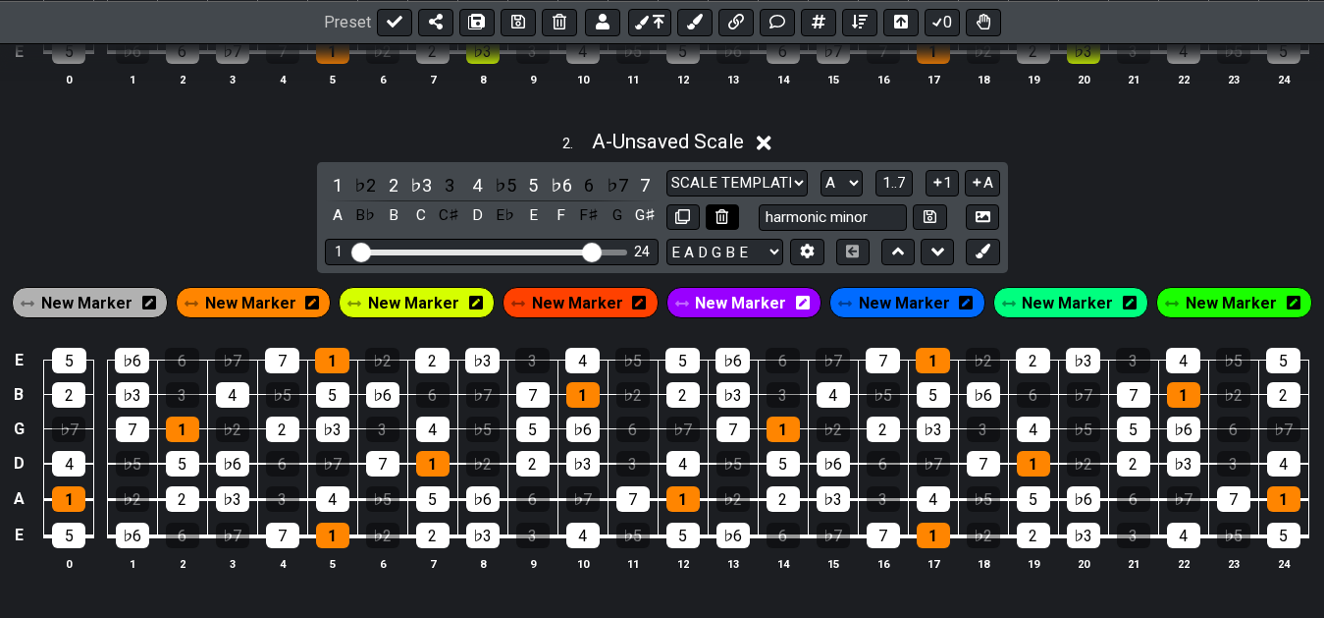
click at [714, 217] on button at bounding box center [722, 217] width 33 height 27
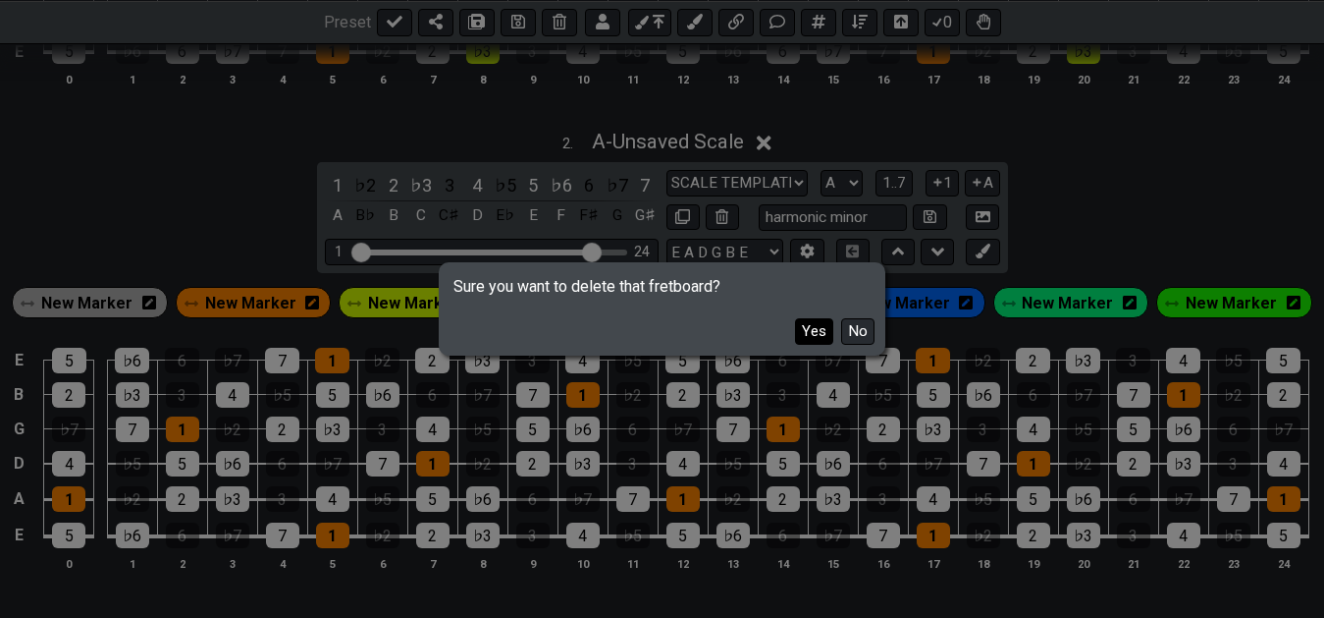
click at [818, 339] on button "Yes" at bounding box center [814, 331] width 38 height 27
select select "F"
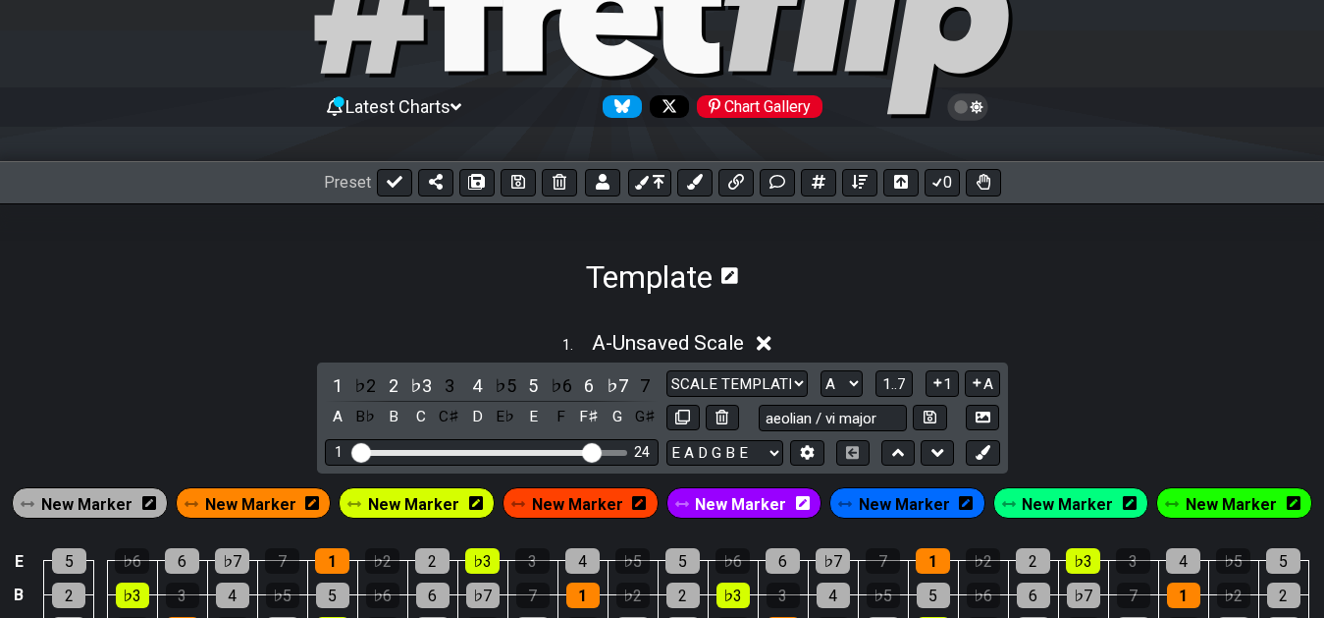
scroll to position [100, 0]
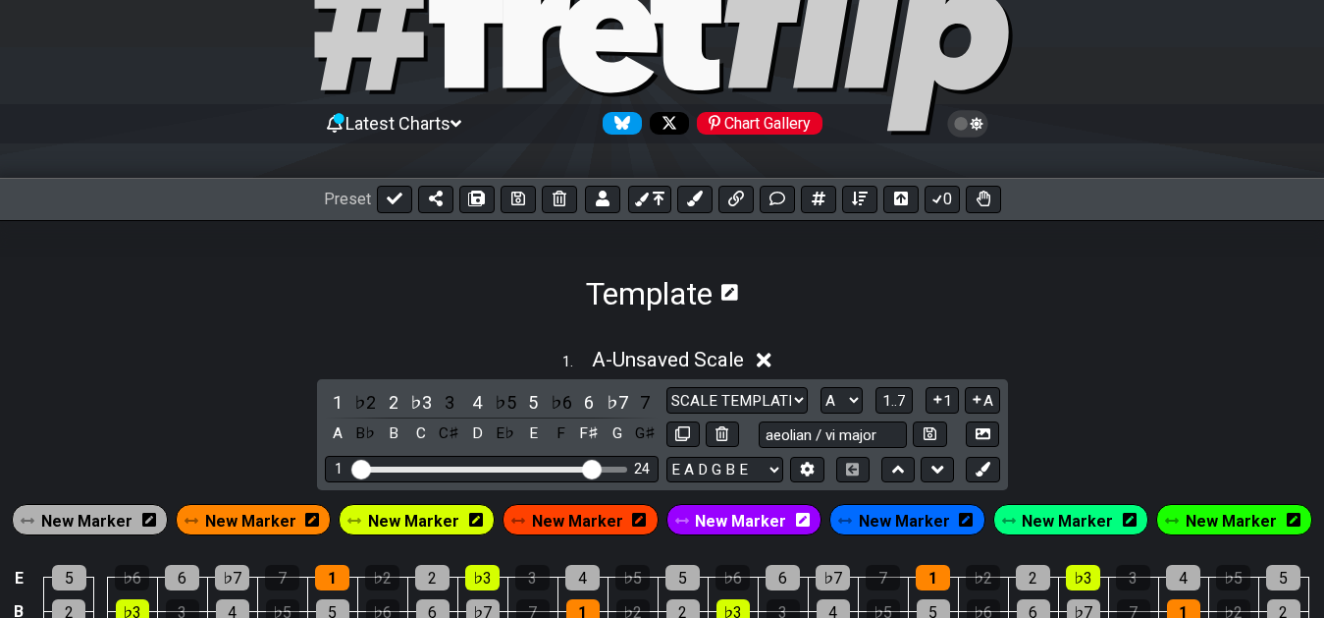
click at [729, 290] on icon at bounding box center [730, 292] width 17 height 17
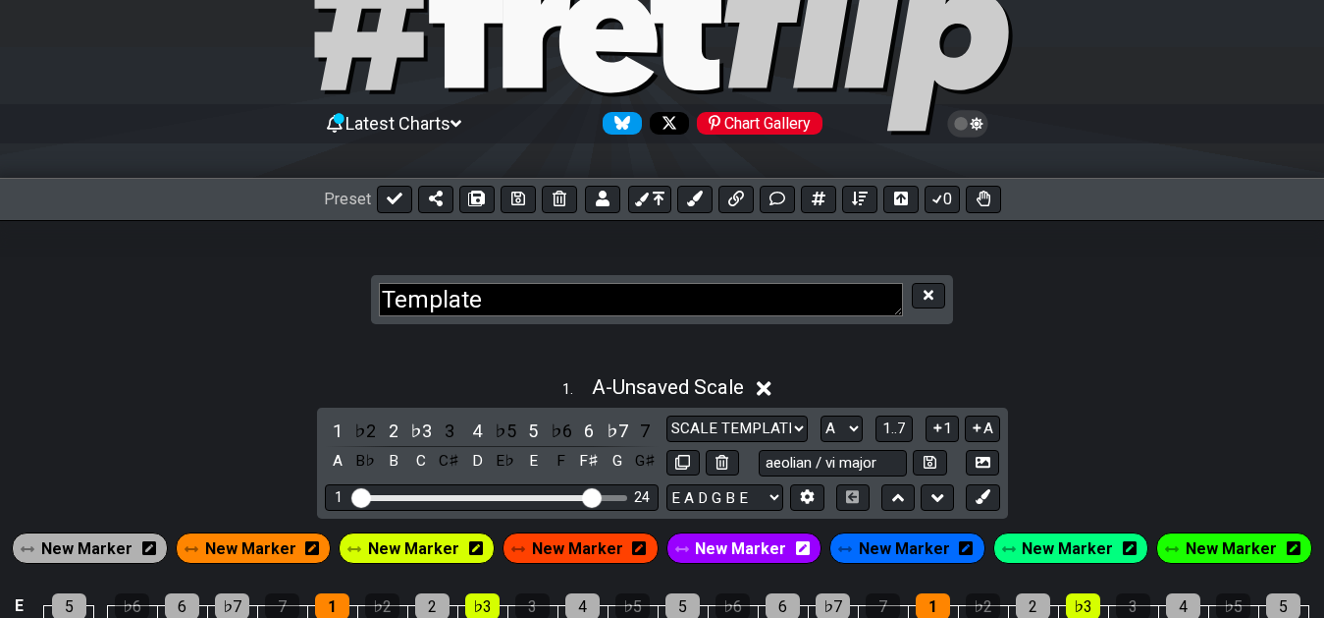
scroll to position [1, 0]
drag, startPoint x: 618, startPoint y: 303, endPoint x: 308, endPoint y: 311, distance: 309.3
click at [379, 311] on textarea "Template" at bounding box center [641, 300] width 524 height 34
type textarea "m"
click at [1000, 326] on section "Minor Scales" at bounding box center [662, 280] width 1324 height 121
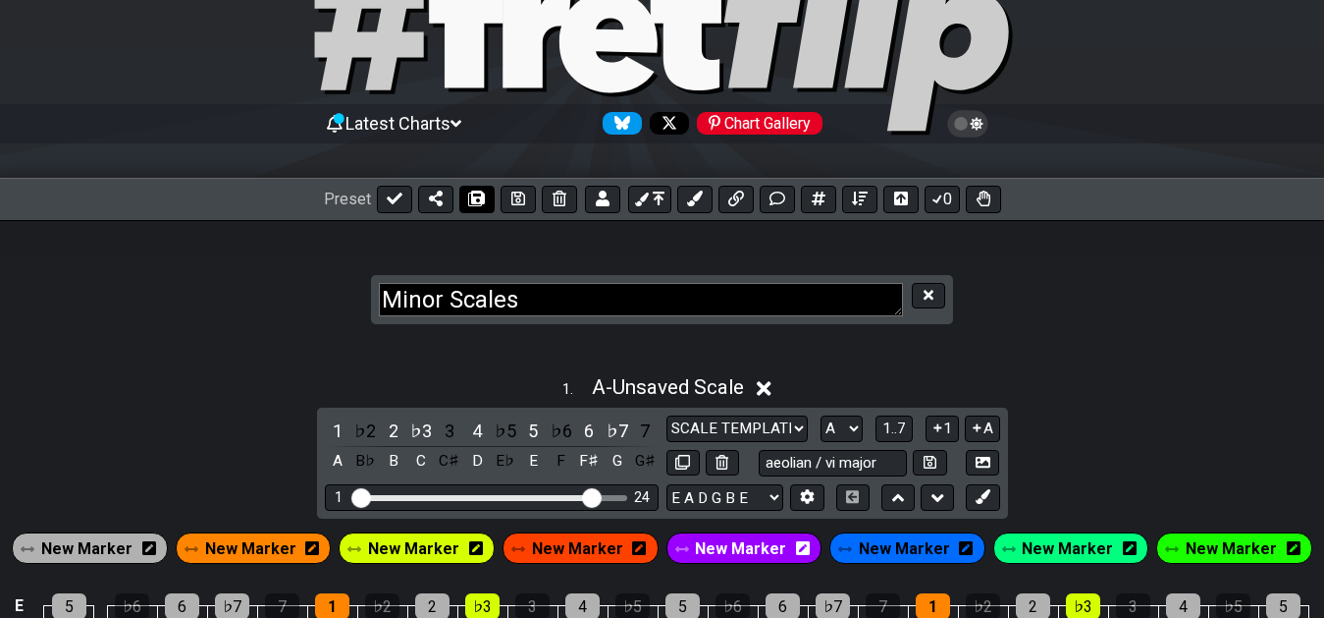
click at [470, 199] on icon at bounding box center [477, 198] width 14 height 16
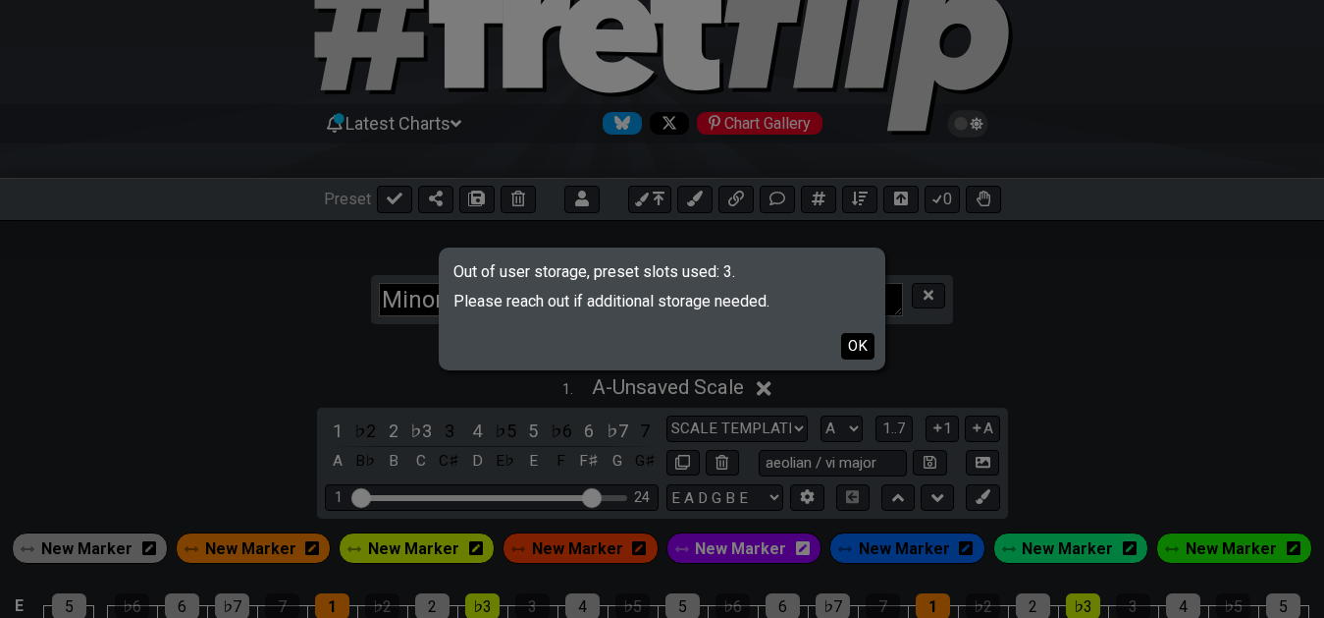
click at [854, 350] on button "OK" at bounding box center [857, 346] width 33 height 27
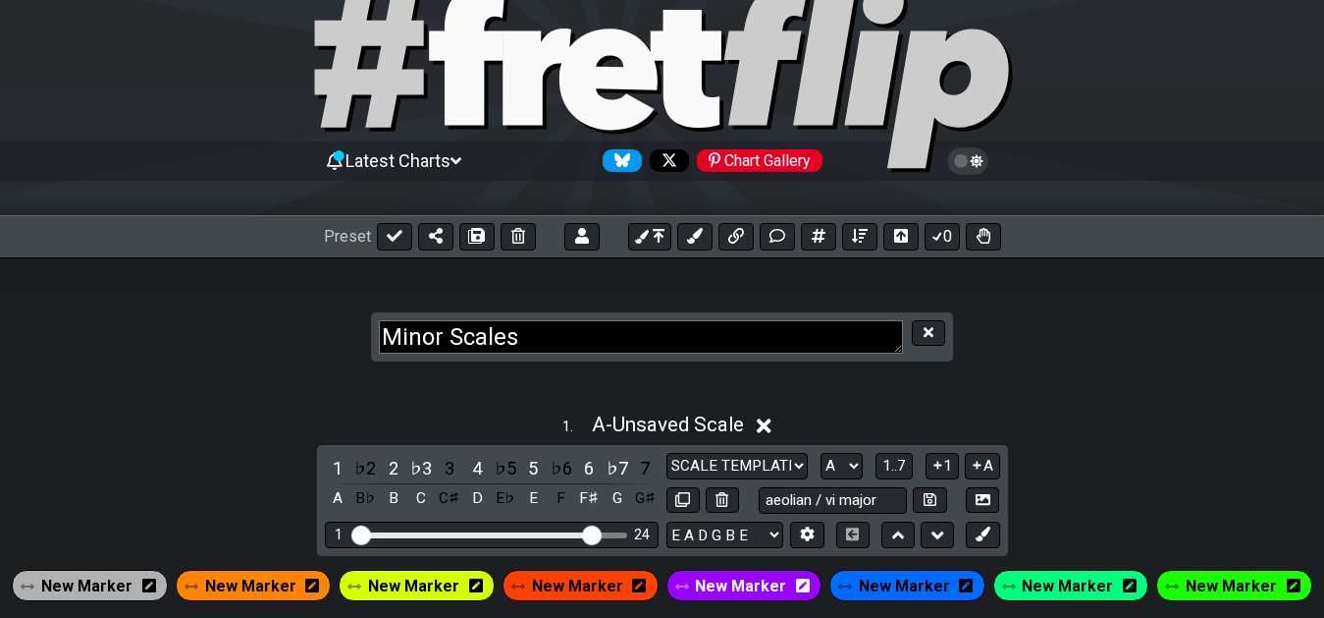
scroll to position [0, 0]
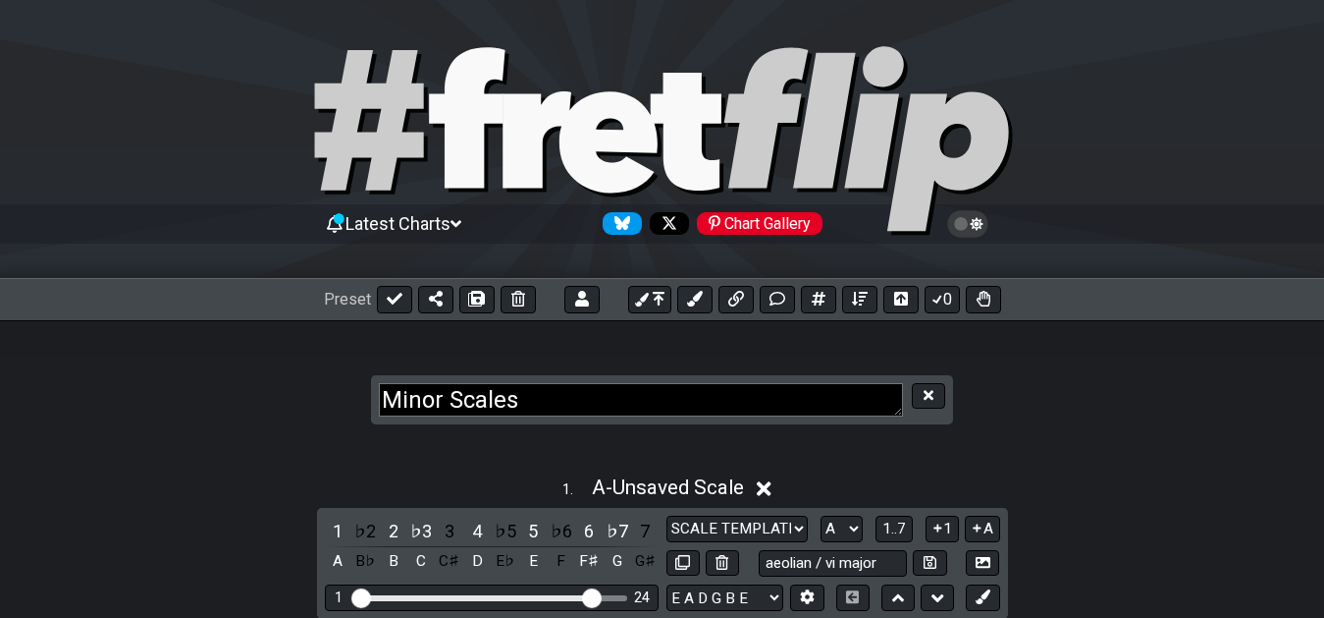
click at [471, 346] on section "Minor Scales" at bounding box center [662, 380] width 1324 height 121
click at [470, 304] on icon at bounding box center [477, 299] width 14 height 16
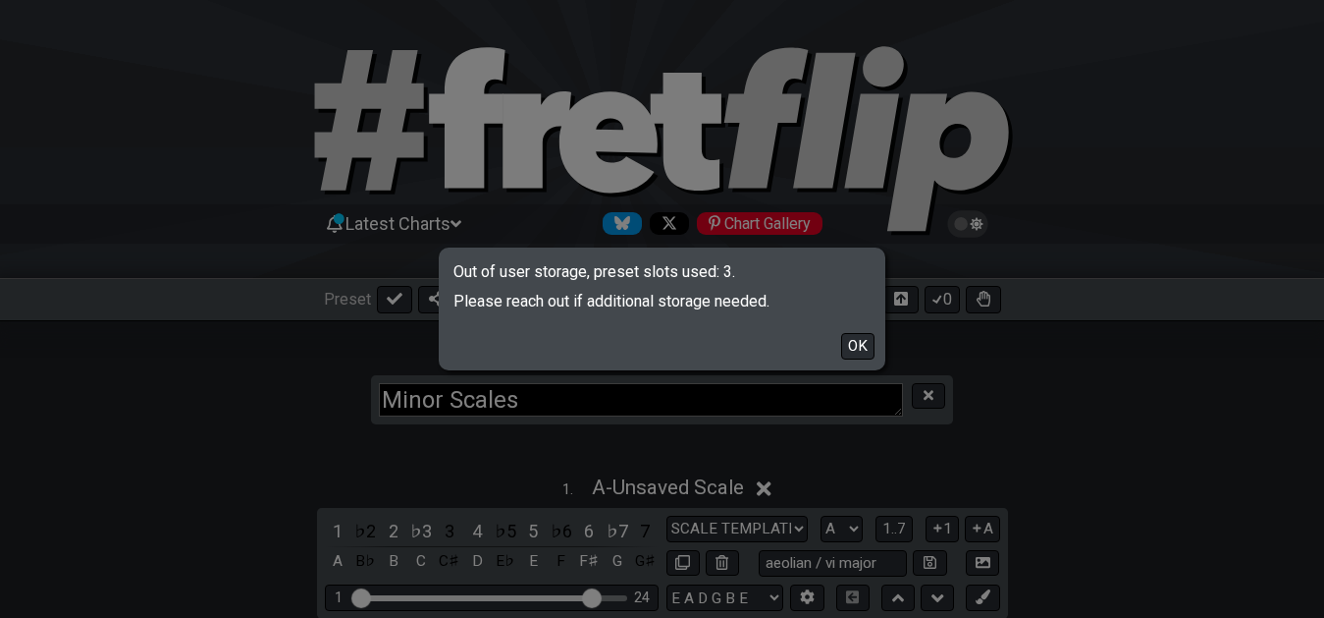
type textarea "Minor Scales (copy)"
click at [867, 347] on button "OK" at bounding box center [857, 346] width 33 height 27
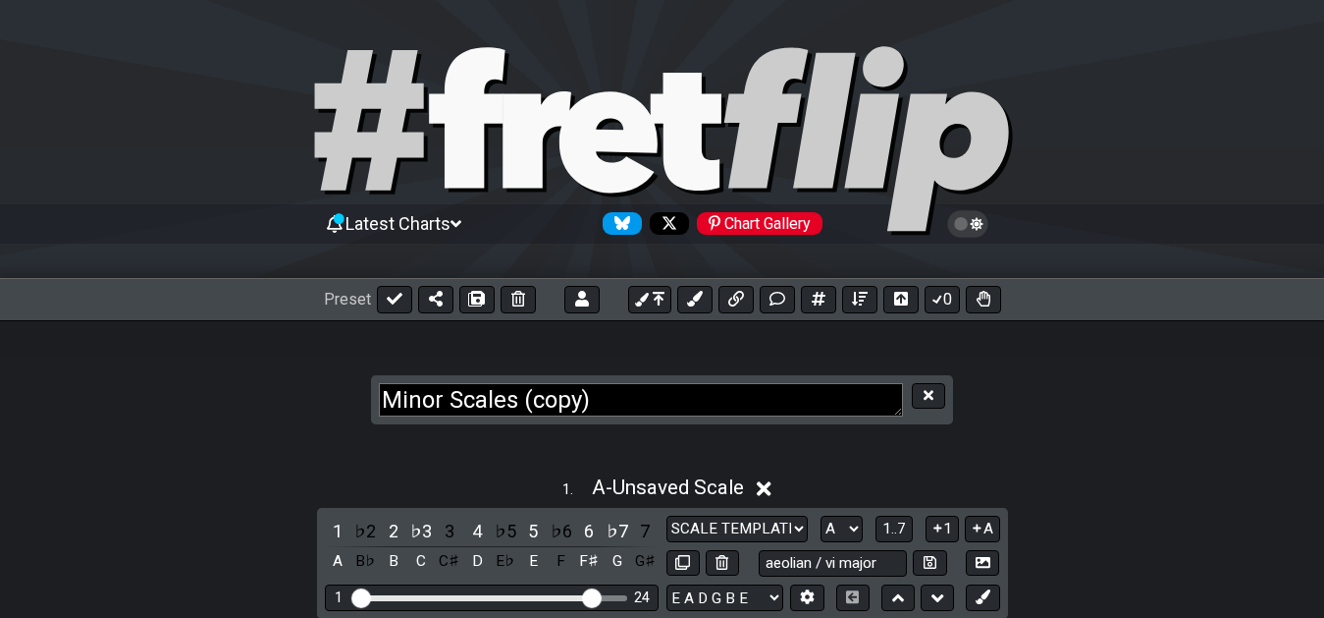
click at [840, 354] on section "Minor Scales (copy)" at bounding box center [662, 380] width 1324 height 121
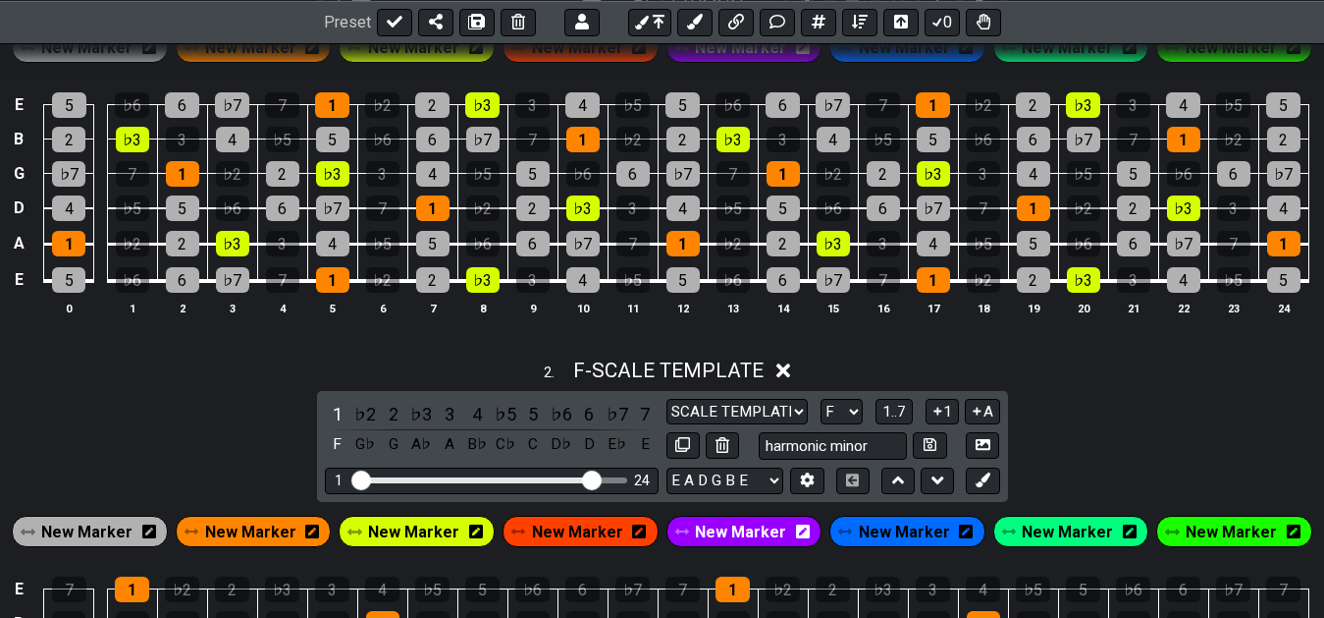
scroll to position [1001, 0]
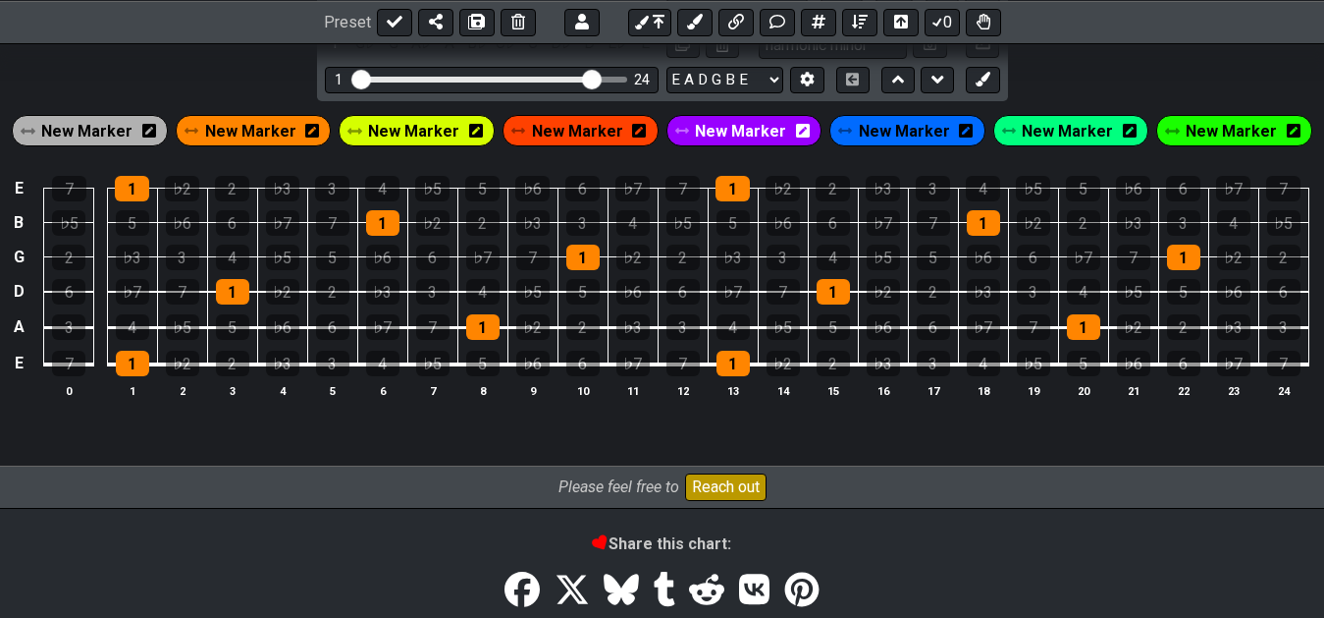
click at [811, 504] on div "Please feel free to Reach out" at bounding box center [662, 486] width 1324 height 43
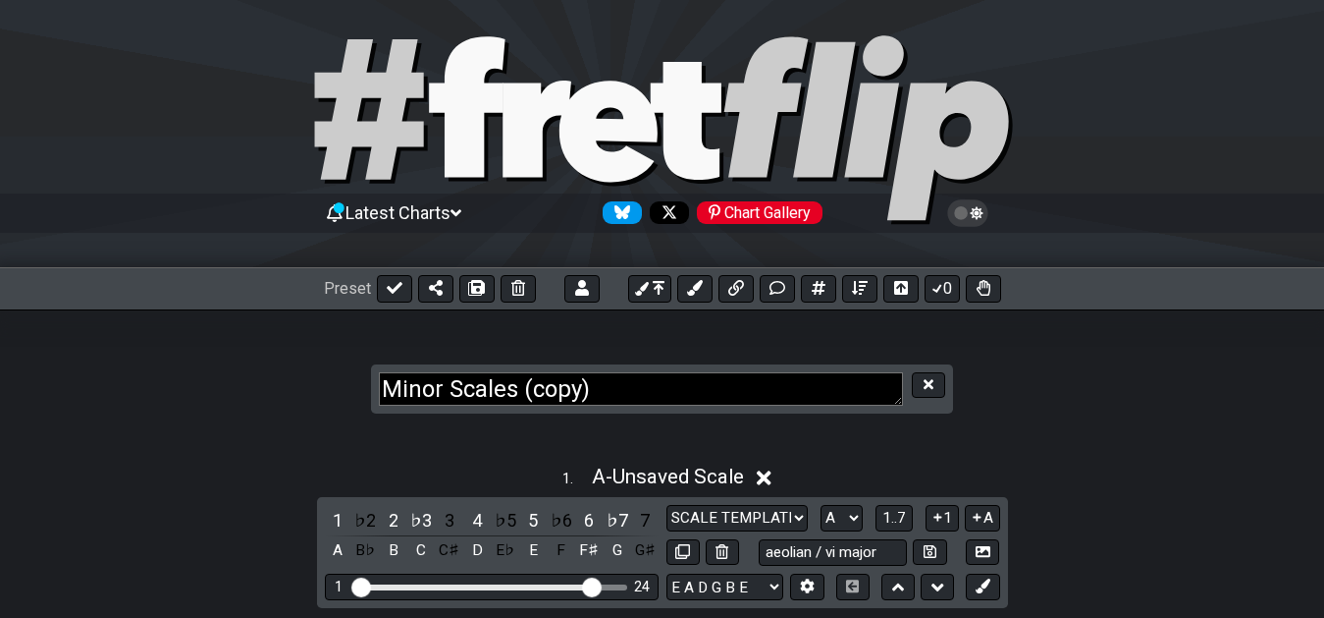
scroll to position [0, 0]
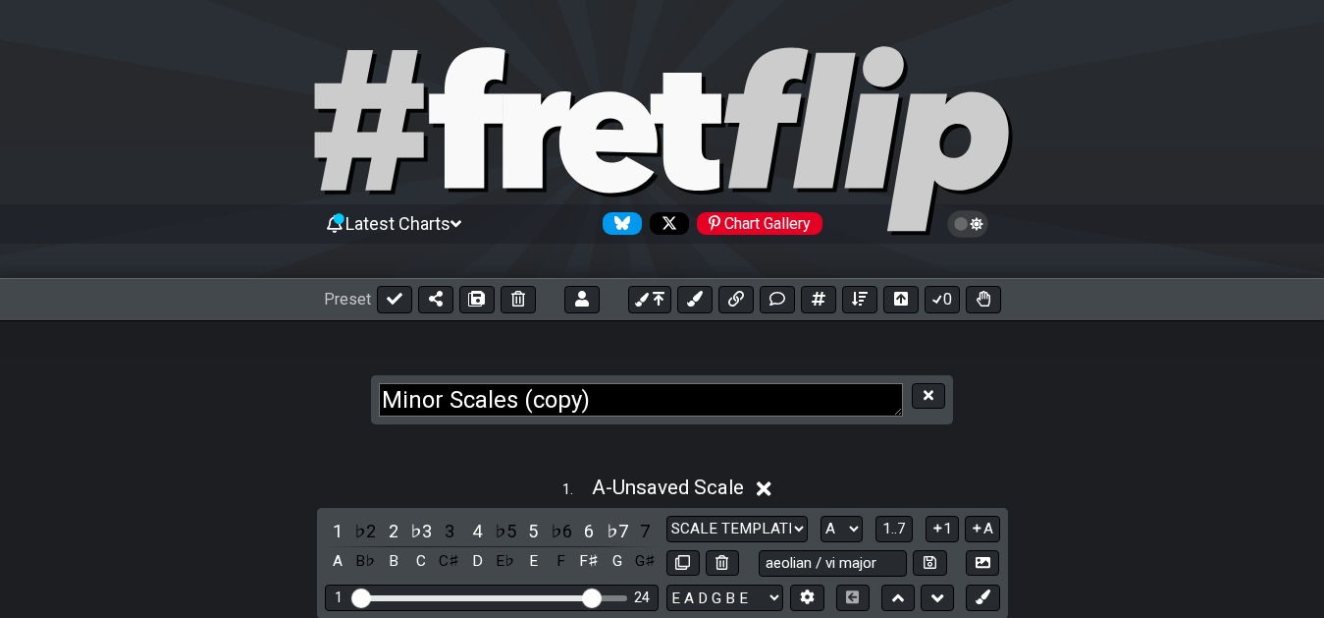
click at [821, 355] on section "Minor Scales (copy)" at bounding box center [662, 380] width 1324 height 121
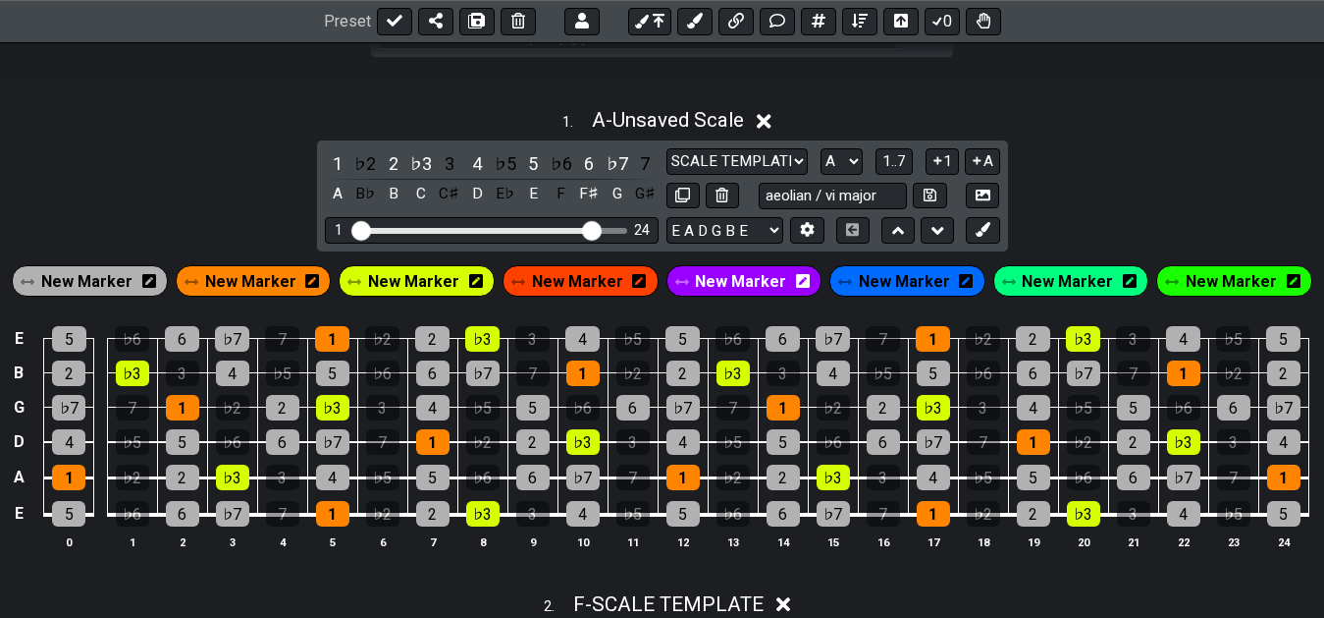
scroll to position [401, 0]
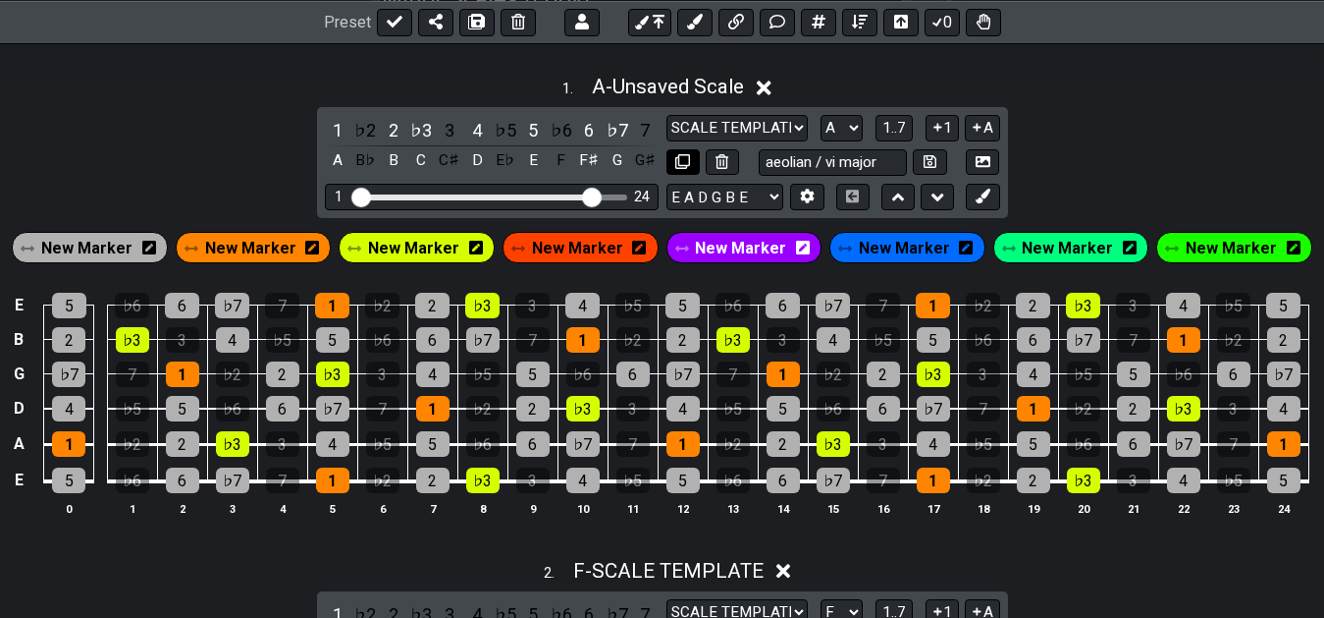
click at [676, 174] on button at bounding box center [683, 162] width 33 height 27
select select "F"
select select "A"
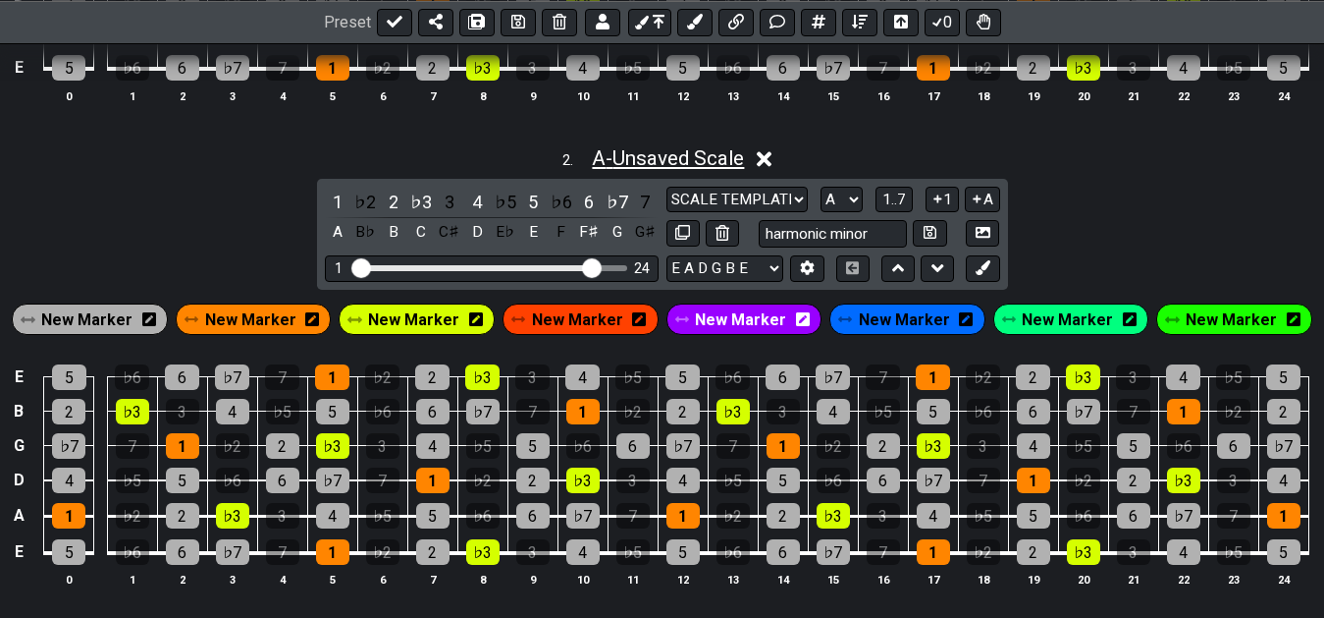
scroll to position [901, 0]
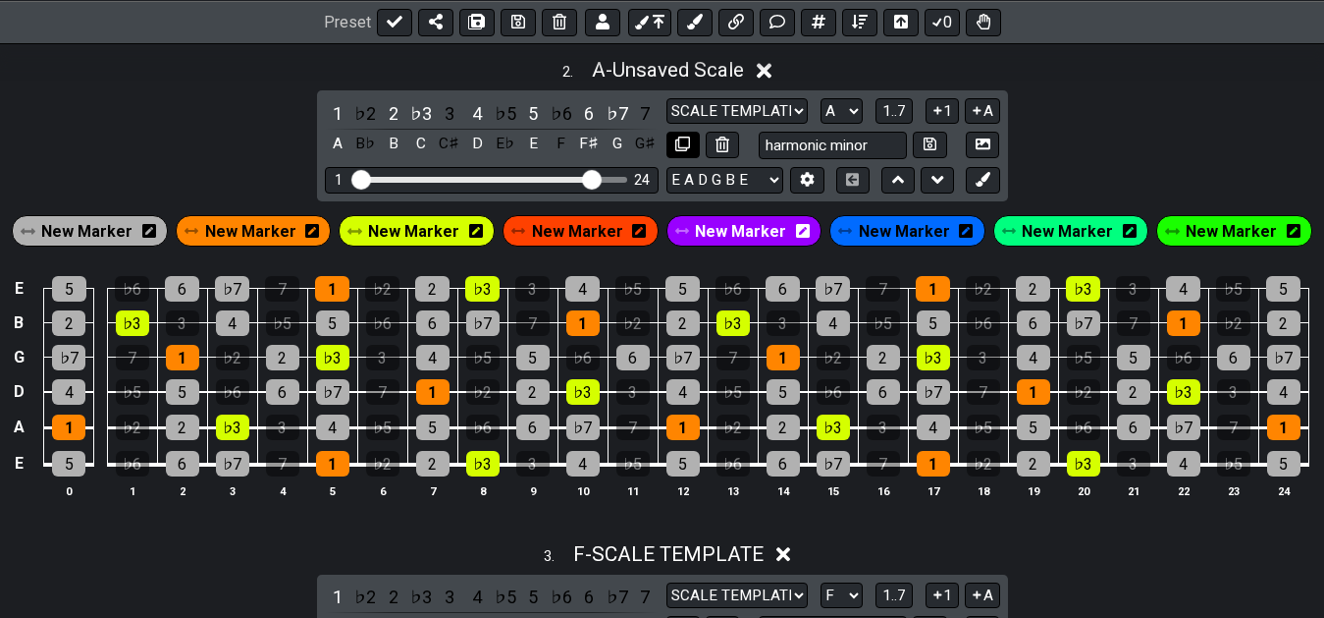
click at [684, 151] on icon at bounding box center [682, 143] width 15 height 15
select select "F"
select select "A"
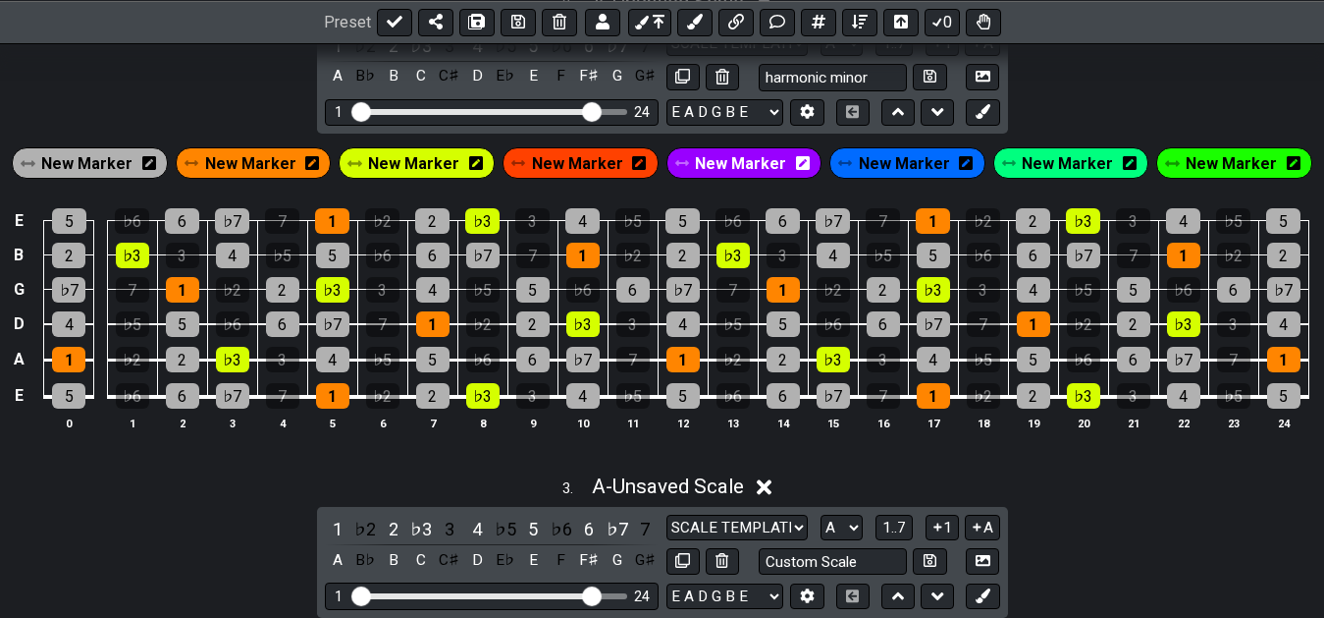
scroll to position [1001, 0]
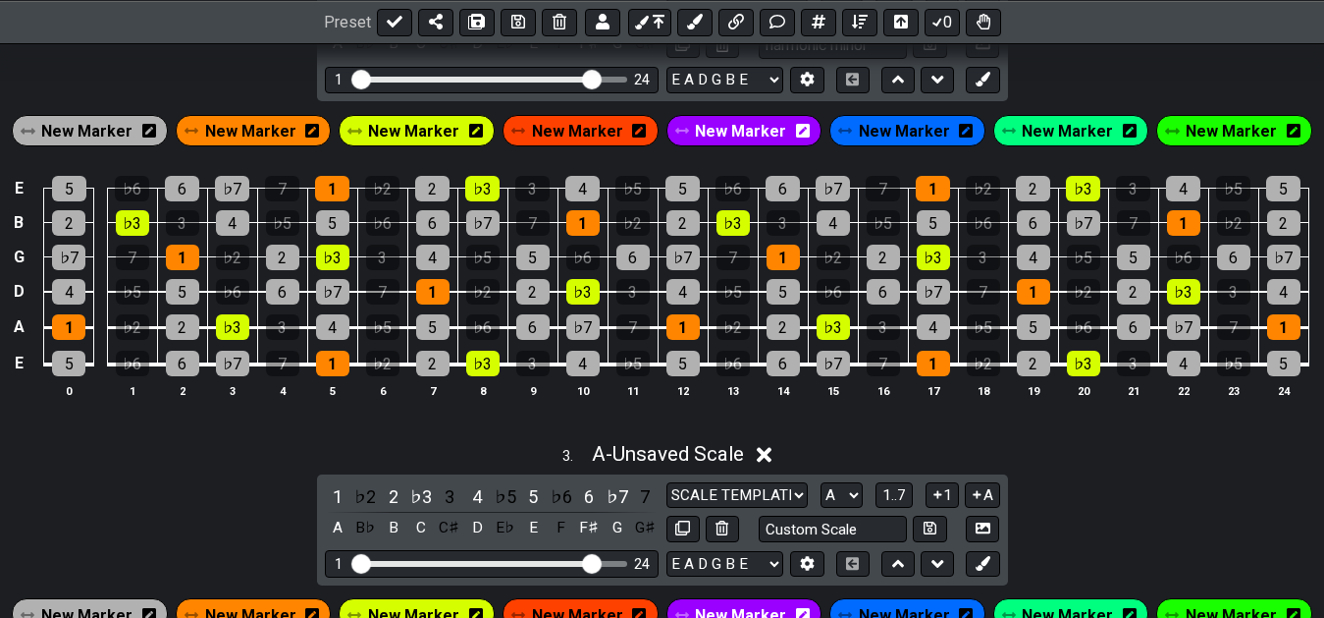
click at [440, 125] on span "New Marker" at bounding box center [413, 131] width 91 height 28
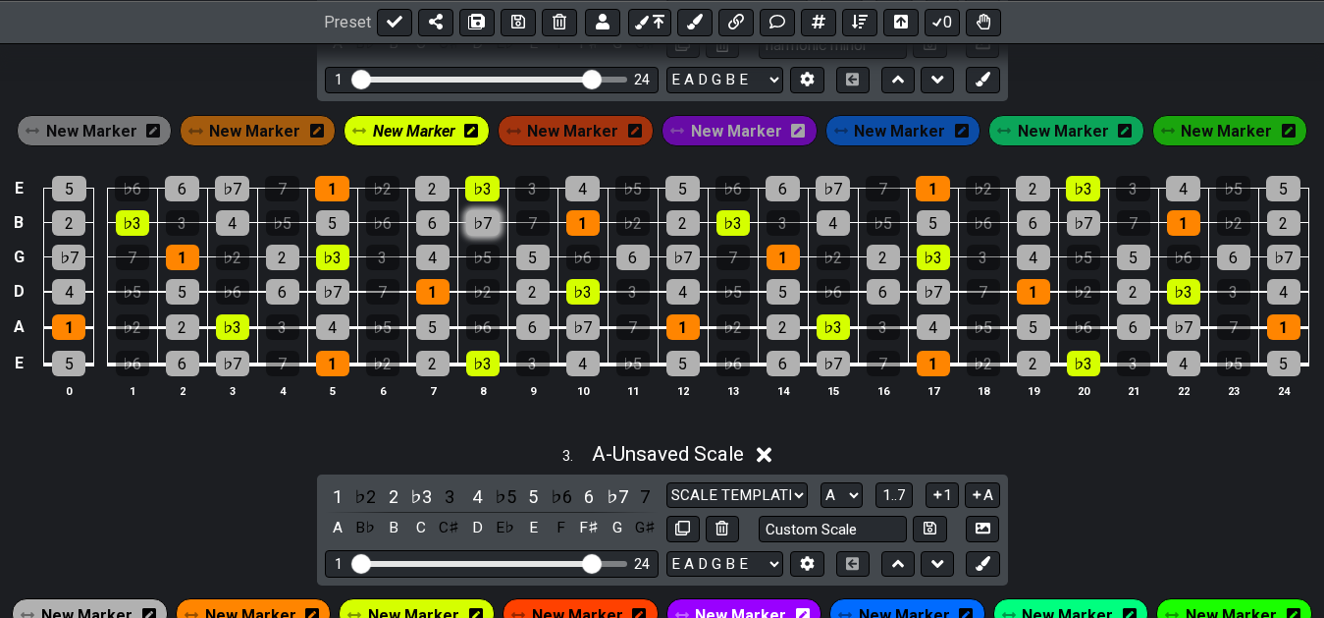
scroll to position [801, 0]
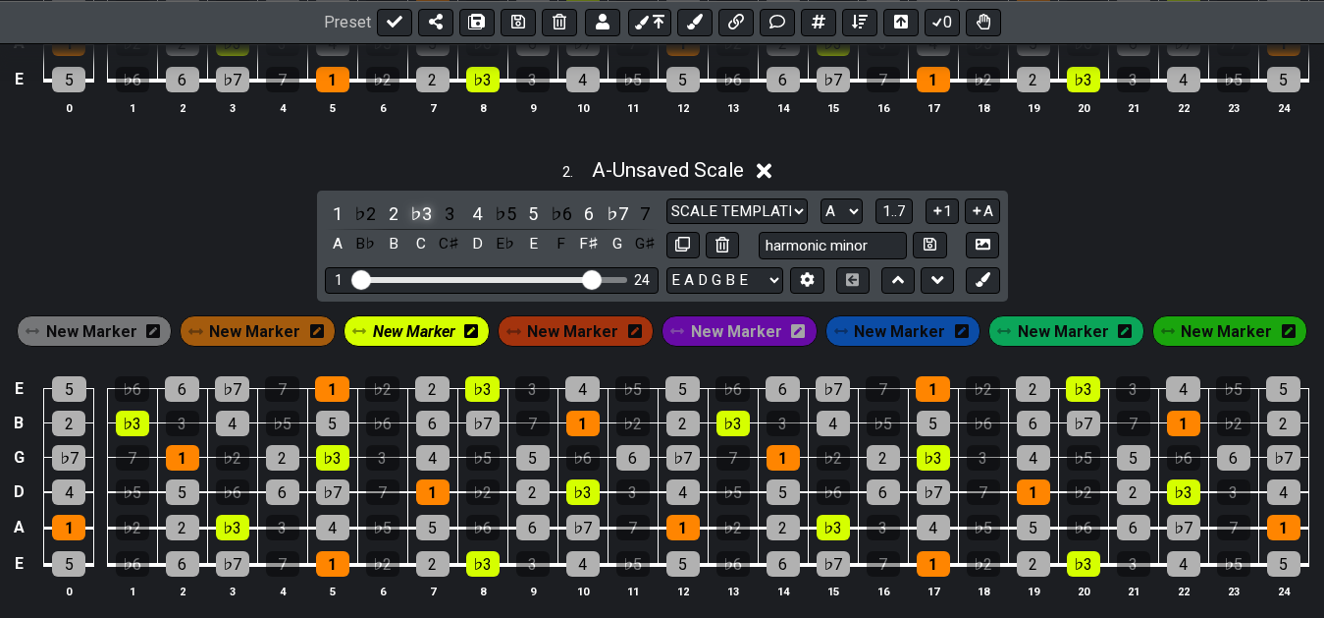
click at [416, 219] on div "♭3" at bounding box center [421, 213] width 26 height 27
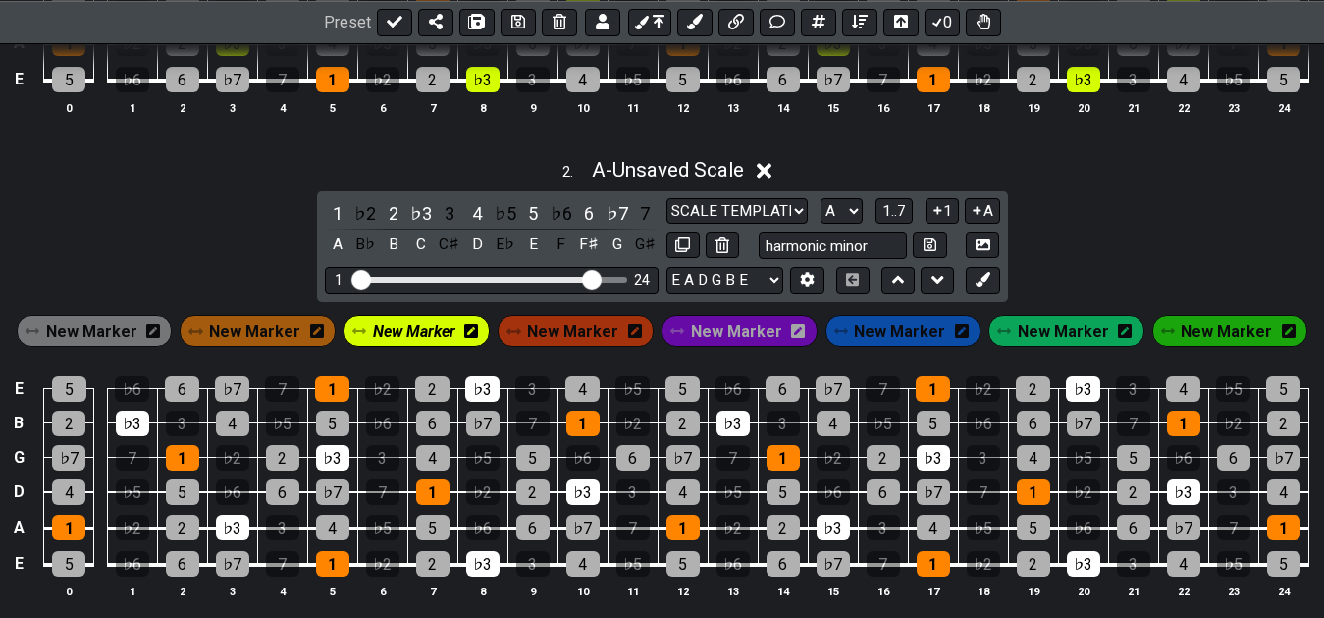
click at [1074, 221] on div "2 . A - Unsaved Scale 1 ♭2 2 ♭3 3 4 ♭5 5 ♭6 6 ♭7 7 A B♭ B C C♯ D E♭ E F F♯ G G♯…" at bounding box center [662, 386] width 1324 height 480
click at [113, 331] on span "New Marker" at bounding box center [91, 331] width 91 height 28
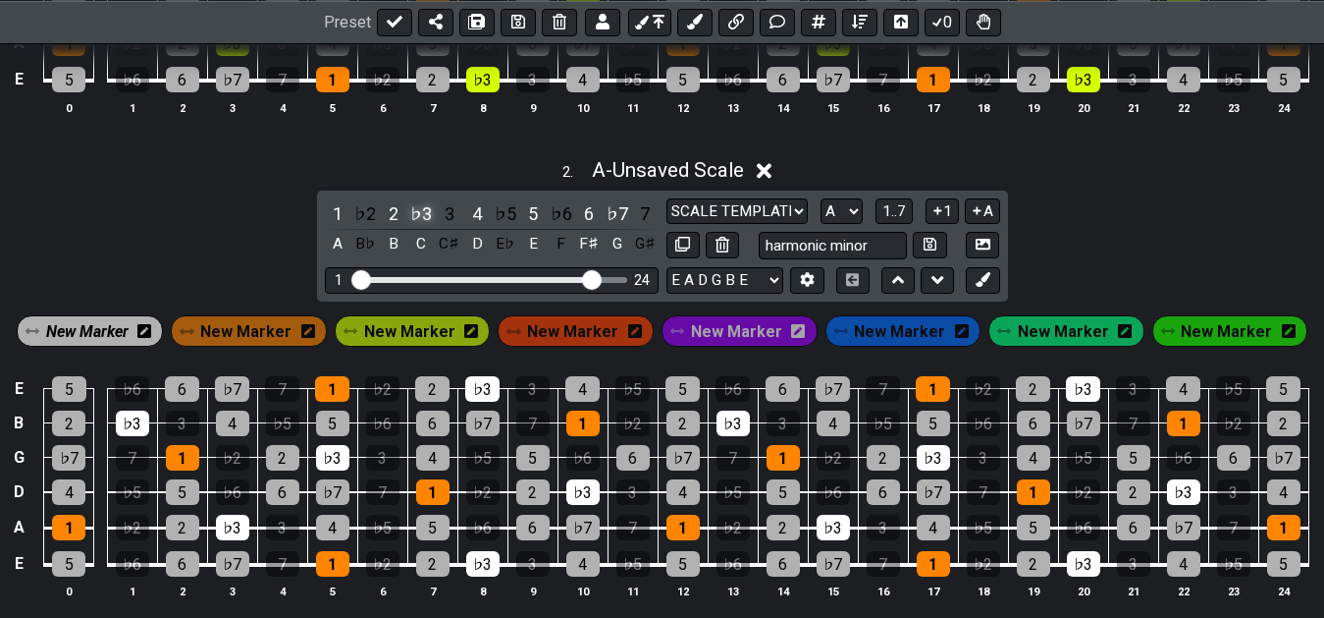
click at [426, 208] on div "♭3" at bounding box center [421, 213] width 26 height 27
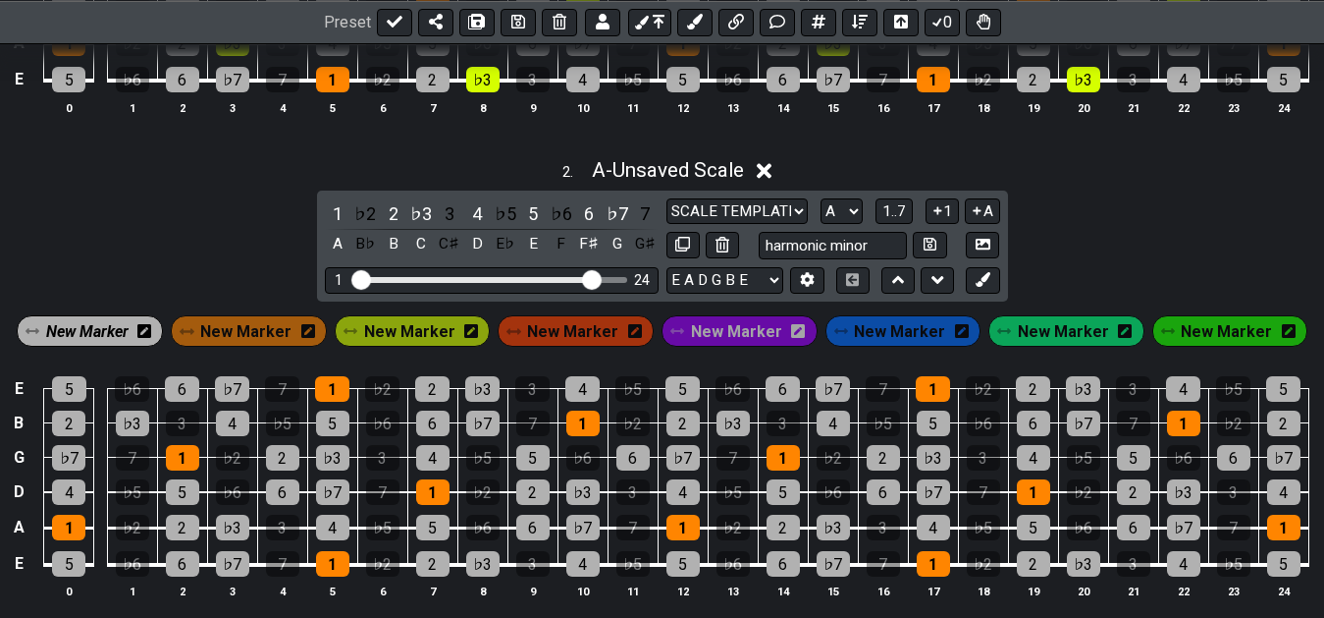
click at [231, 241] on div "2 . A - Unsaved Scale 1 ♭2 2 ♭3 3 4 ♭5 5 ♭6 6 ♭7 7 A B♭ B C C♯ D E♭ E F F♯ G G♯…" at bounding box center [662, 386] width 1324 height 480
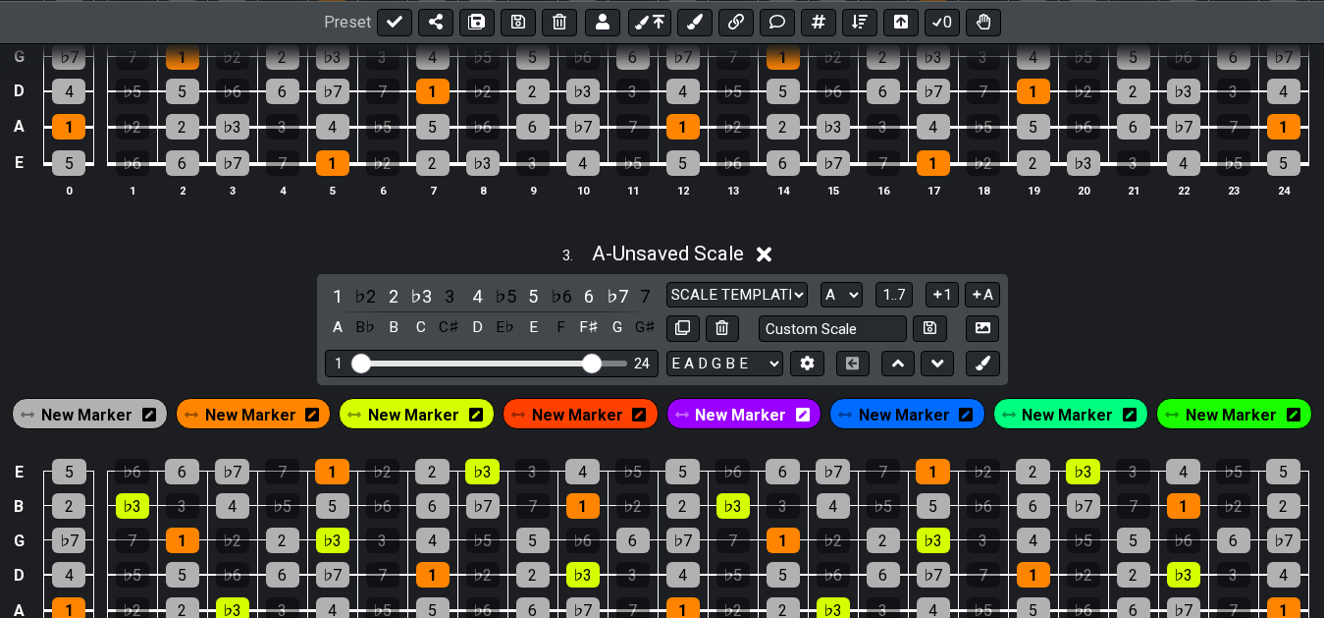
scroll to position [1102, 0]
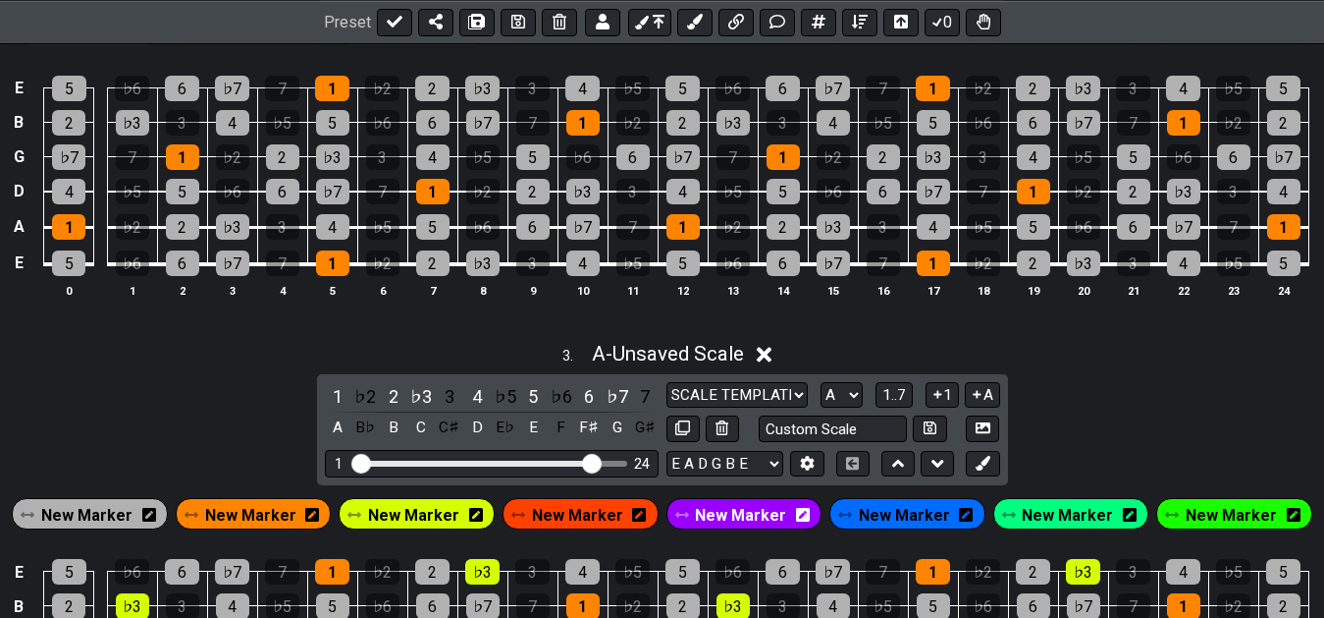
click at [122, 519] on span "New Marker" at bounding box center [86, 515] width 91 height 28
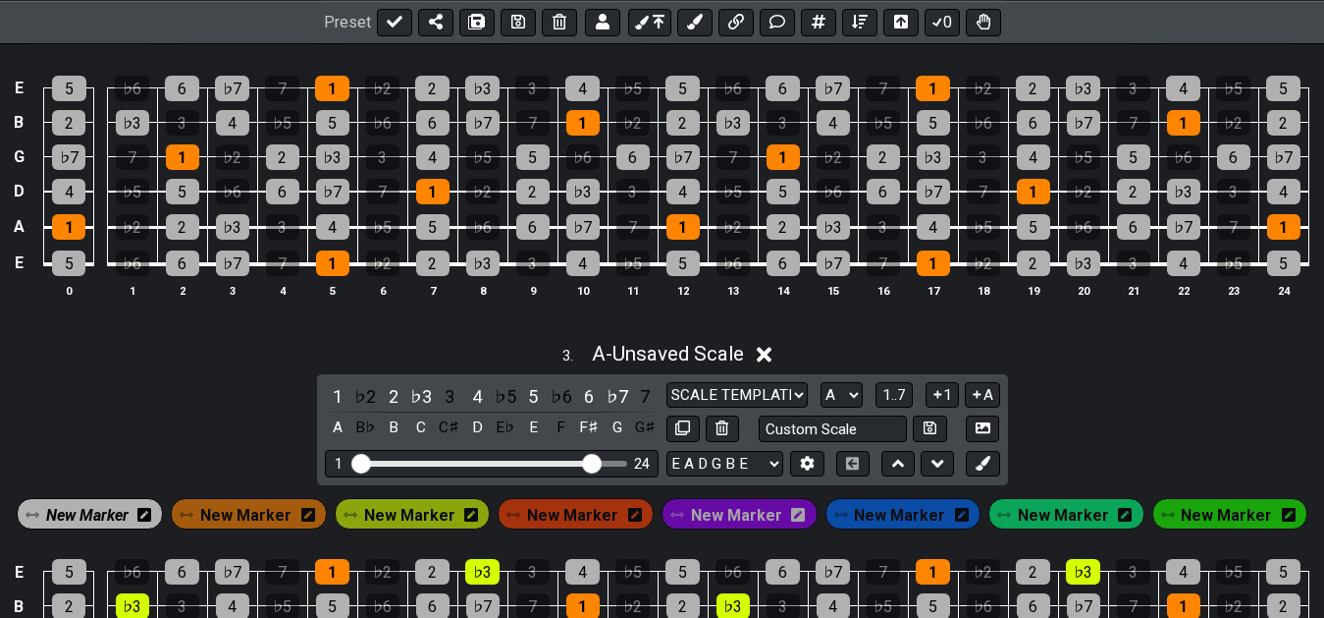
click at [120, 516] on span "New Marker" at bounding box center [87, 515] width 82 height 28
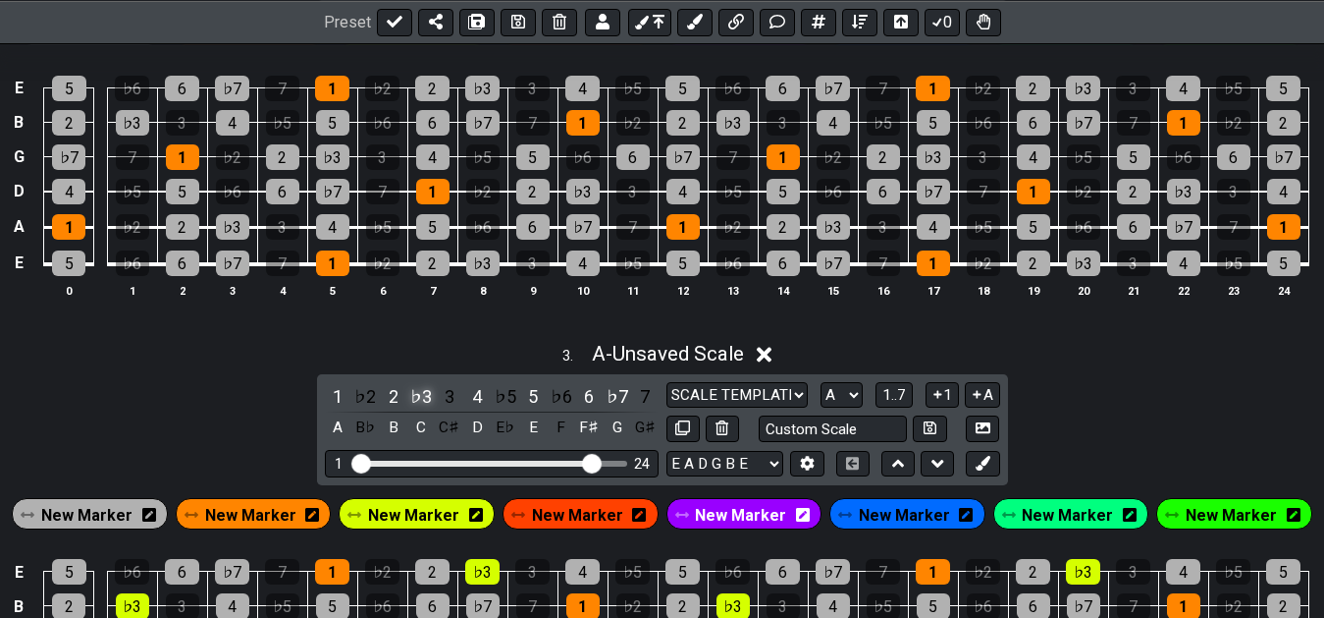
click at [419, 400] on div "♭3" at bounding box center [421, 396] width 26 height 27
click at [424, 403] on div "♯2" at bounding box center [421, 396] width 26 height 27
click at [418, 407] on div "♯2" at bounding box center [421, 396] width 26 height 27
click at [418, 407] on div "♭3" at bounding box center [421, 396] width 26 height 27
click at [128, 513] on span "New Marker" at bounding box center [86, 515] width 91 height 28
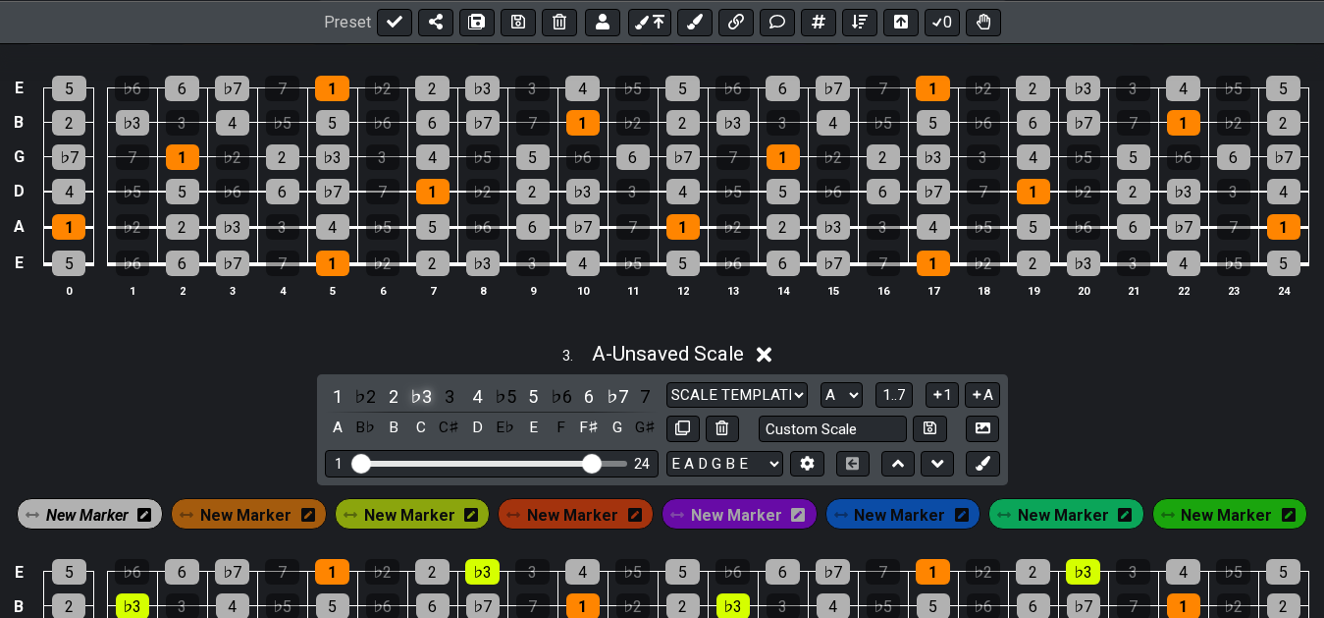
click at [419, 405] on div "♭3" at bounding box center [421, 396] width 26 height 27
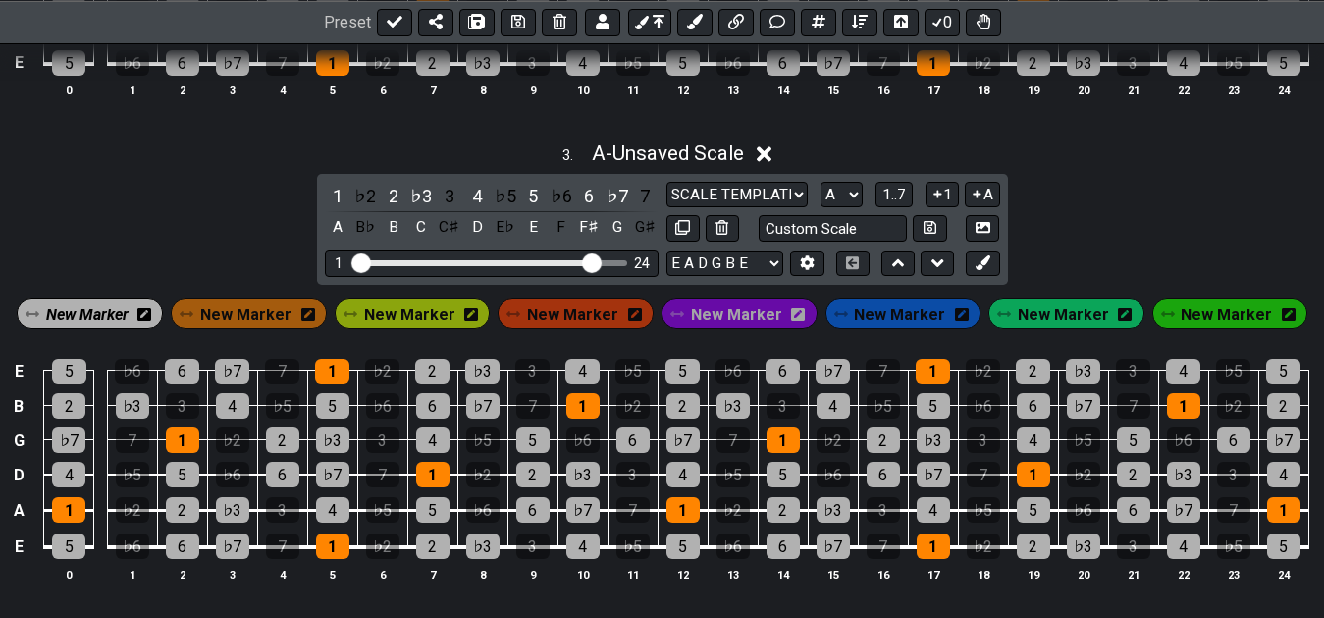
click at [111, 305] on span "New Marker" at bounding box center [87, 314] width 82 height 28
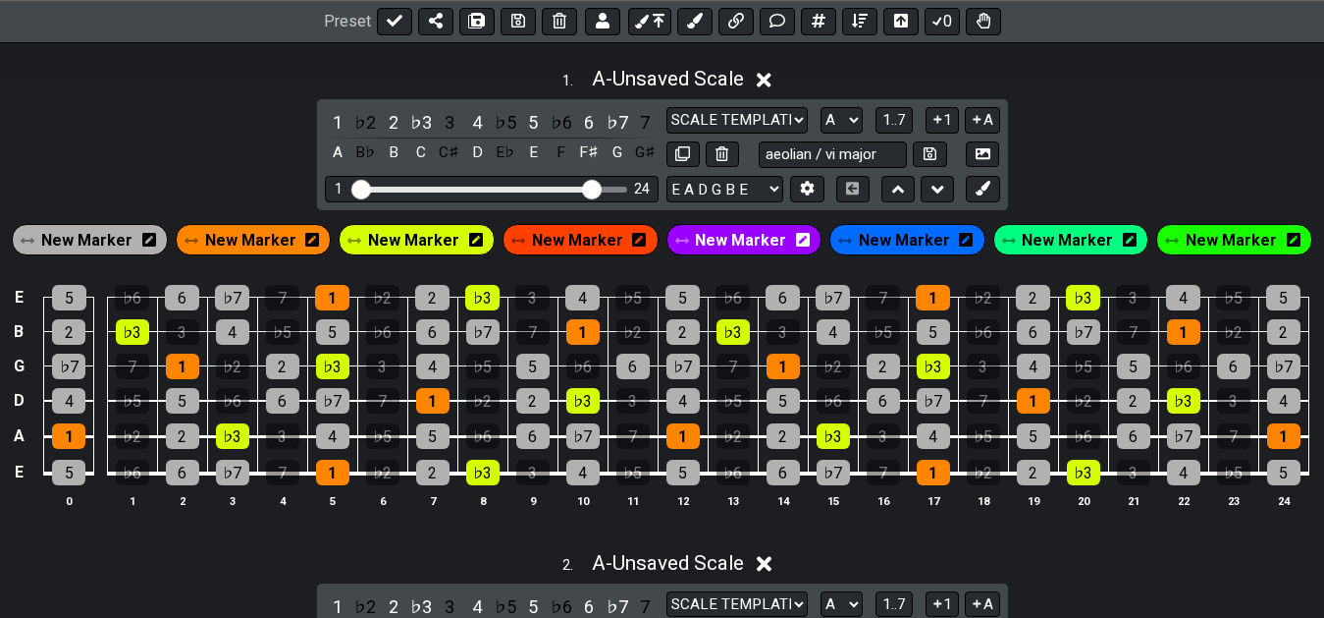
scroll to position [401, 0]
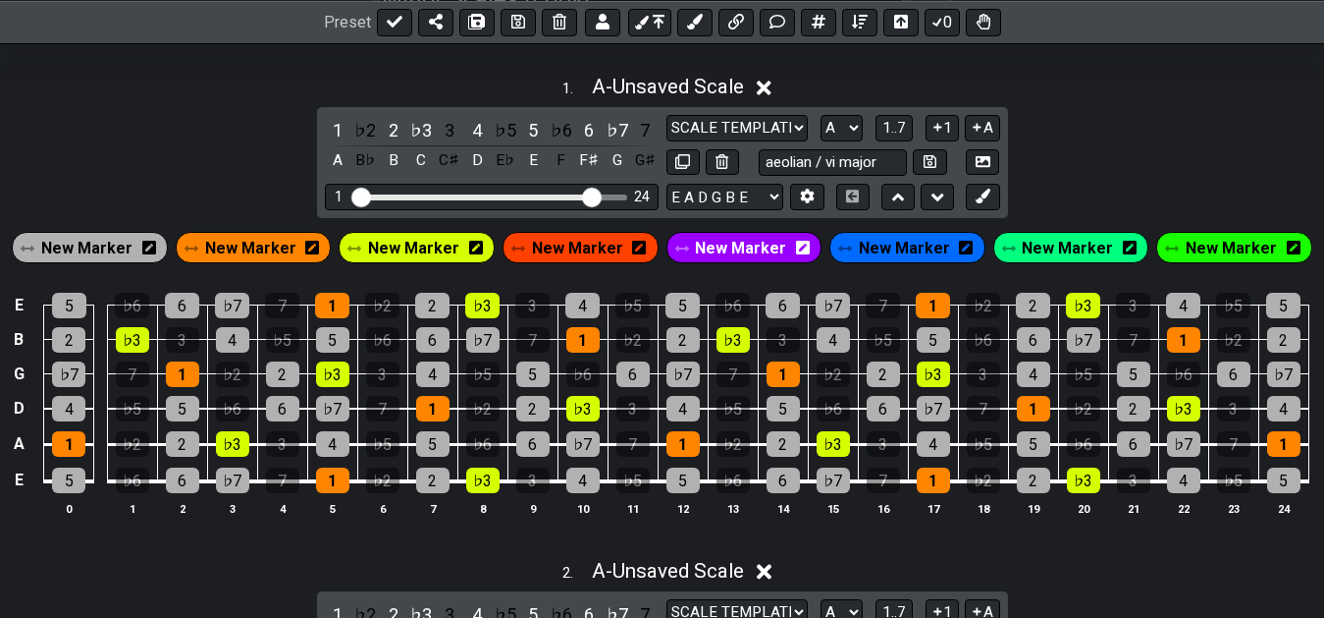
click at [429, 244] on span "New Marker" at bounding box center [413, 248] width 91 height 28
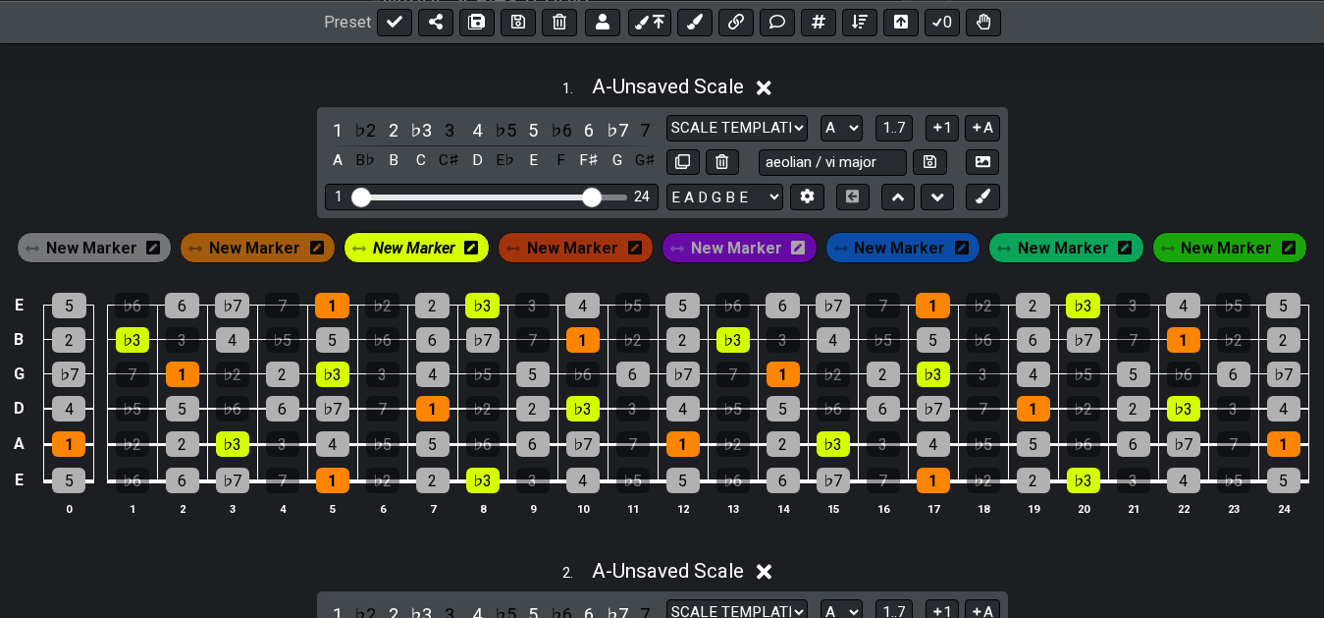
click at [447, 254] on span "New Marker" at bounding box center [414, 248] width 82 height 28
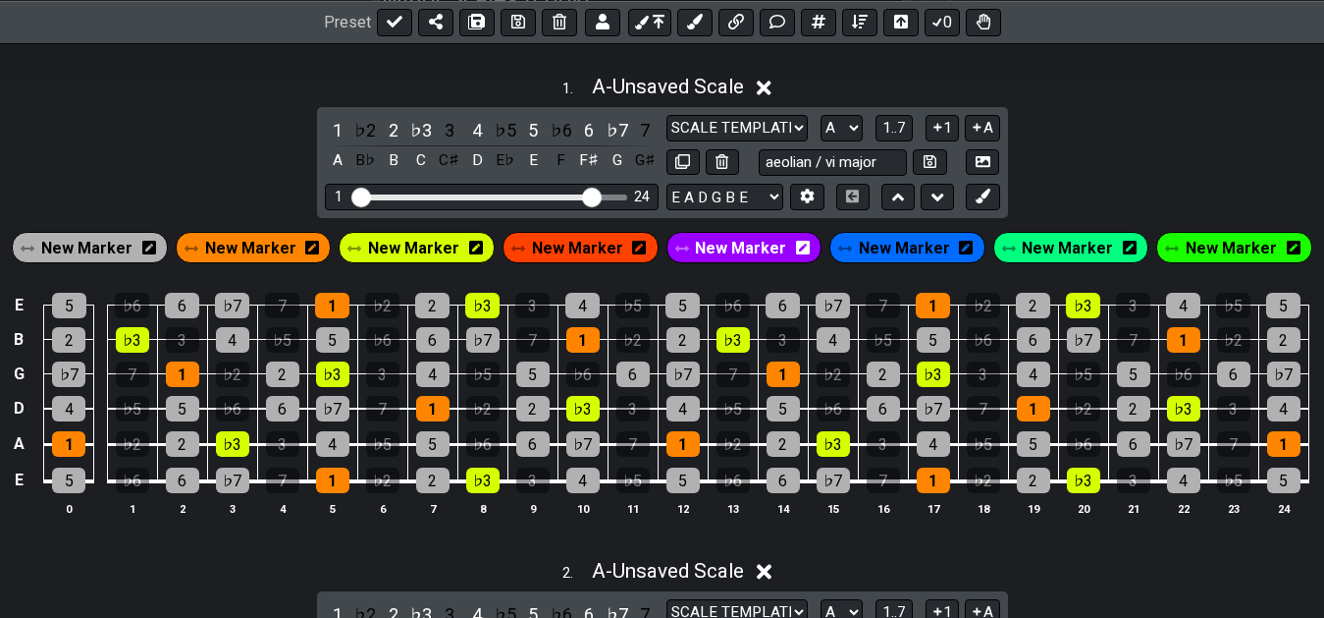
scroll to position [801, 0]
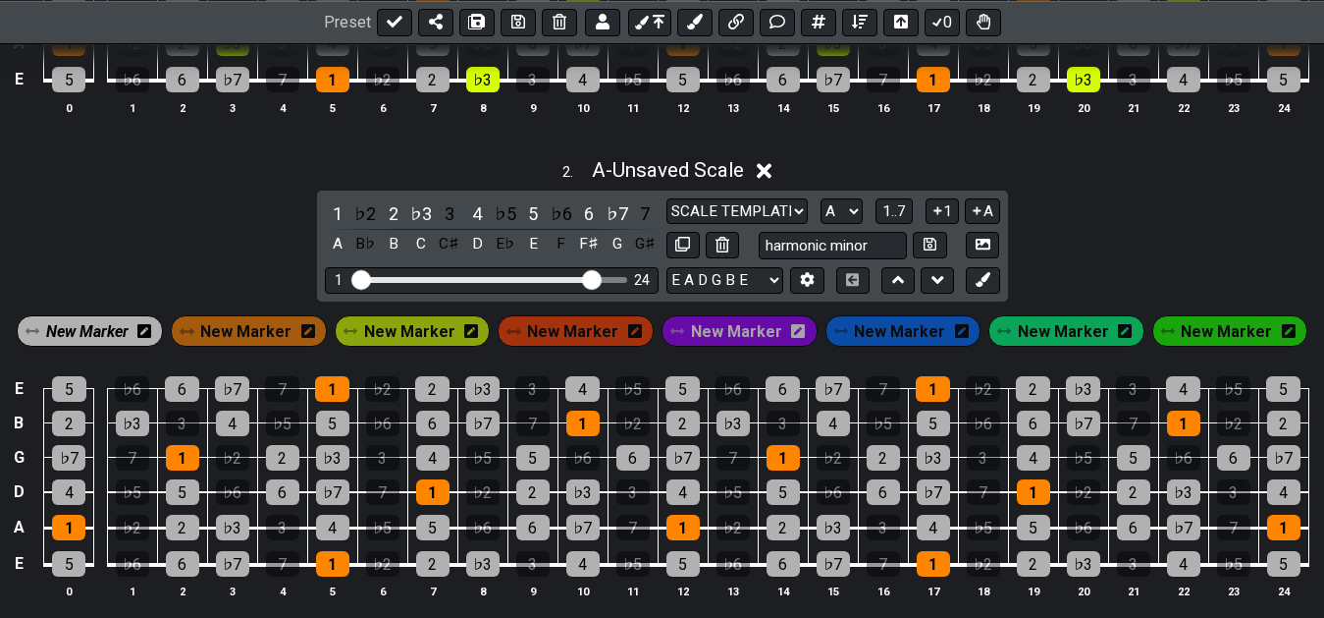
click at [422, 338] on span "New Marker" at bounding box center [409, 331] width 91 height 28
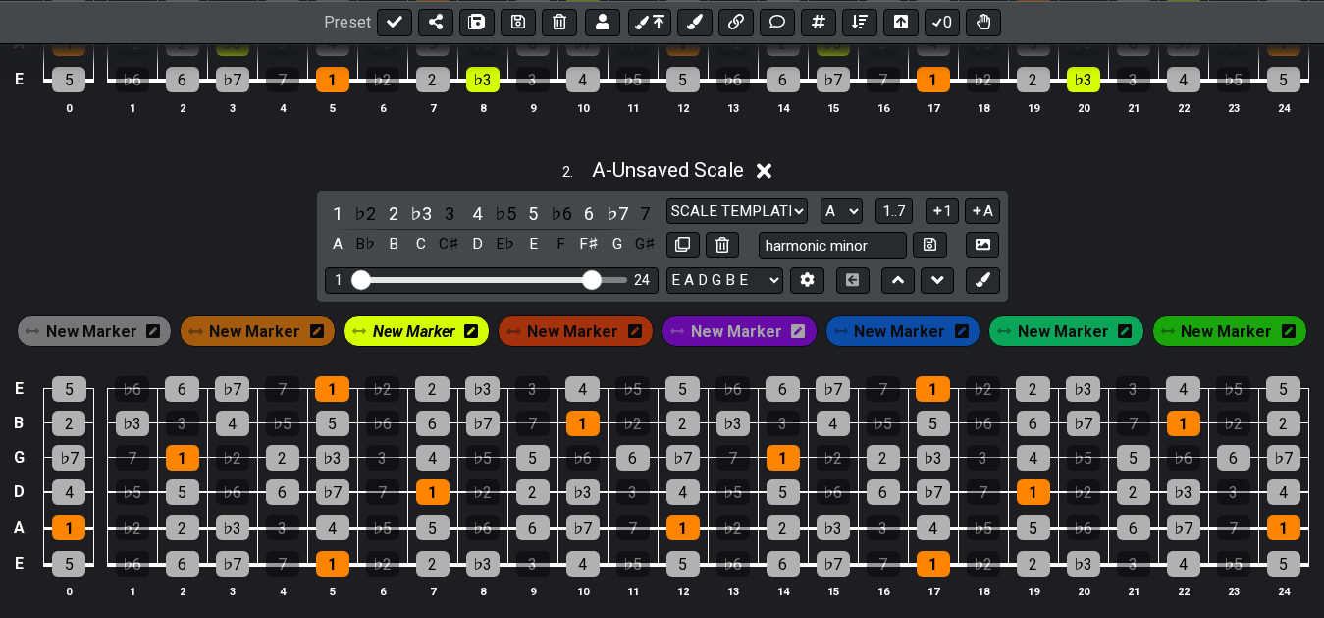
click at [422, 338] on span "New Marker" at bounding box center [414, 331] width 82 height 28
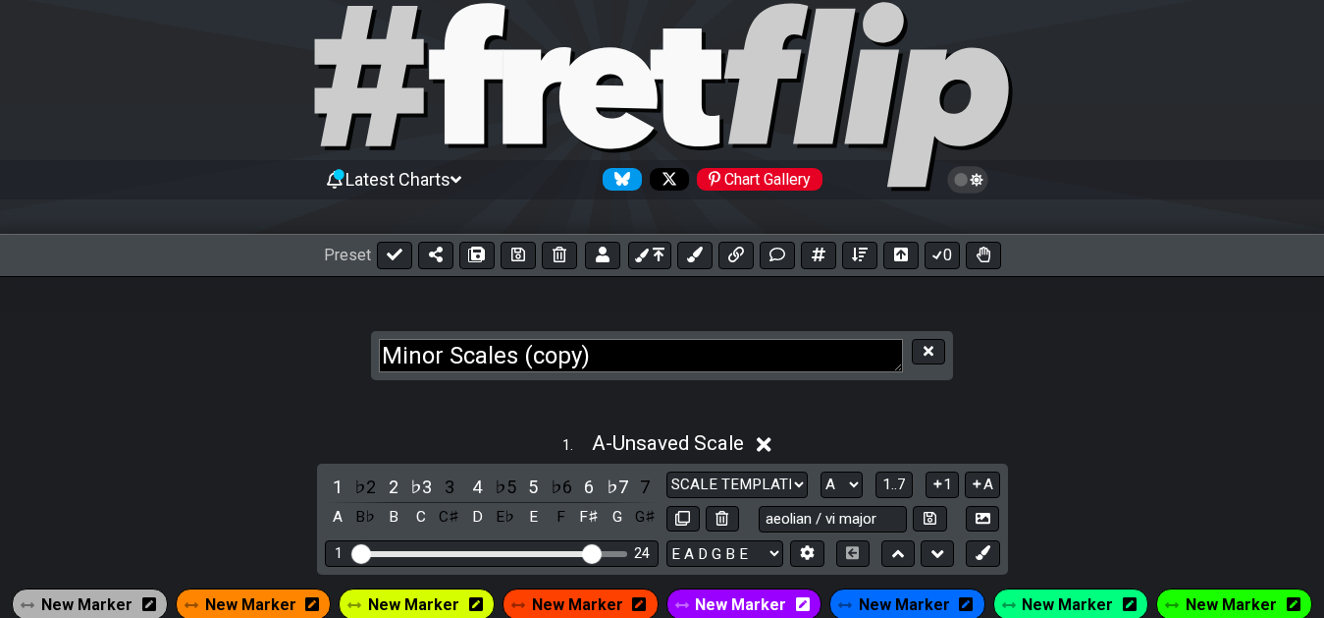
scroll to position [100, 0]
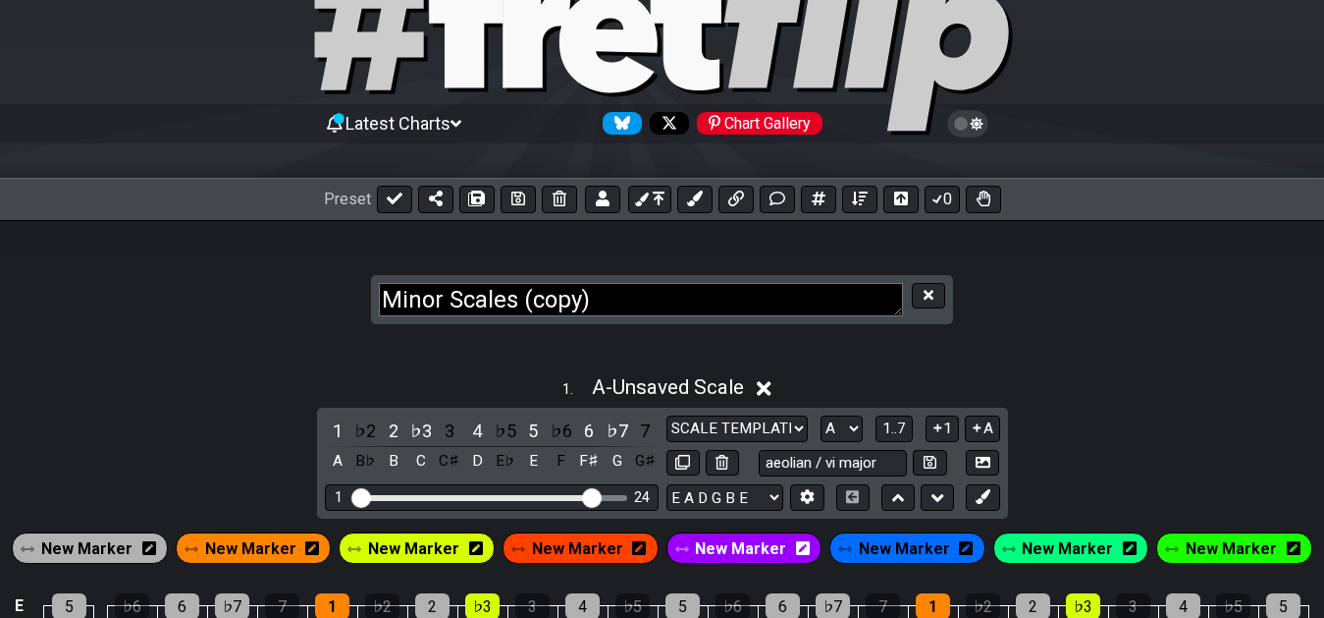
drag, startPoint x: 521, startPoint y: 300, endPoint x: 643, endPoint y: 305, distance: 121.8
click at [643, 305] on textarea "Minor Scales (copy)" at bounding box center [641, 300] width 524 height 34
type textarea "Minor Scales"
click at [1129, 372] on div "1 . A - Unsaved Scale" at bounding box center [662, 381] width 1324 height 37
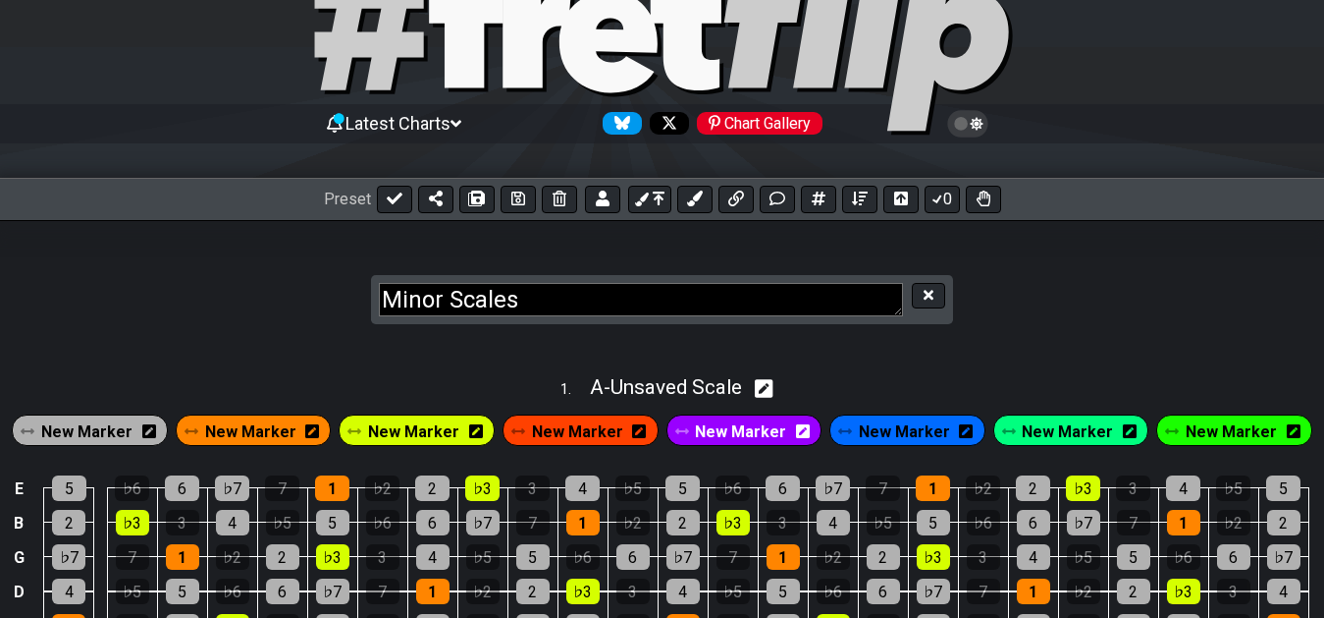
click at [769, 395] on icon at bounding box center [764, 388] width 19 height 21
select select "A"
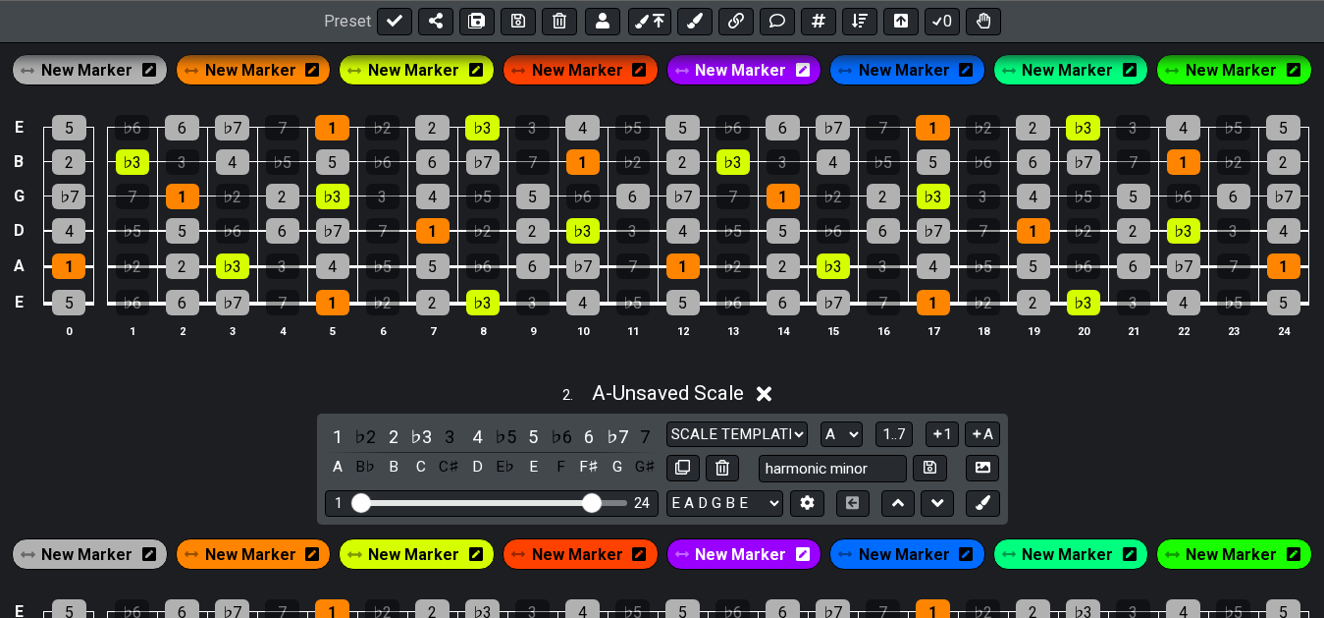
scroll to position [601, 0]
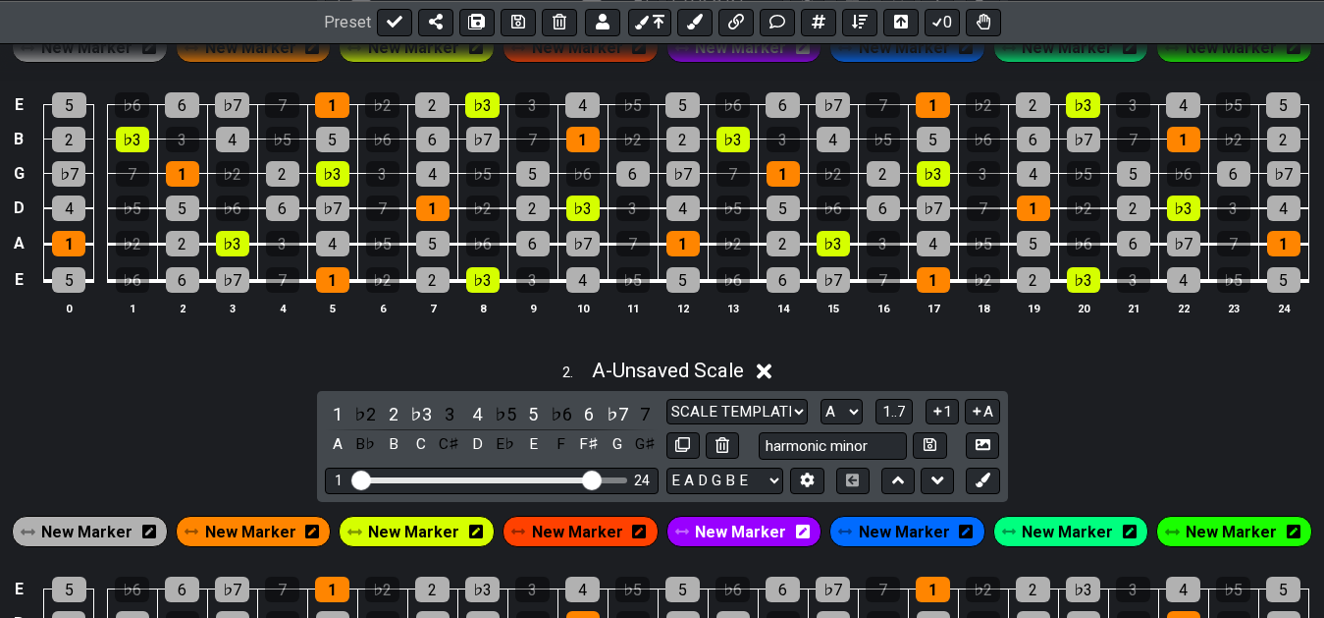
drag, startPoint x: 681, startPoint y: 330, endPoint x: 687, endPoint y: 318, distance: 13.2
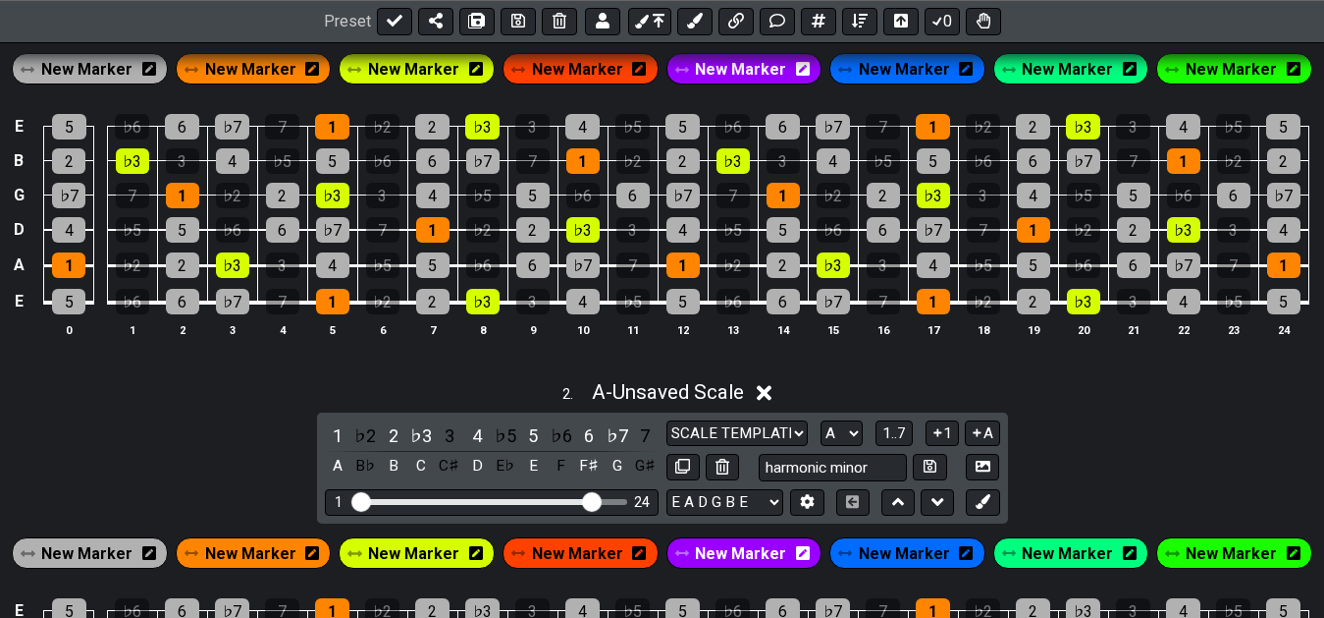
scroll to position [581, 0]
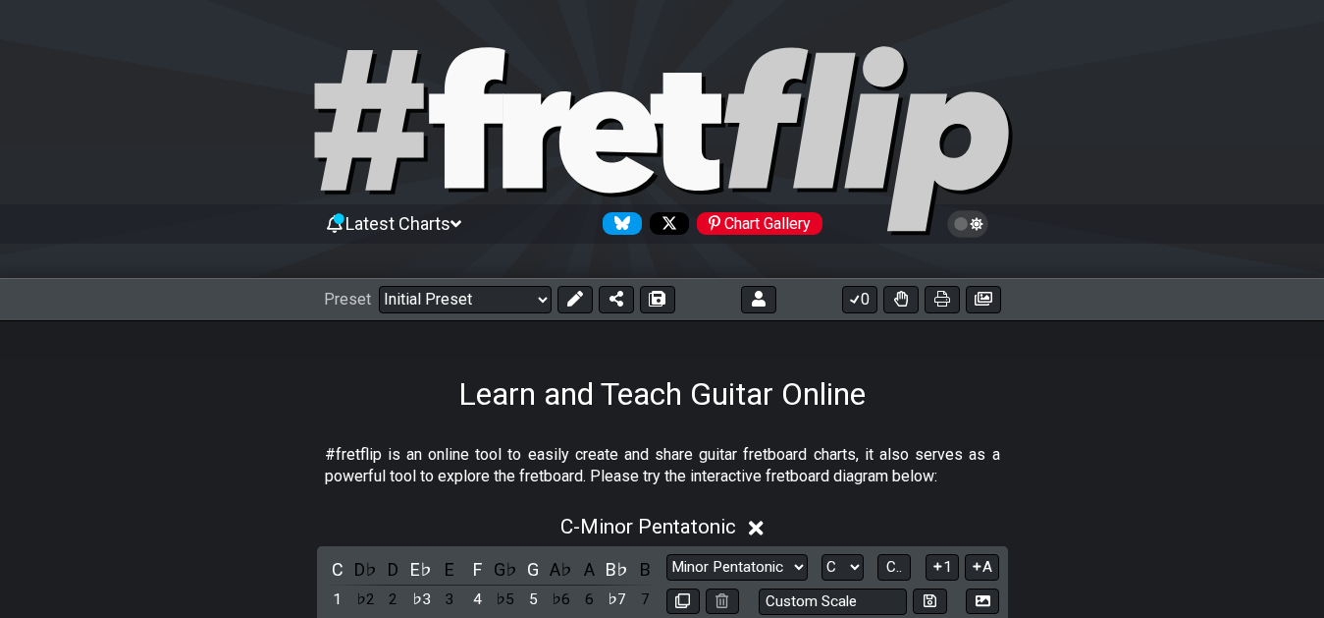
scroll to position [300, 0]
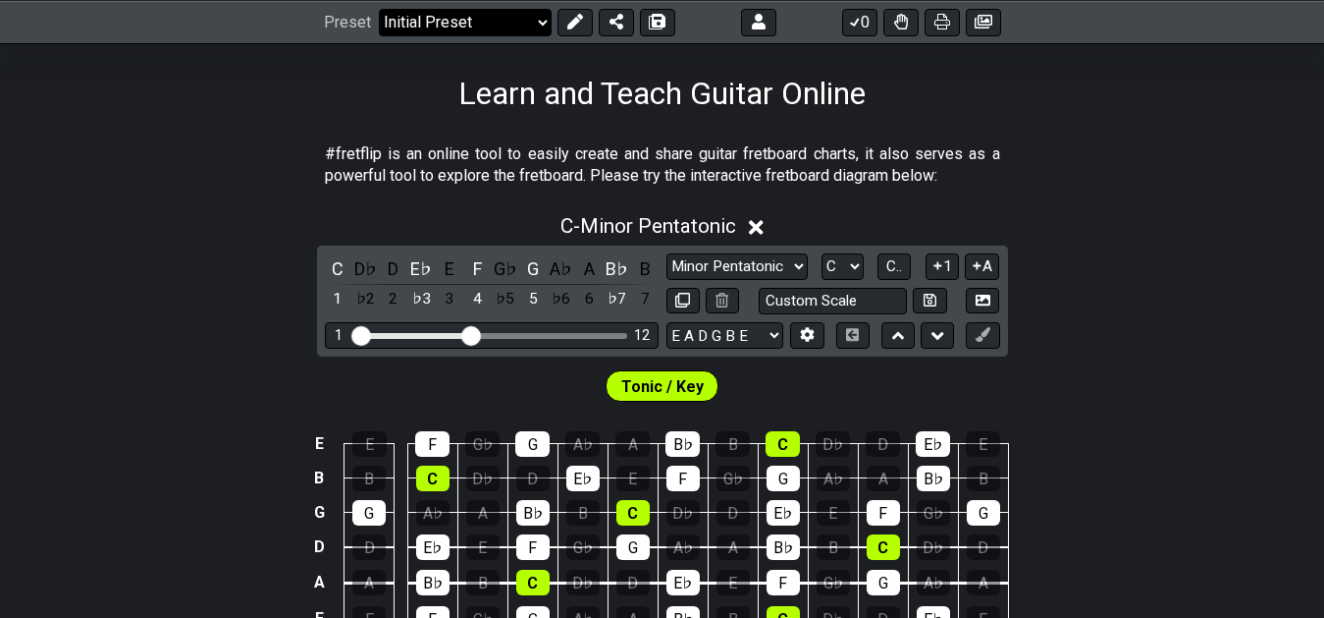
click at [379, 8] on select "Welcome to #fretflip! Initial Preset Custom Preset 7th Chord Arpeggios Template…" at bounding box center [465, 21] width 173 height 27
click option "7th Chord Arpeggios" at bounding box center [0, 0] width 0 height 0
select select "/welcome"
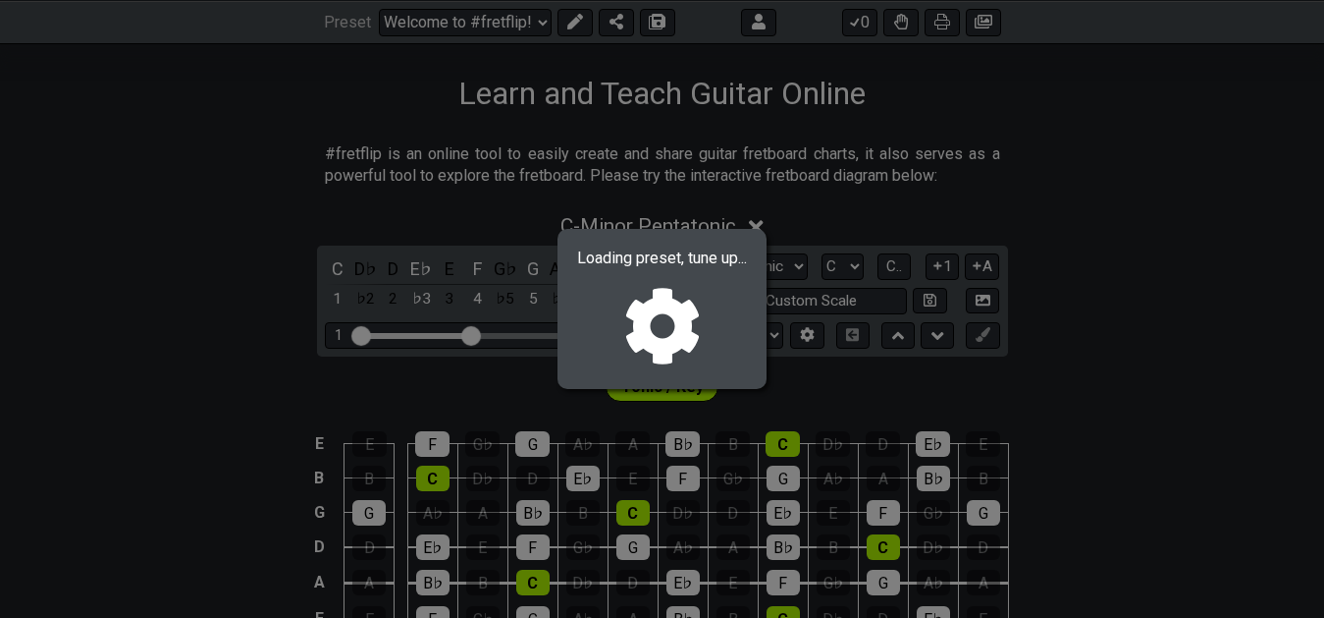
select select "F"
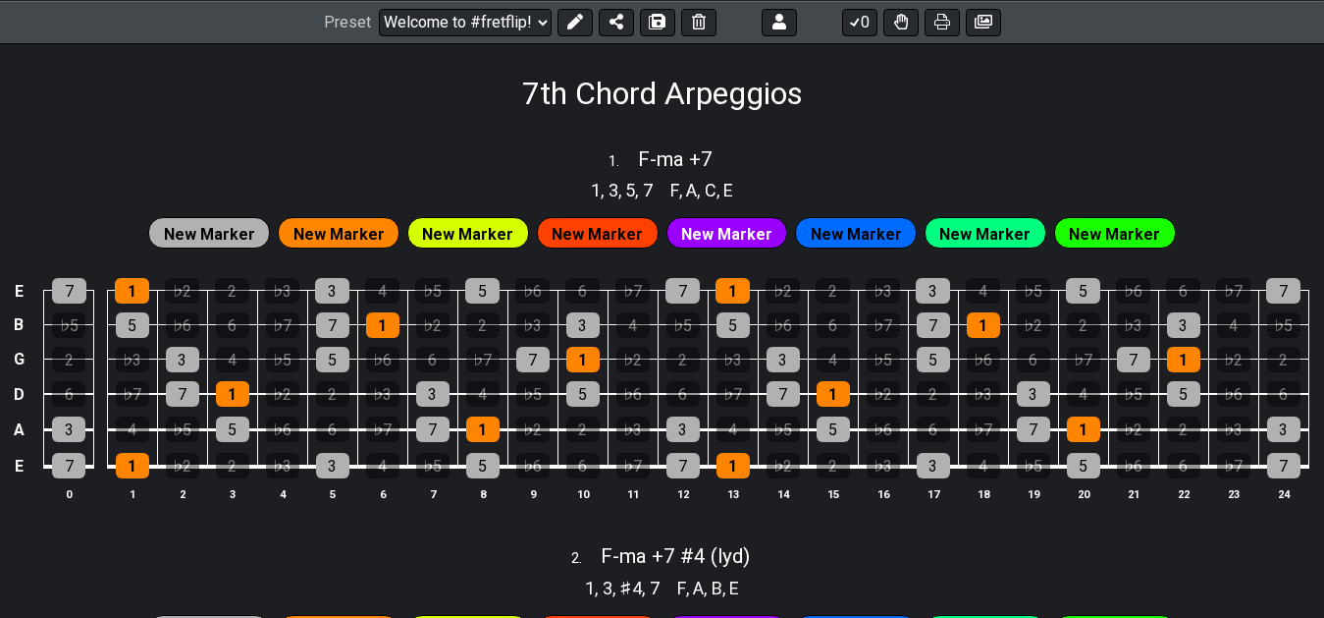
select select "/02F9A7NK"
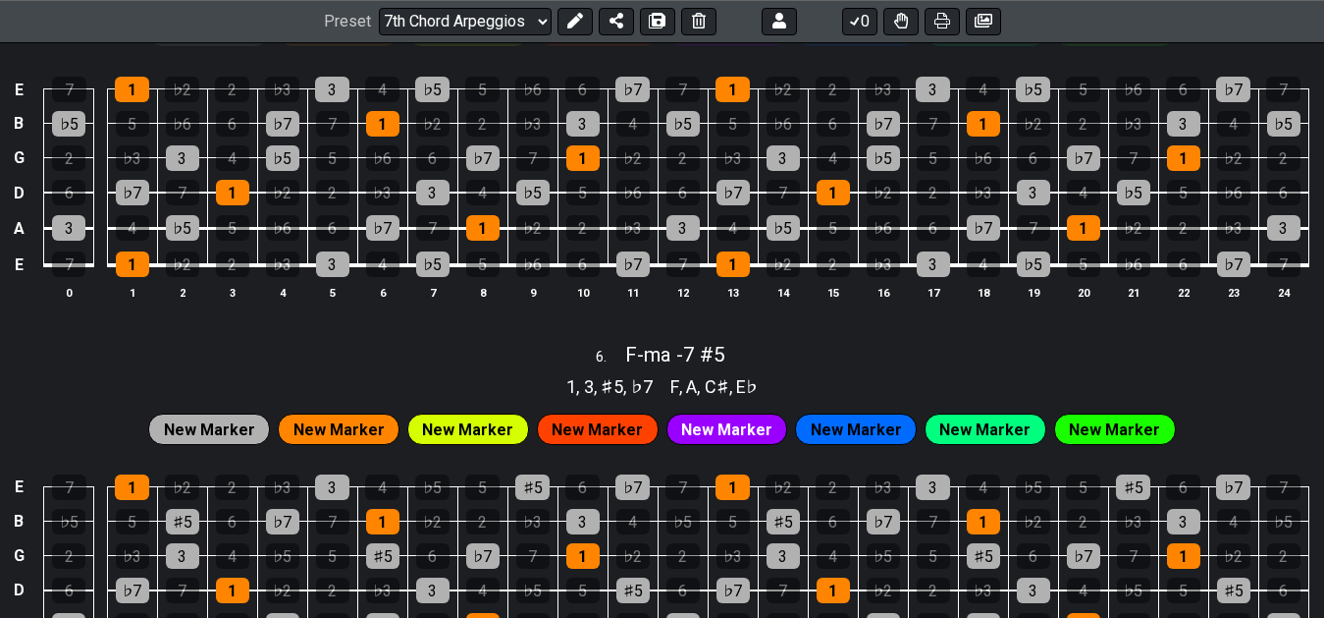
scroll to position [2160, 0]
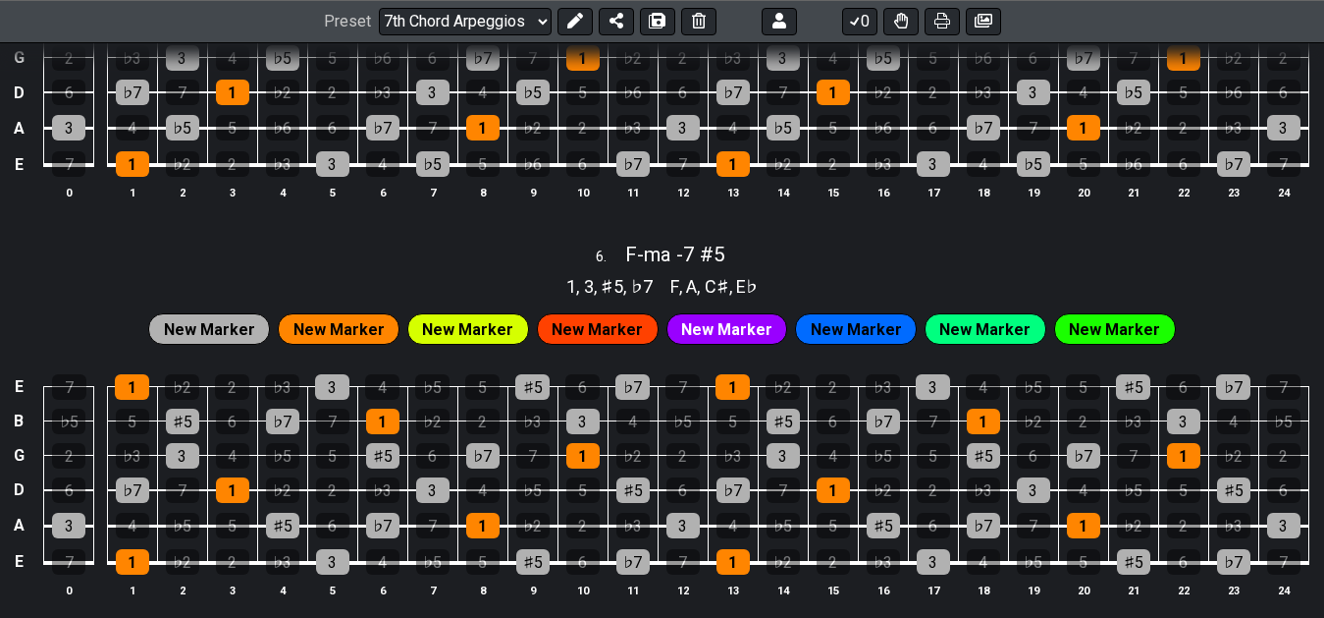
click at [961, 282] on div "1 , 3 , ♯5 , ♭7 F , A , C♯ , E♭" at bounding box center [662, 284] width 1324 height 31
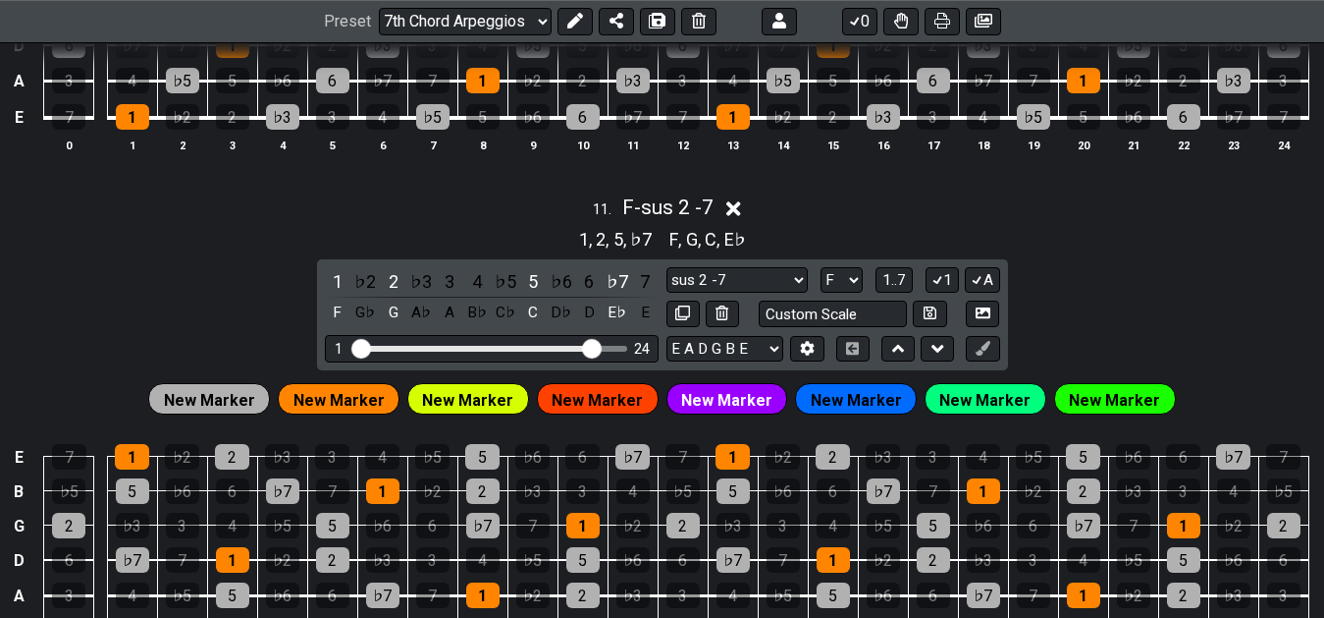
scroll to position [4062, 0]
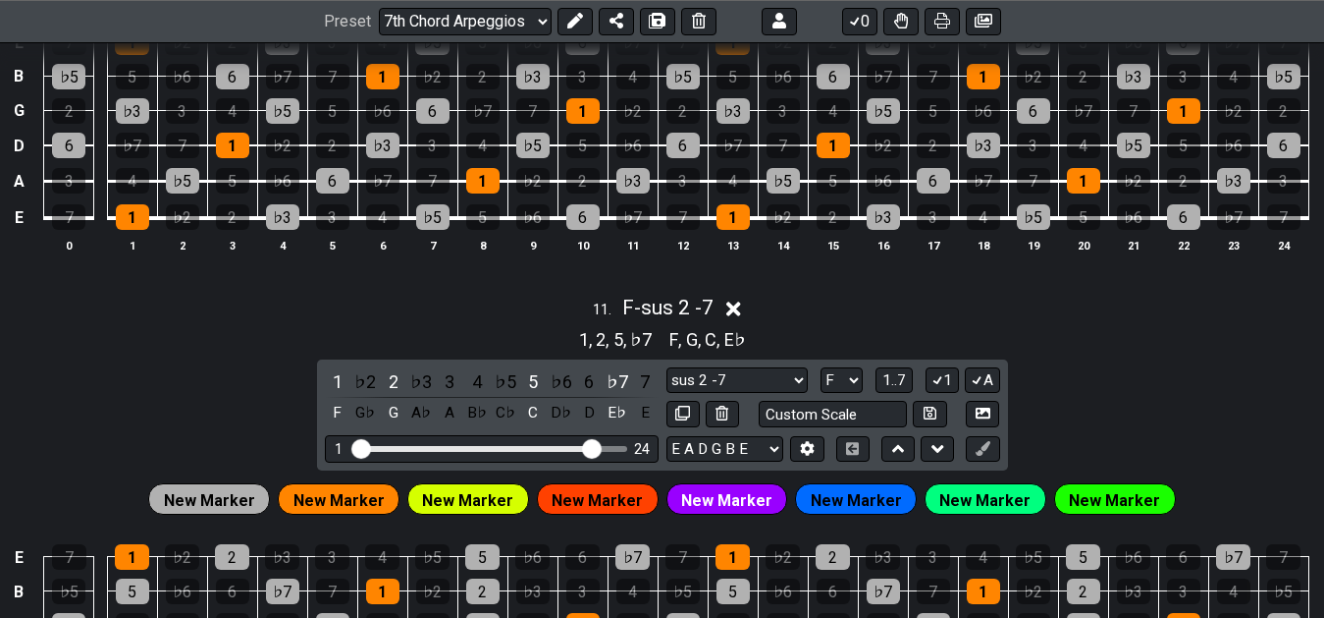
click at [825, 315] on div "11 . F - sus 2 -7" at bounding box center [662, 302] width 1324 height 37
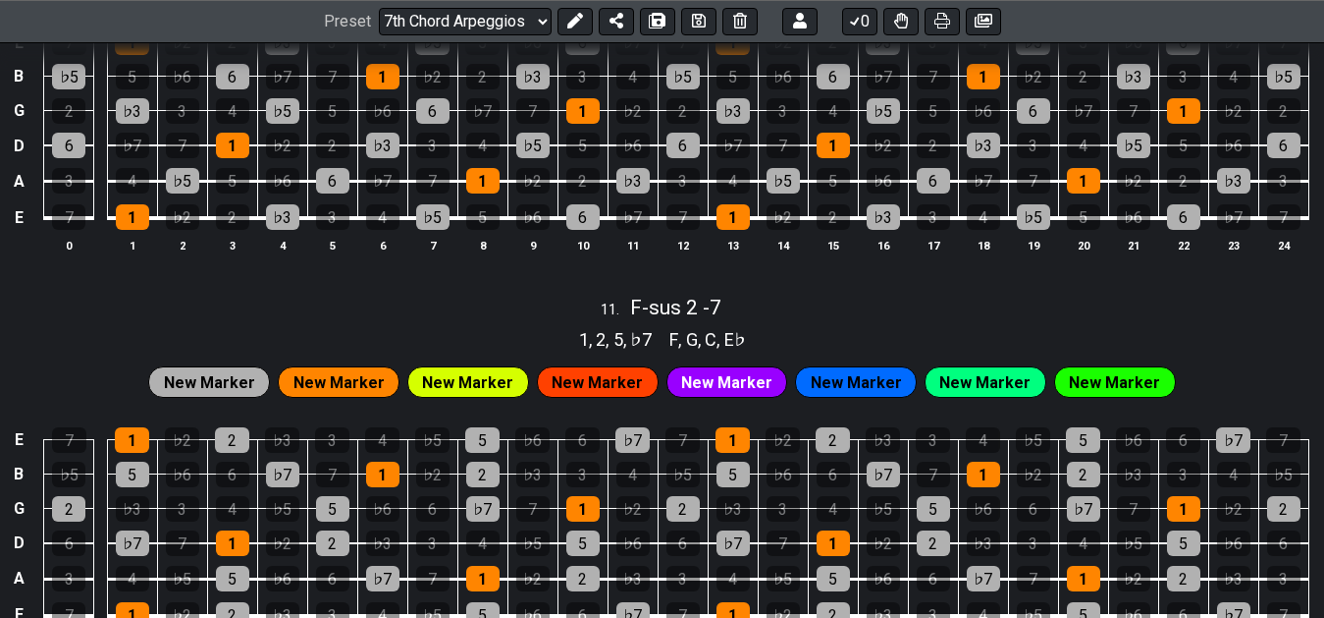
click at [863, 313] on div "11 . F - sus 2 -7" at bounding box center [662, 302] width 1324 height 37
select select "F"
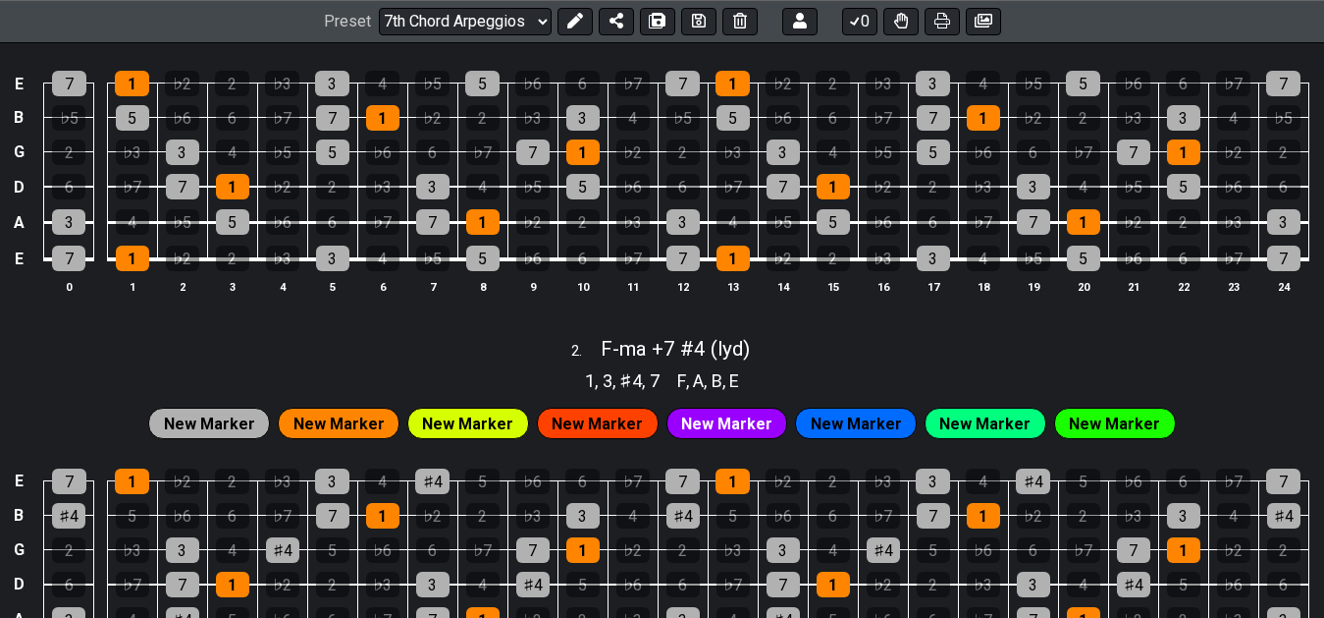
scroll to position [513, 0]
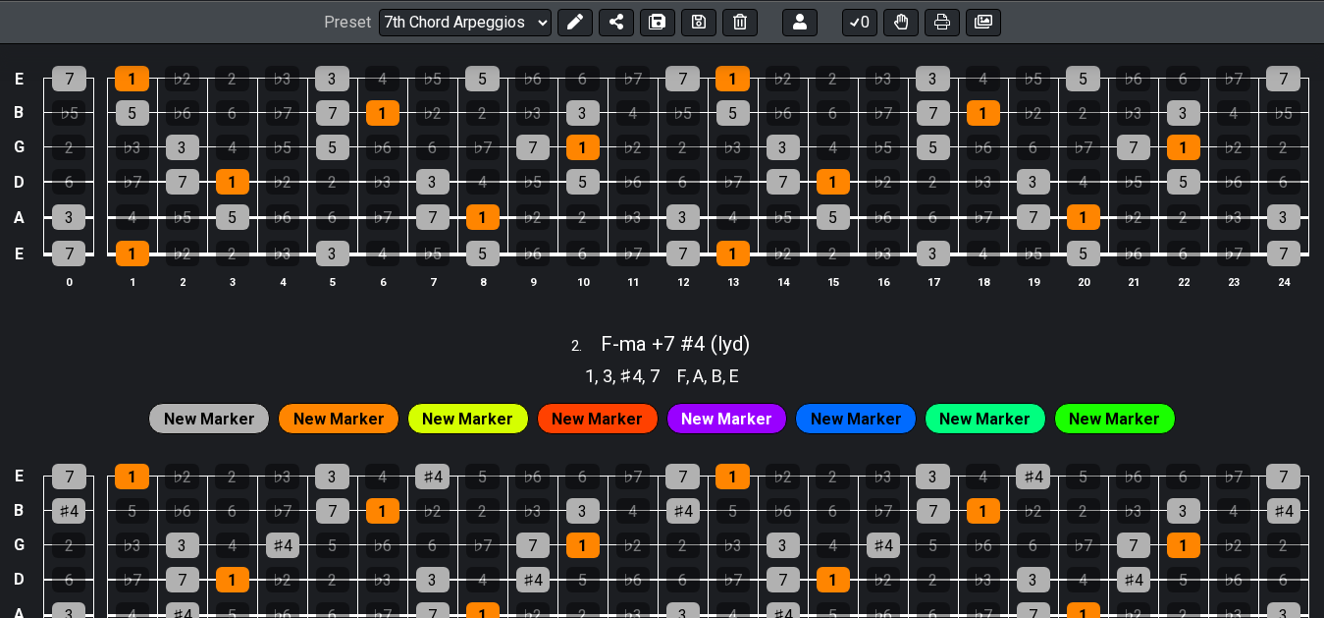
drag, startPoint x: 857, startPoint y: 329, endPoint x: 853, endPoint y: 343, distance: 14.3
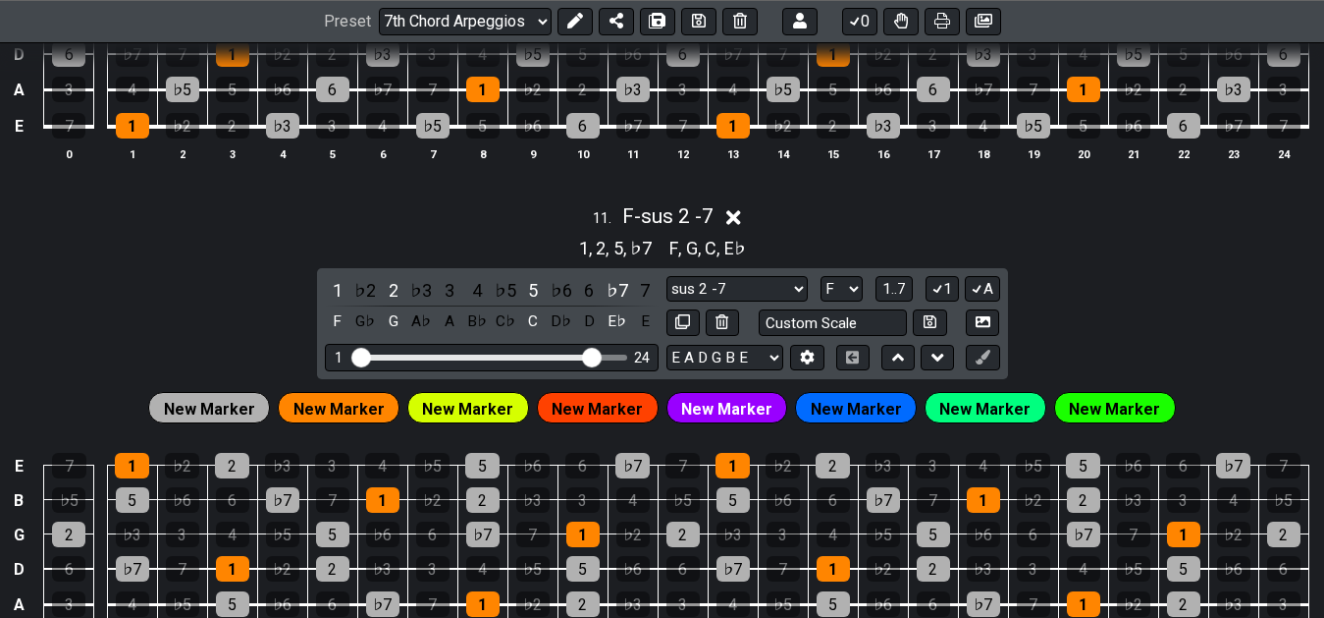
scroll to position [4254, 0]
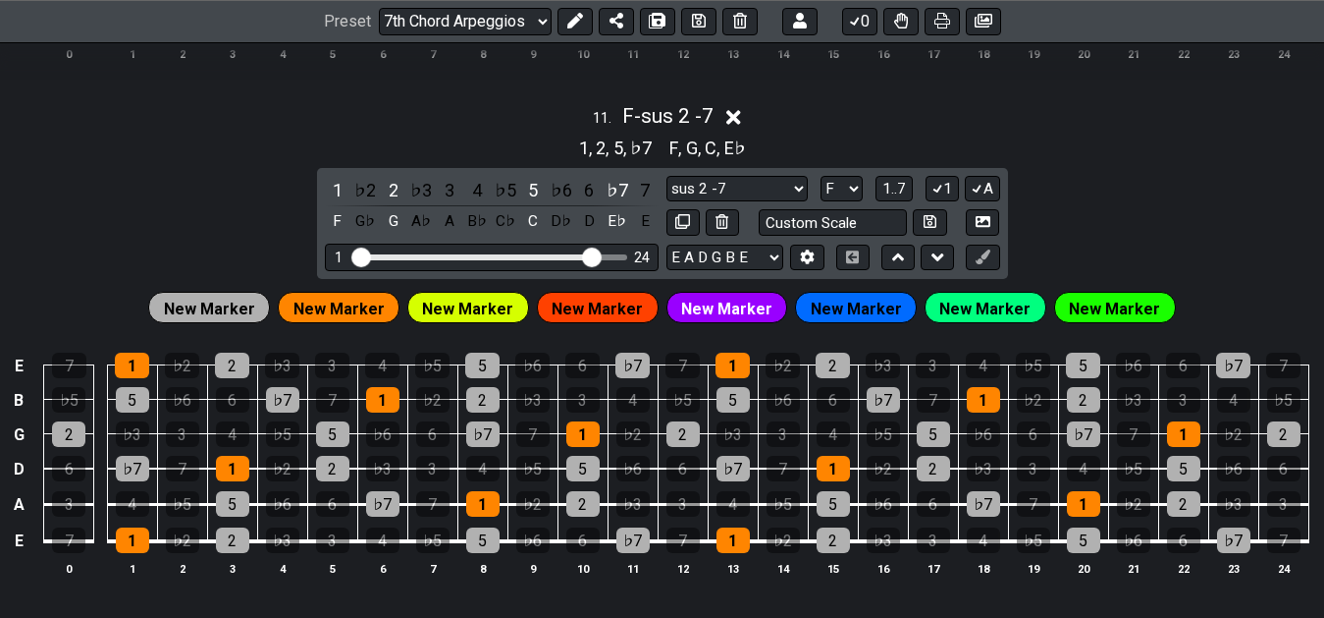
click at [740, 124] on icon at bounding box center [733, 117] width 15 height 15
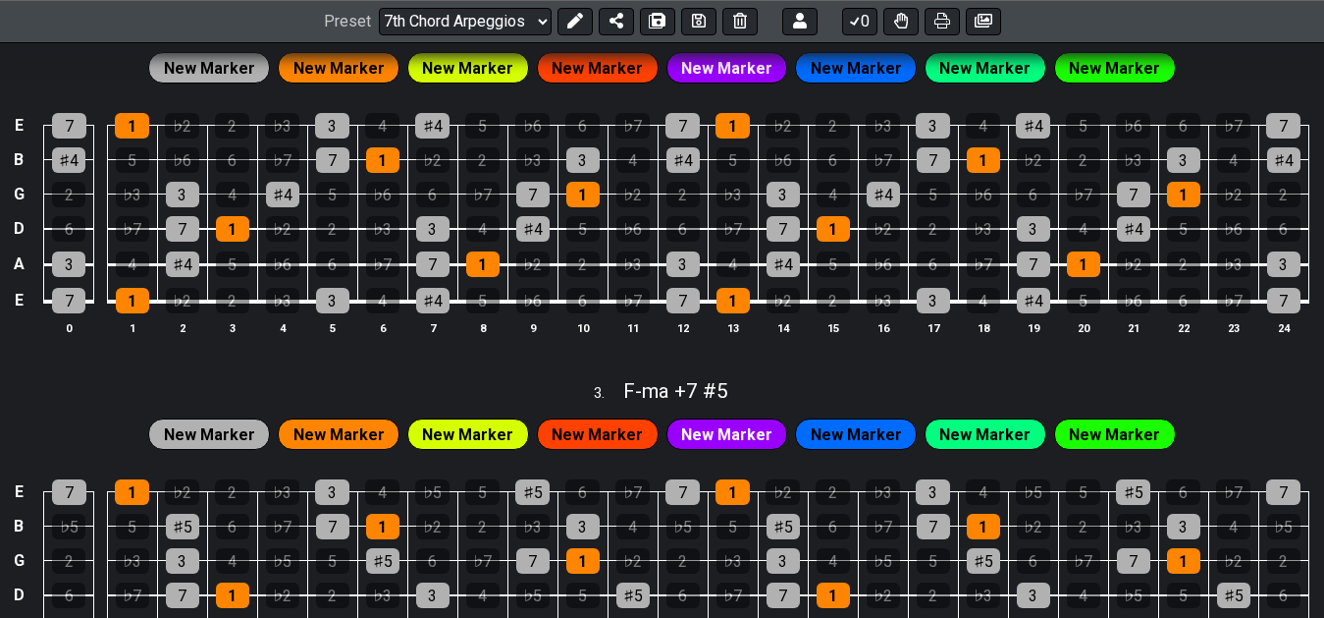
scroll to position [843, 0]
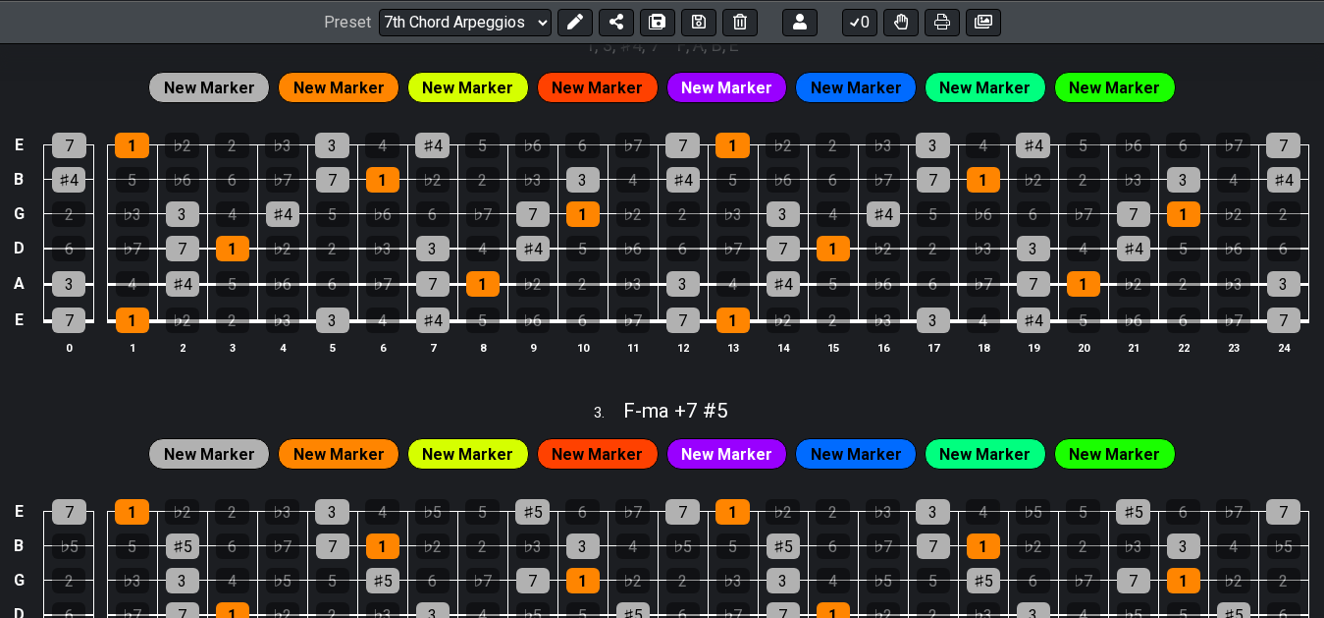
click at [763, 374] on div "E 7 1 ♭2 2 ♭3 3 4 ♯4 5 ♭6 6 ♭7 7 1 ♭2 2 ♭3 3 4 ♯4 5 ♭6 6 ♭7 7 B ♯4 5 ♭6 6 ♭7 7 …" at bounding box center [662, 245] width 1324 height 276
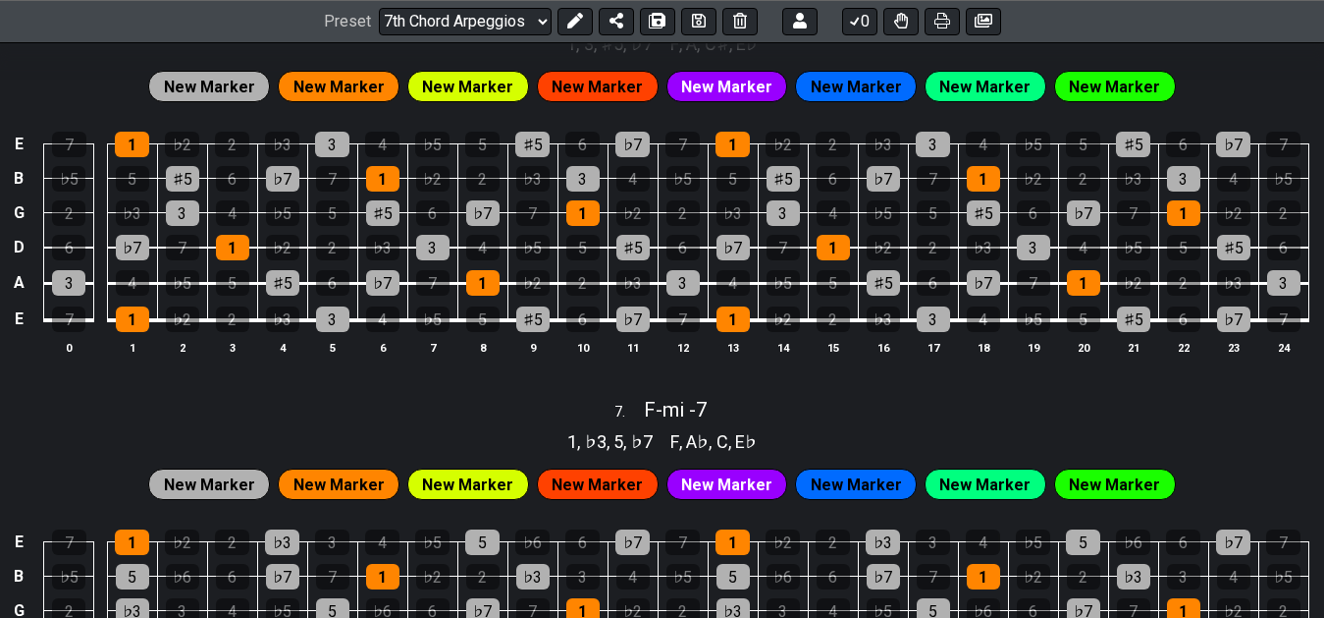
scroll to position [2703, 0]
